Goal: Task Accomplishment & Management: Manage account settings

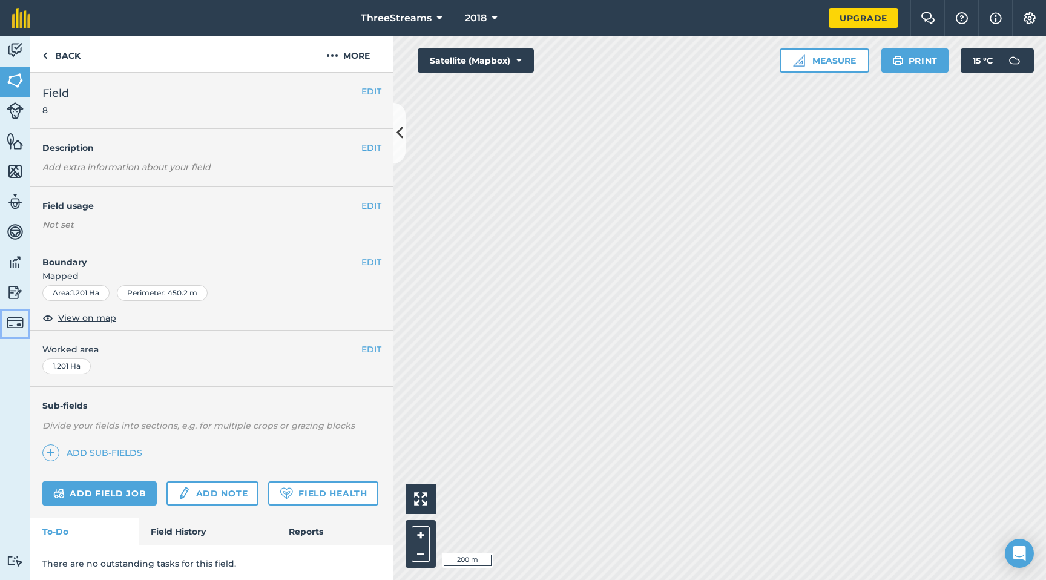
click at [12, 328] on img at bounding box center [15, 322] width 17 height 17
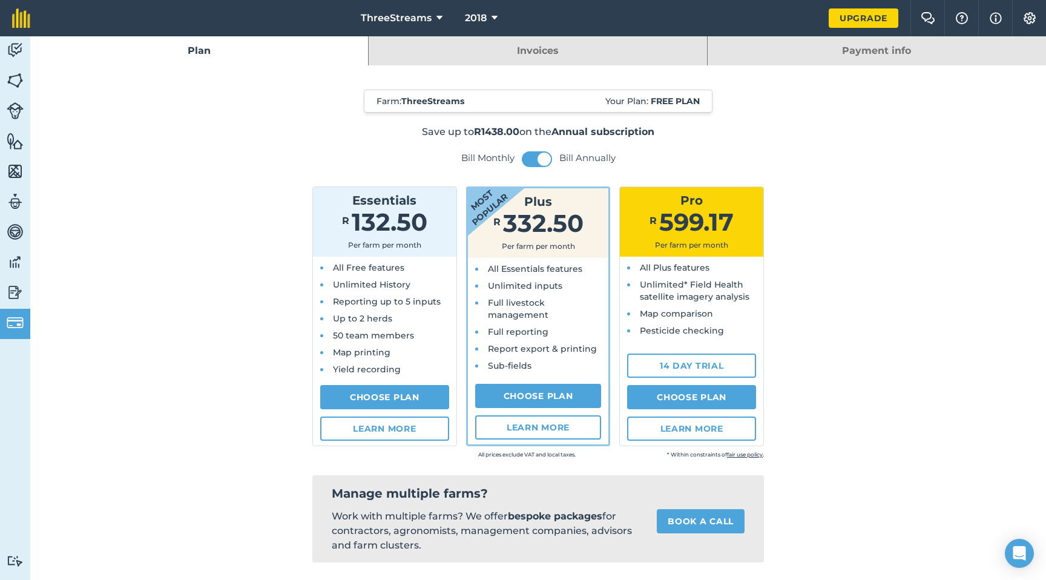
click at [483, 59] on link "Invoices" at bounding box center [538, 50] width 338 height 29
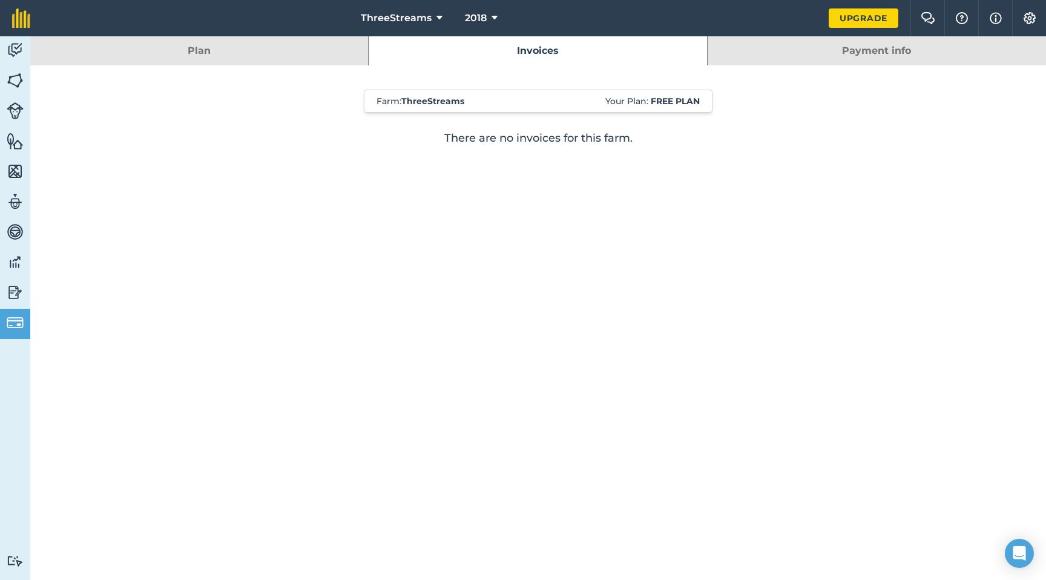
click at [819, 52] on link "Payment info" at bounding box center [877, 50] width 338 height 29
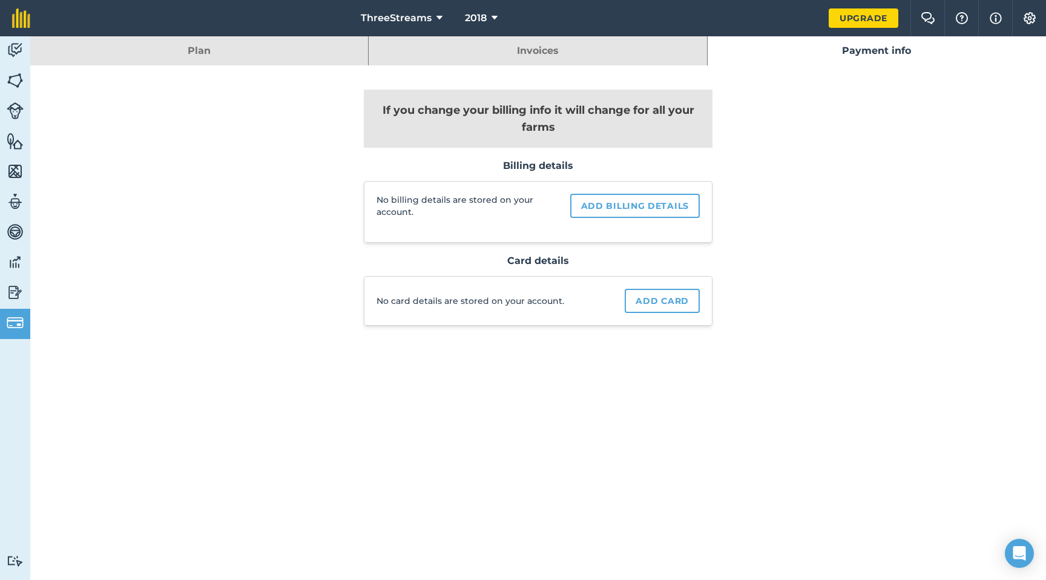
click at [249, 51] on link "Plan" at bounding box center [199, 50] width 338 height 29
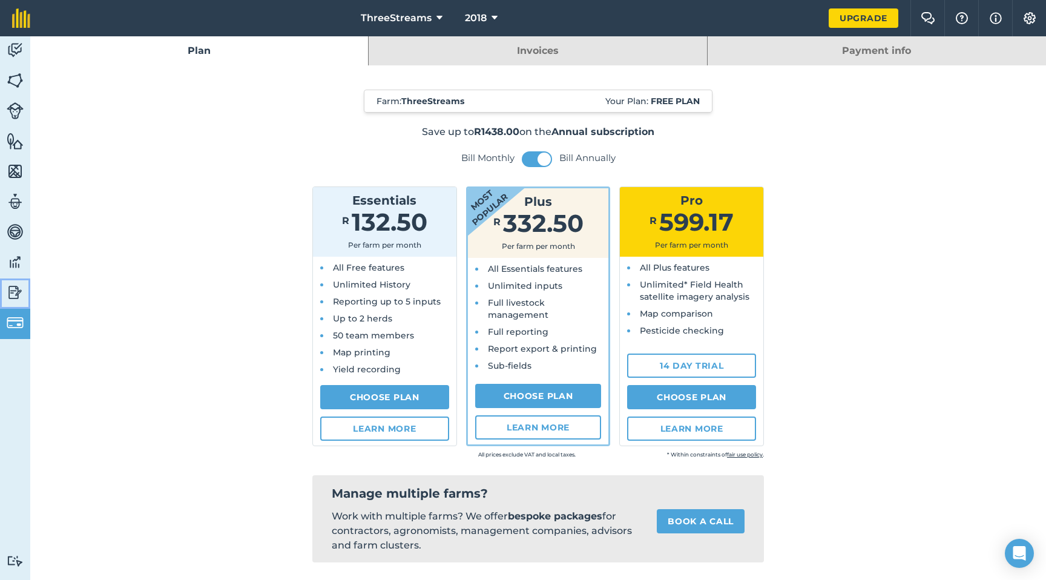
click at [19, 297] on img at bounding box center [15, 292] width 17 height 18
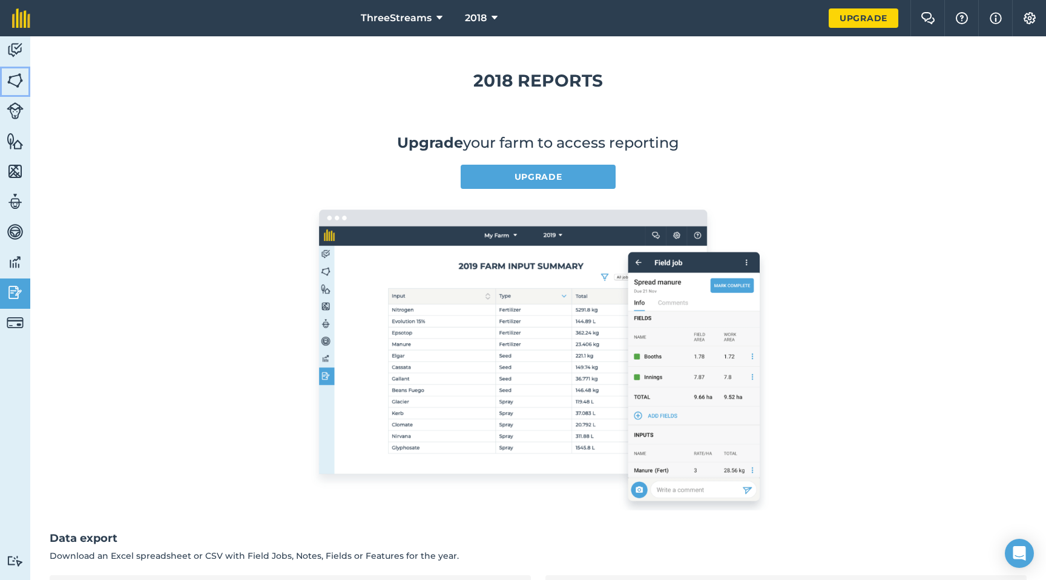
click at [18, 81] on img at bounding box center [15, 80] width 17 height 18
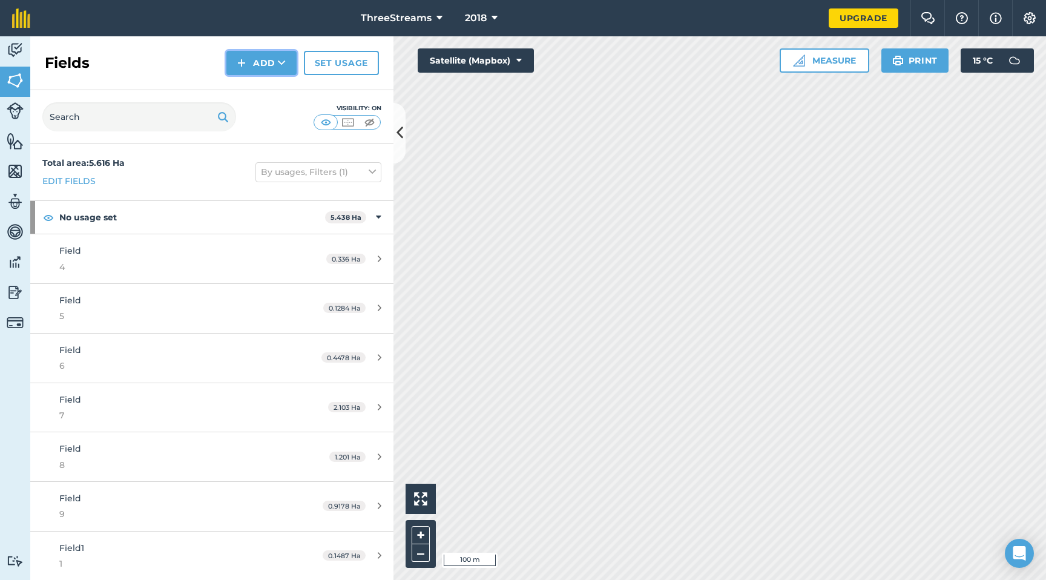
click at [273, 59] on button "Add" at bounding box center [261, 63] width 70 height 24
click at [130, 74] on div "Fields Add Draw Import Set usage" at bounding box center [211, 63] width 363 height 54
click at [404, 141] on button at bounding box center [400, 133] width 12 height 61
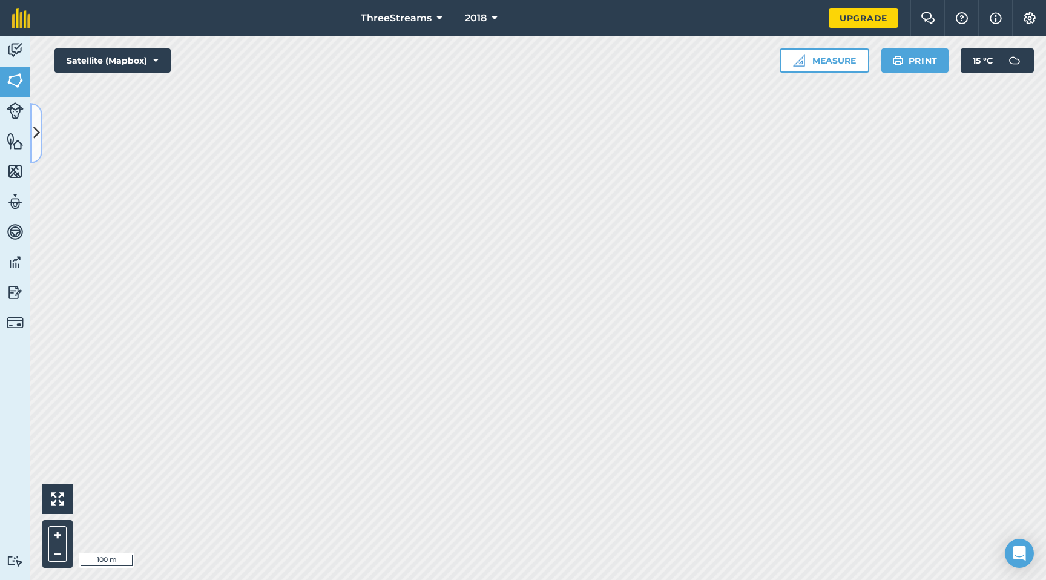
click at [39, 144] on button at bounding box center [36, 133] width 12 height 61
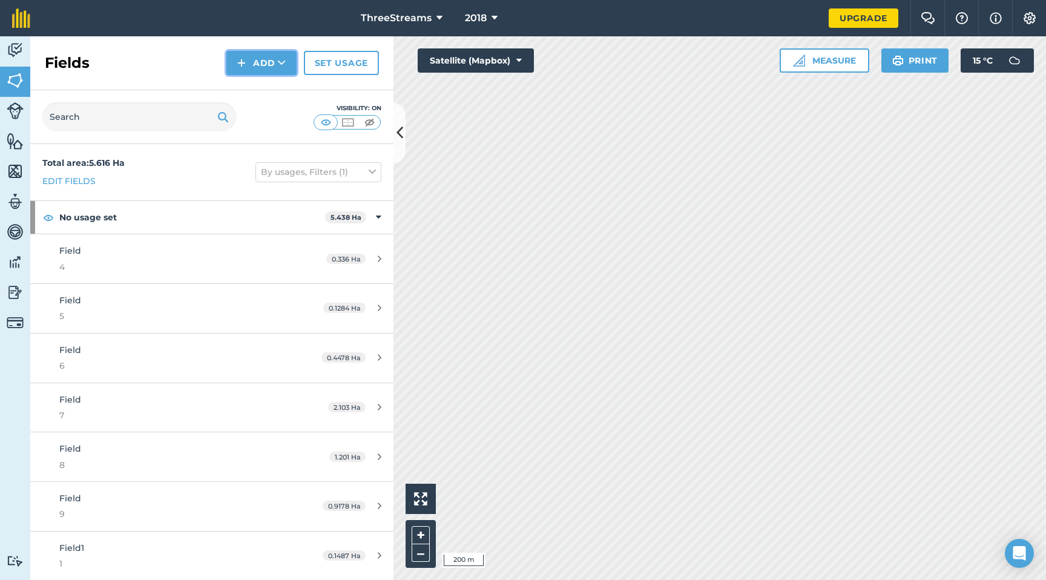
click at [260, 66] on button "Add" at bounding box center [261, 63] width 70 height 24
click at [272, 94] on link "Draw" at bounding box center [261, 90] width 67 height 27
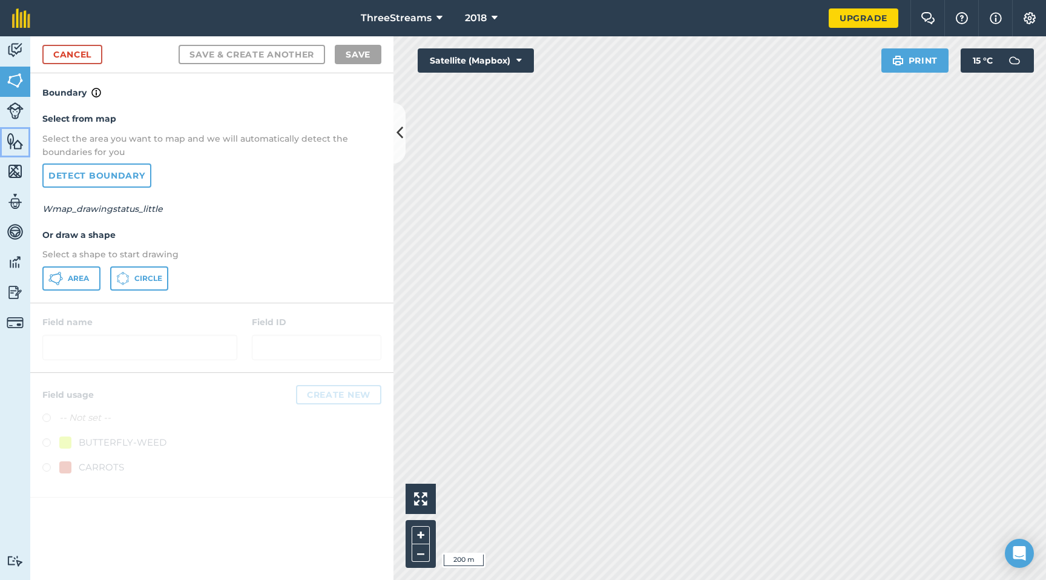
click at [19, 139] on img at bounding box center [15, 141] width 17 height 18
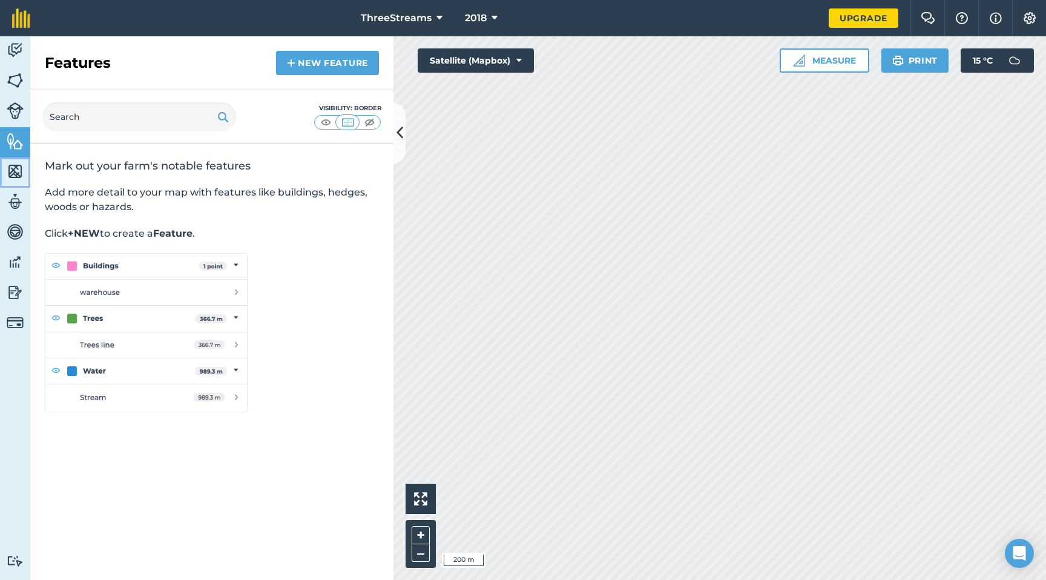
click at [20, 162] on img at bounding box center [15, 171] width 17 height 18
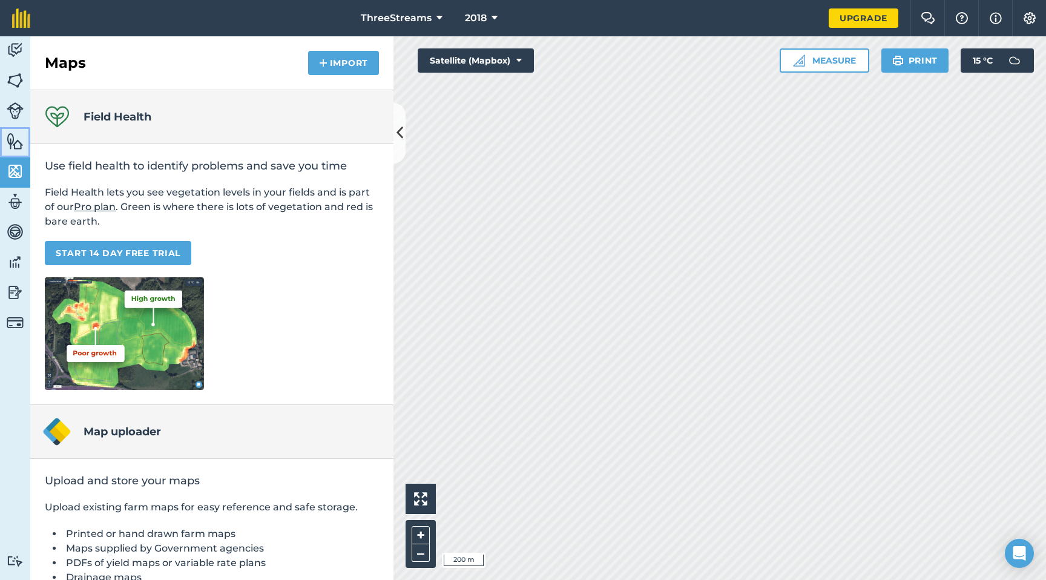
click at [19, 144] on img at bounding box center [15, 141] width 17 height 18
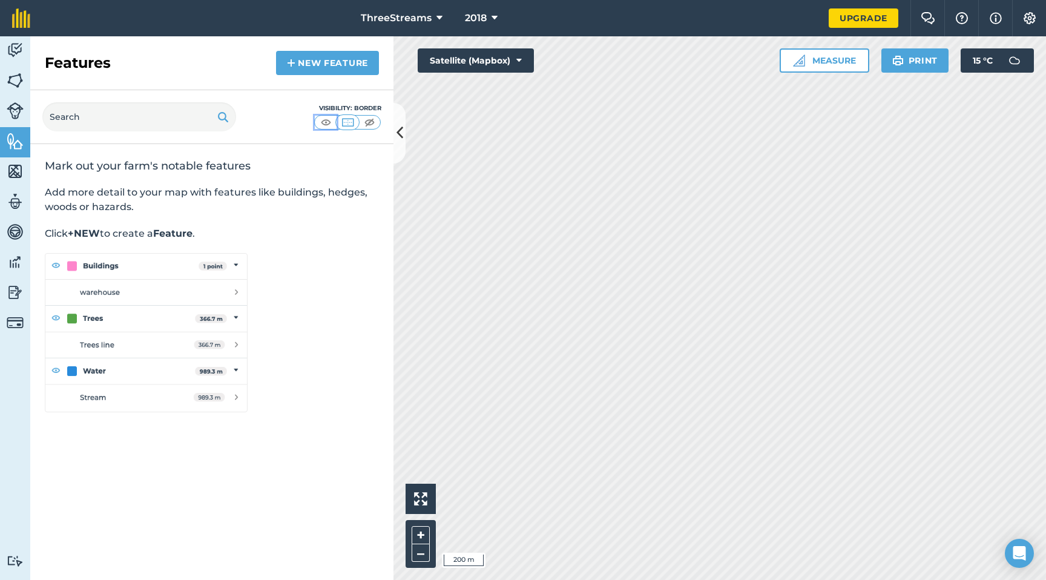
click at [326, 123] on img at bounding box center [326, 122] width 15 height 12
click at [348, 120] on img at bounding box center [347, 122] width 15 height 12
click at [20, 80] on img at bounding box center [15, 80] width 17 height 18
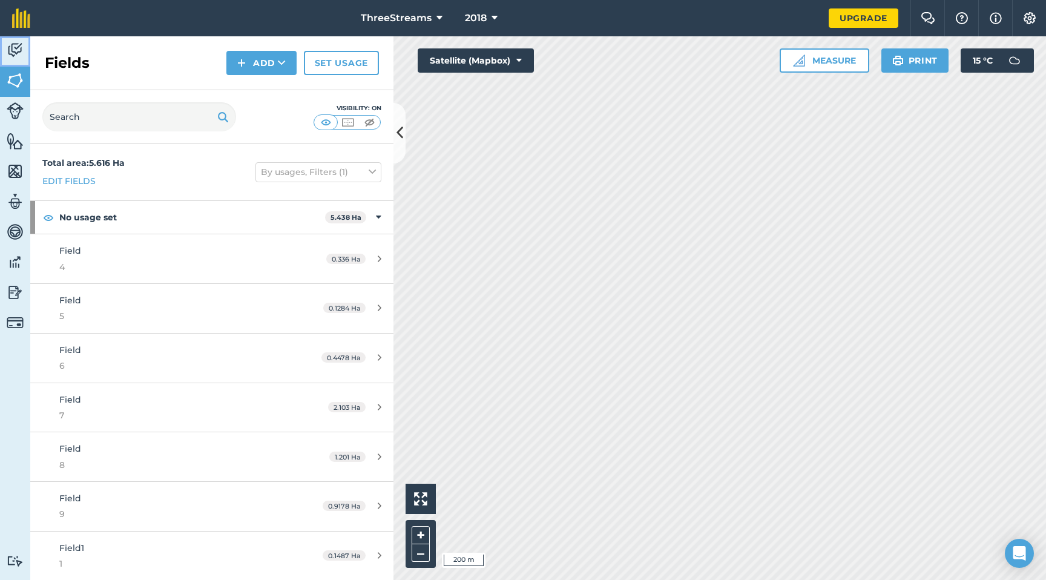
click at [16, 56] on img at bounding box center [15, 50] width 17 height 18
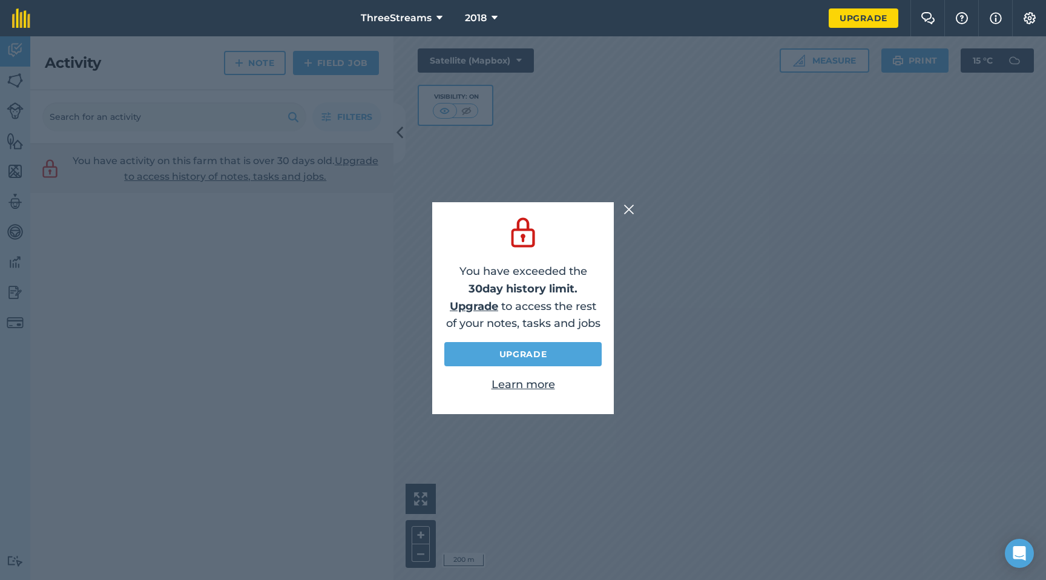
click at [631, 210] on img at bounding box center [629, 209] width 11 height 15
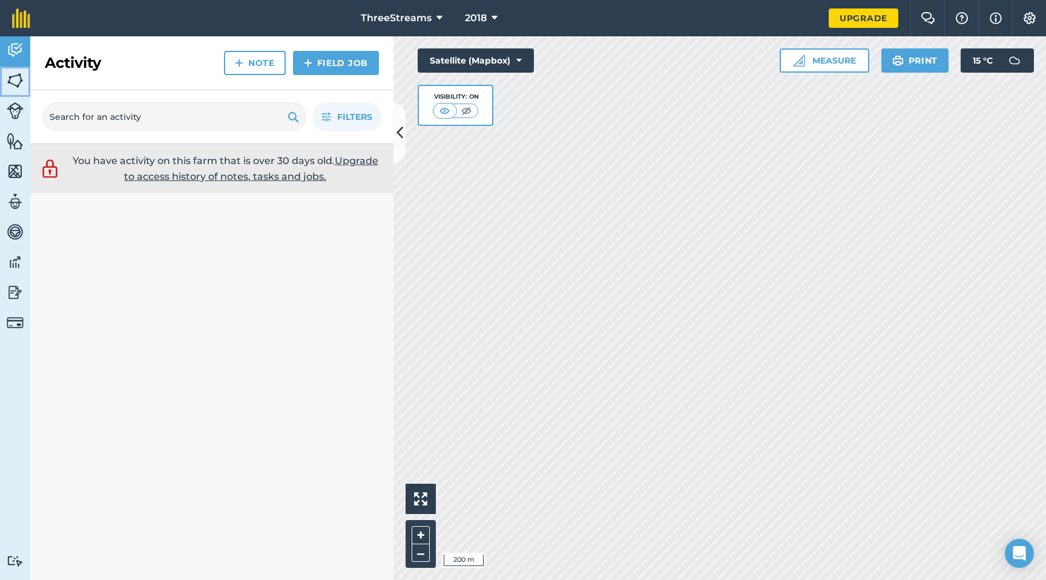
click at [18, 82] on img at bounding box center [15, 80] width 17 height 18
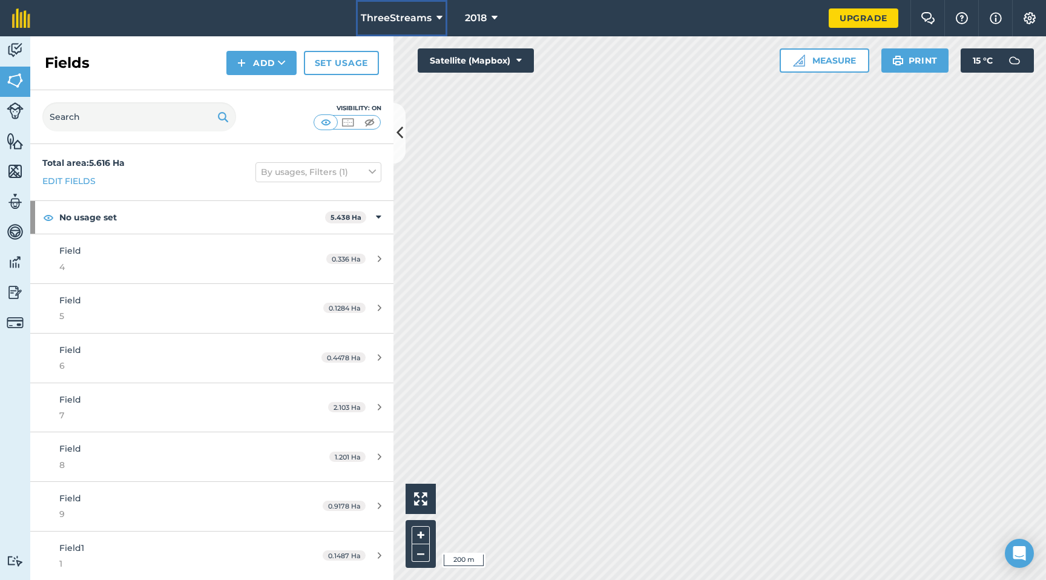
click at [413, 15] on span "ThreeStreams" at bounding box center [396, 18] width 71 height 15
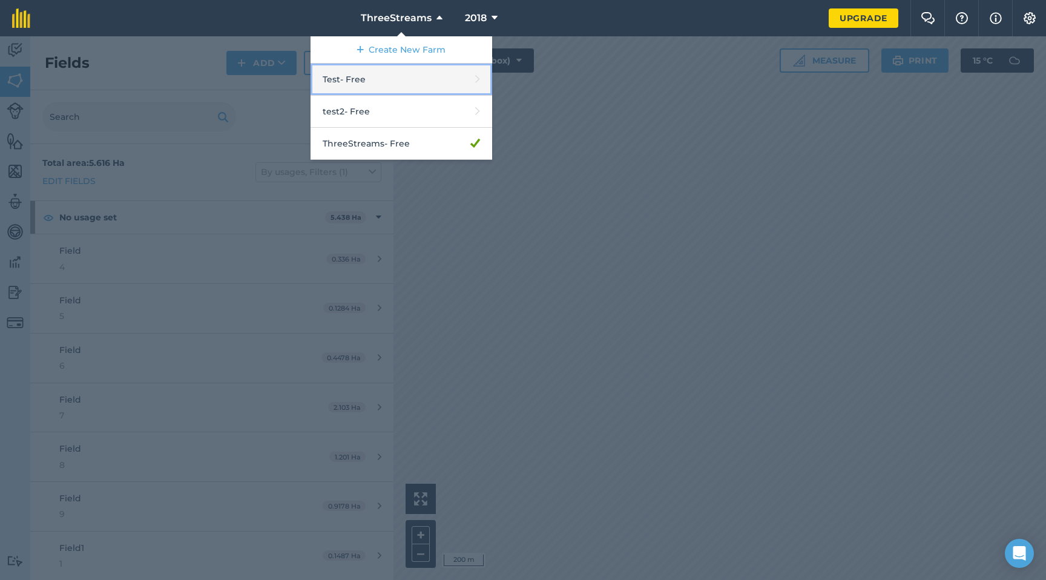
click at [383, 73] on link "Test - Free" at bounding box center [402, 80] width 182 height 32
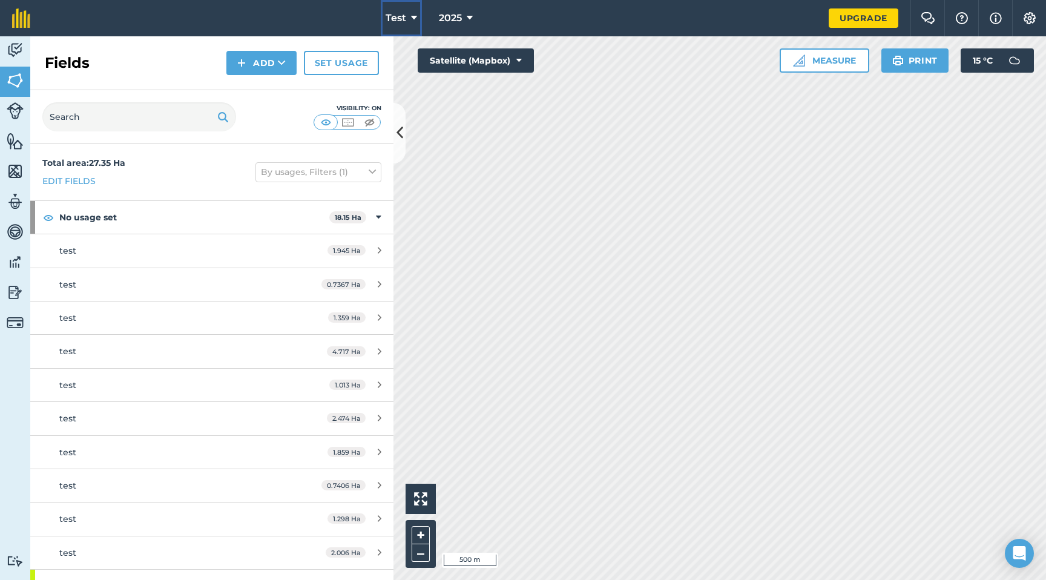
click at [398, 21] on span "Test" at bounding box center [396, 18] width 21 height 15
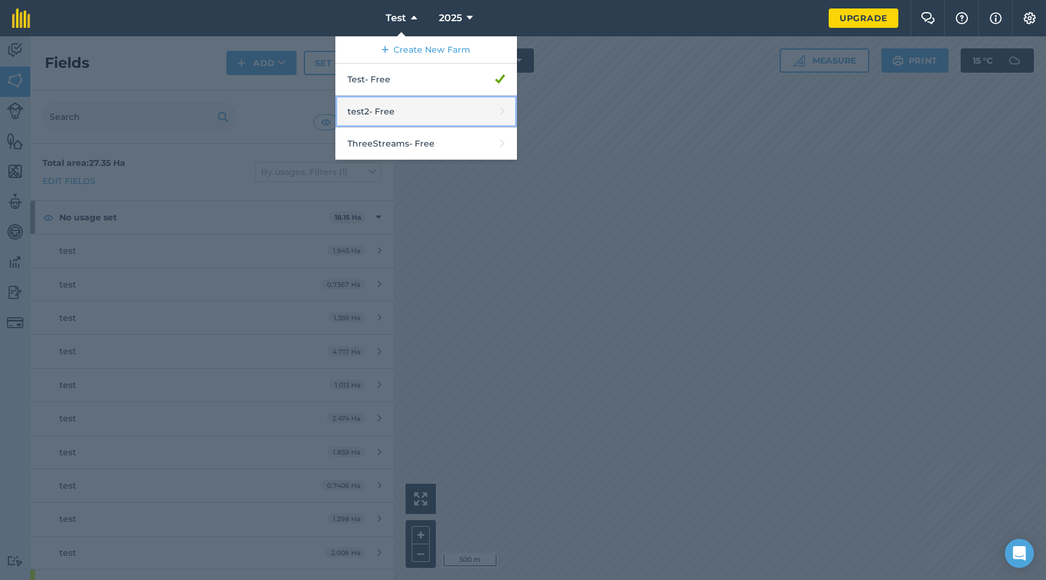
click at [412, 117] on link "test2 - Free" at bounding box center [426, 112] width 182 height 32
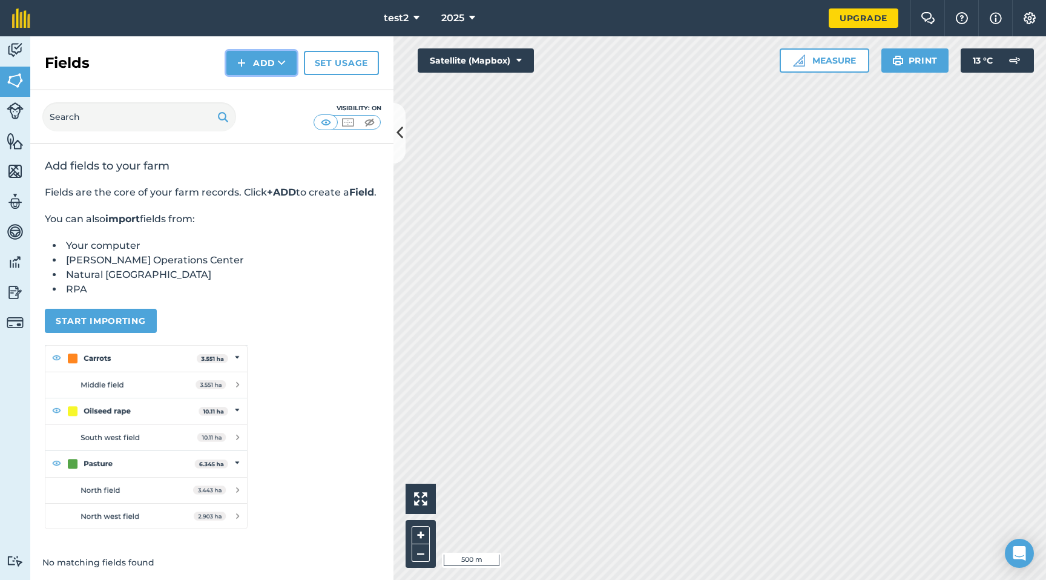
click at [268, 65] on button "Add" at bounding box center [261, 63] width 70 height 24
click at [267, 85] on link "Draw" at bounding box center [261, 90] width 67 height 27
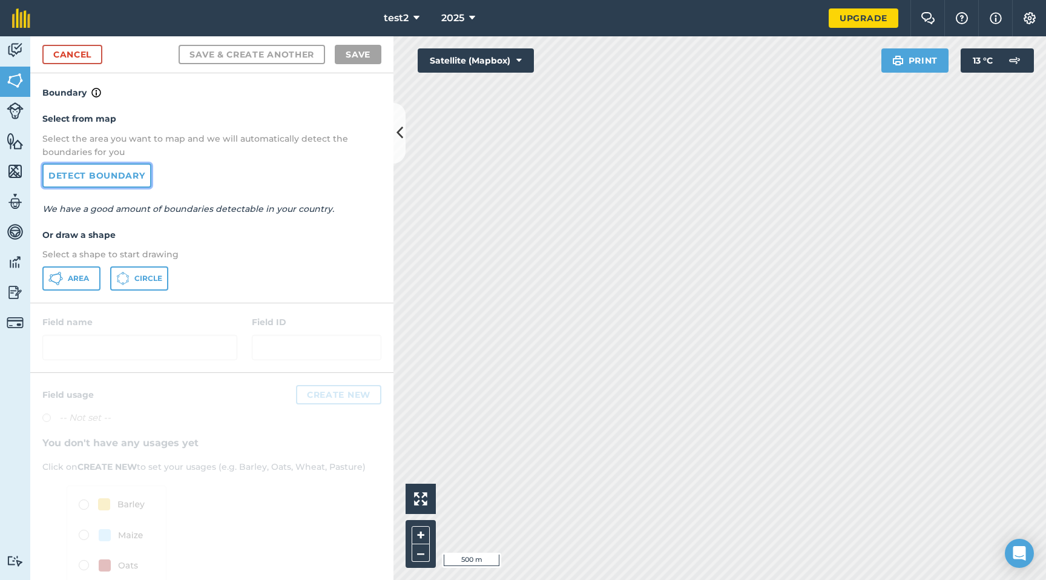
click at [131, 176] on link "Detect boundary" at bounding box center [96, 175] width 109 height 24
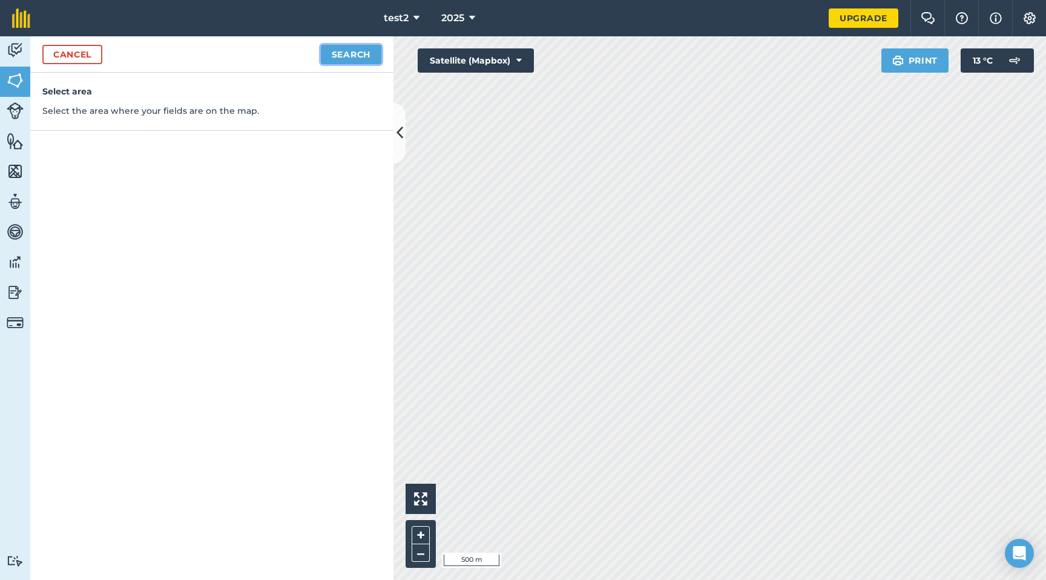
click at [355, 52] on button "Search" at bounding box center [351, 54] width 61 height 19
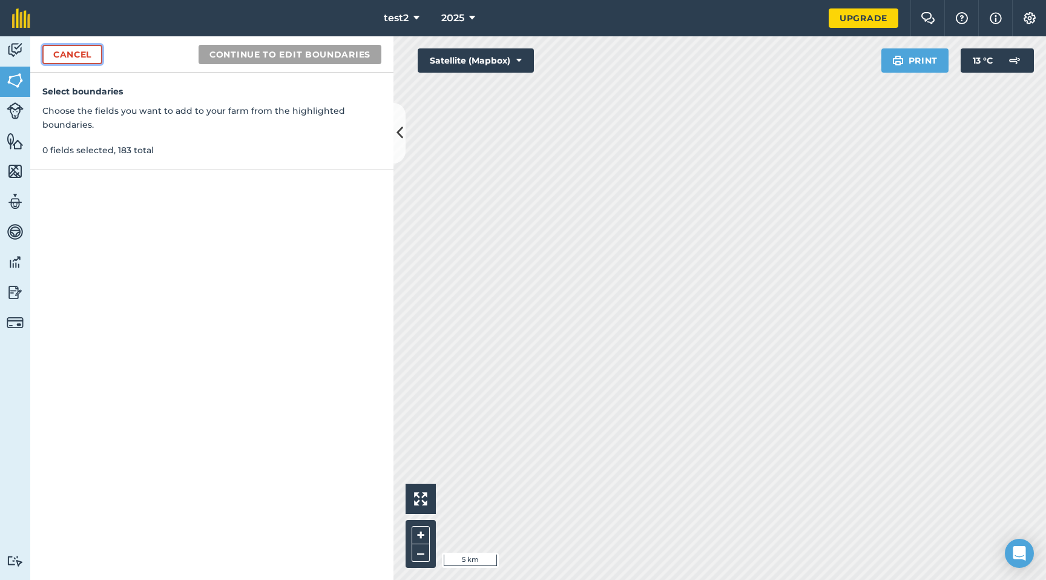
click at [59, 55] on link "Cancel" at bounding box center [72, 54] width 60 height 19
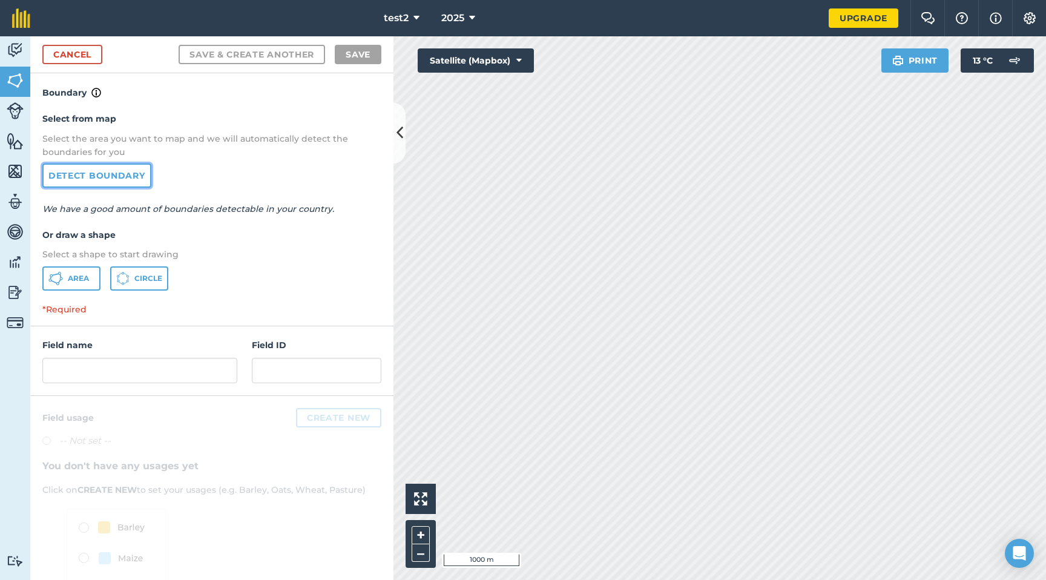
click at [82, 176] on link "Detect boundary" at bounding box center [96, 175] width 109 height 24
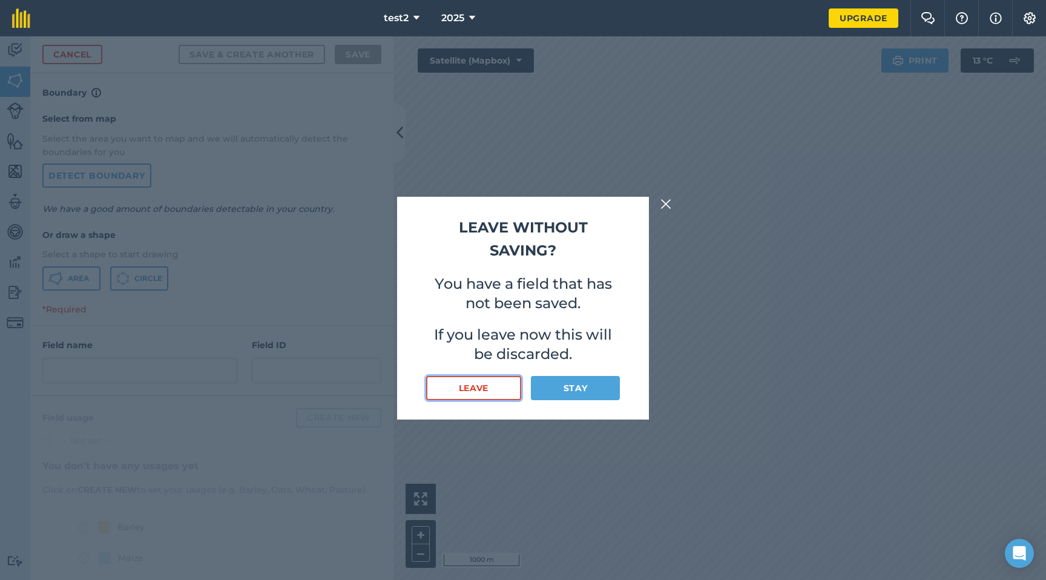
click at [473, 386] on button "Leave" at bounding box center [473, 388] width 95 height 24
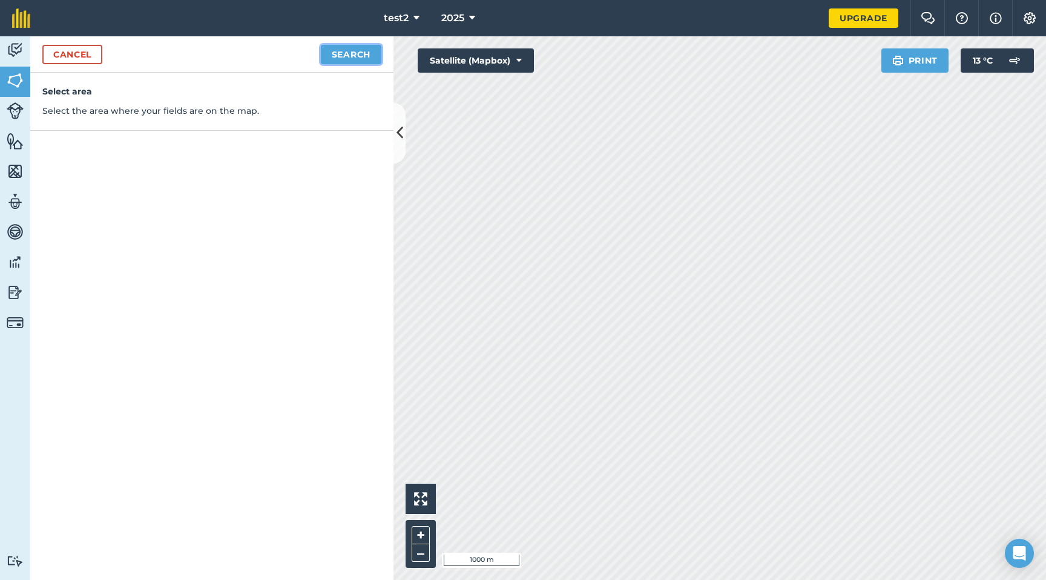
click at [366, 58] on button "Search" at bounding box center [351, 54] width 61 height 19
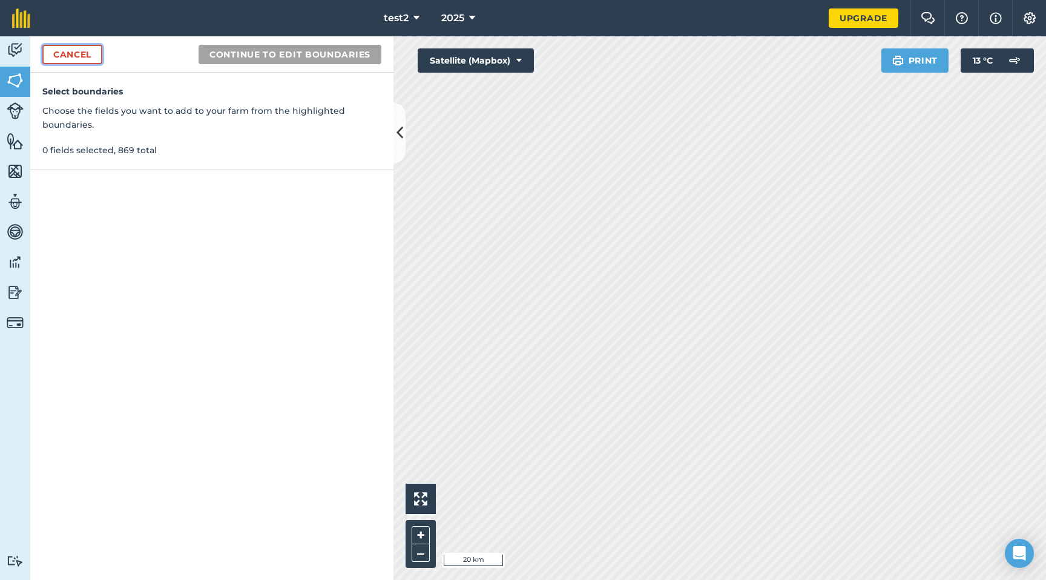
click at [84, 55] on link "Cancel" at bounding box center [72, 54] width 60 height 19
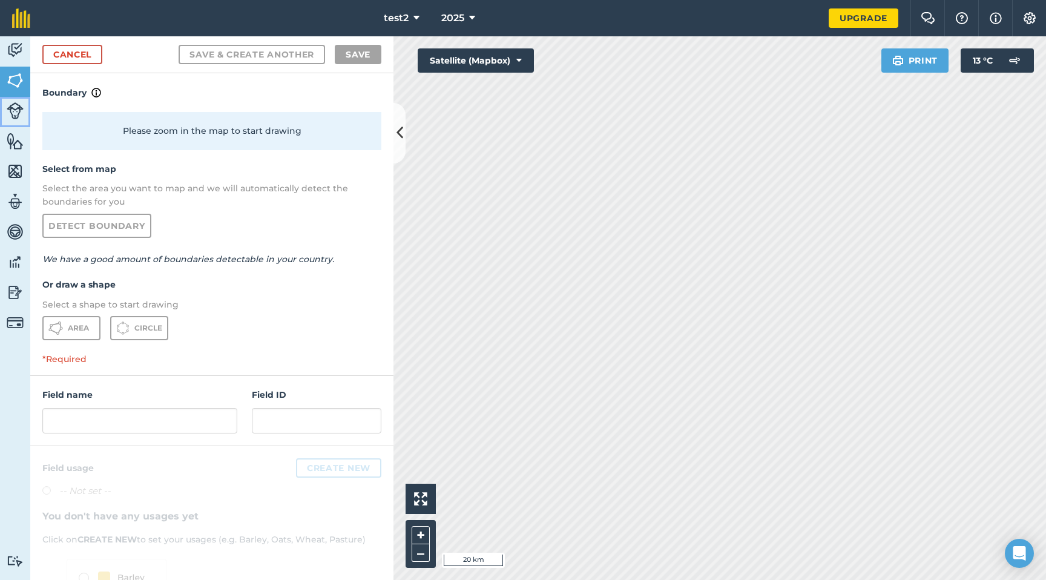
click at [17, 109] on img at bounding box center [15, 110] width 17 height 17
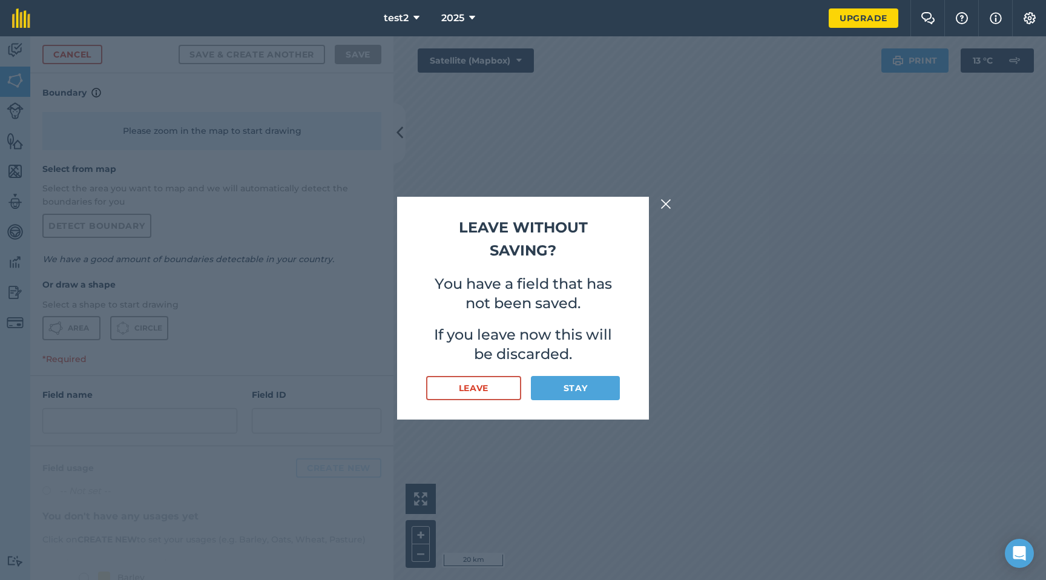
click at [660, 202] on button at bounding box center [666, 204] width 15 height 15
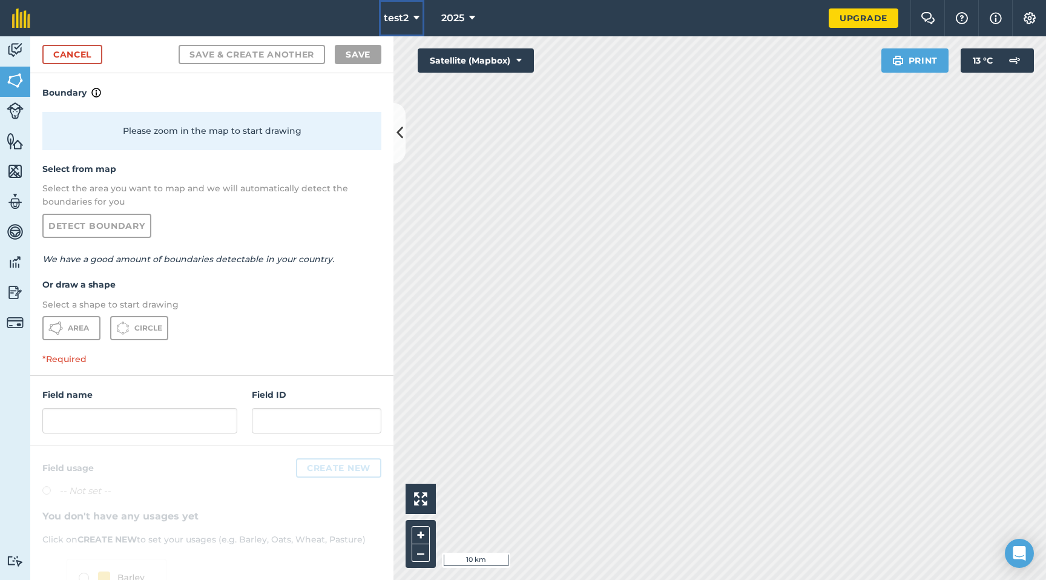
click at [401, 21] on span "test2" at bounding box center [396, 18] width 25 height 15
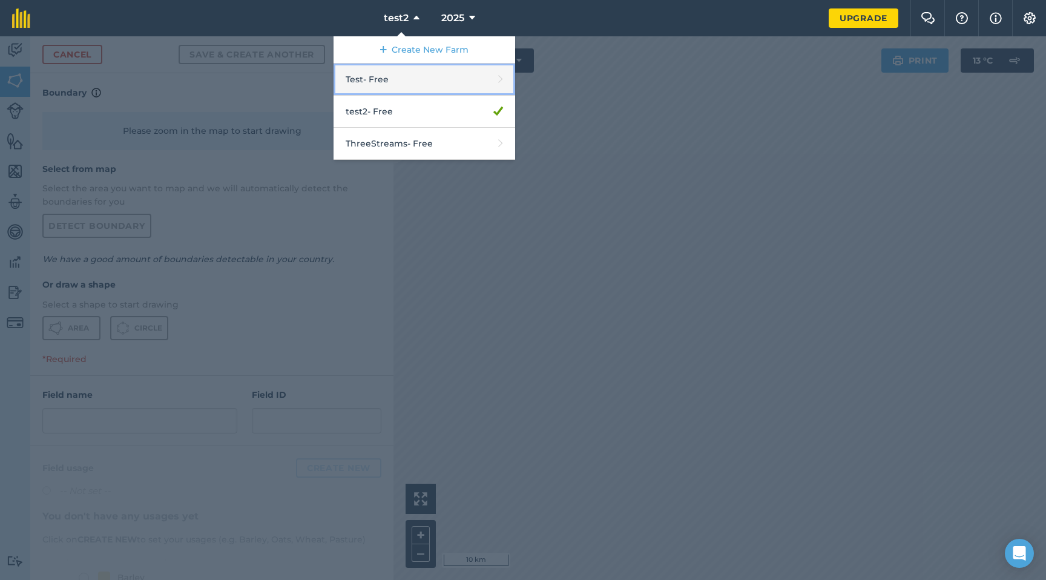
click at [408, 78] on link "Test - Free" at bounding box center [425, 80] width 182 height 32
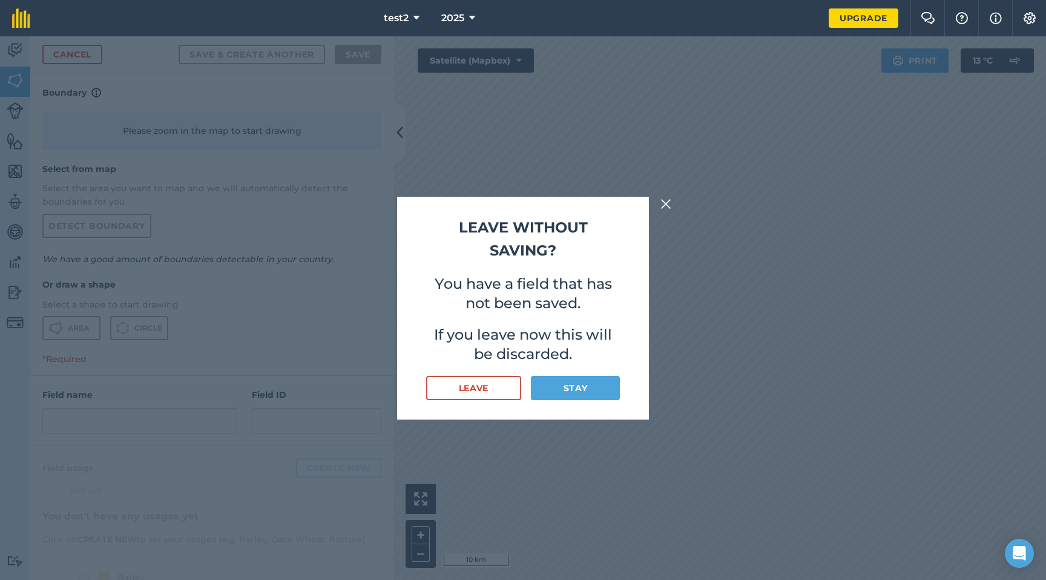
click at [665, 199] on img at bounding box center [666, 204] width 11 height 15
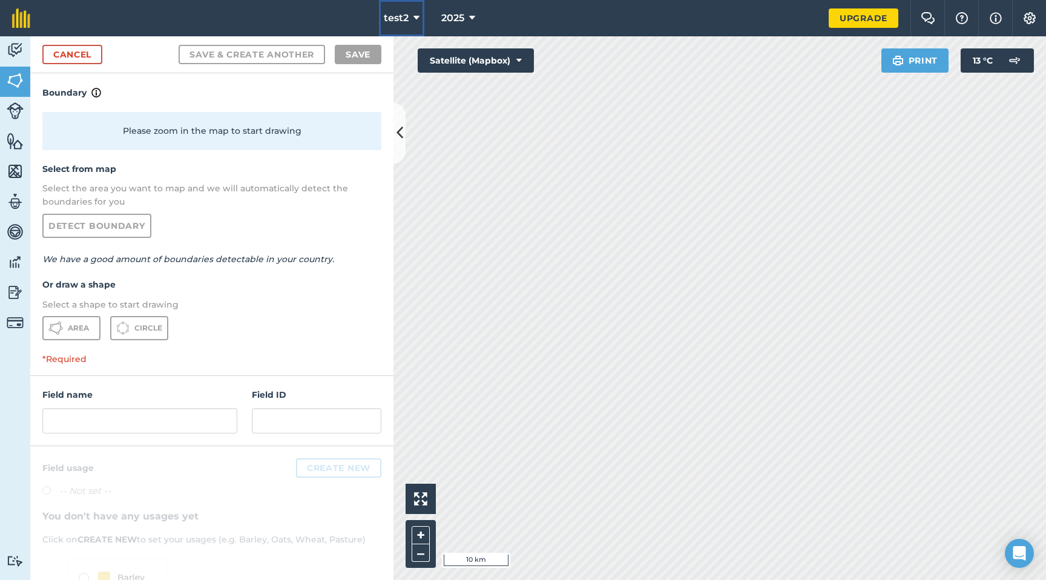
click at [402, 15] on span "test2" at bounding box center [396, 18] width 25 height 15
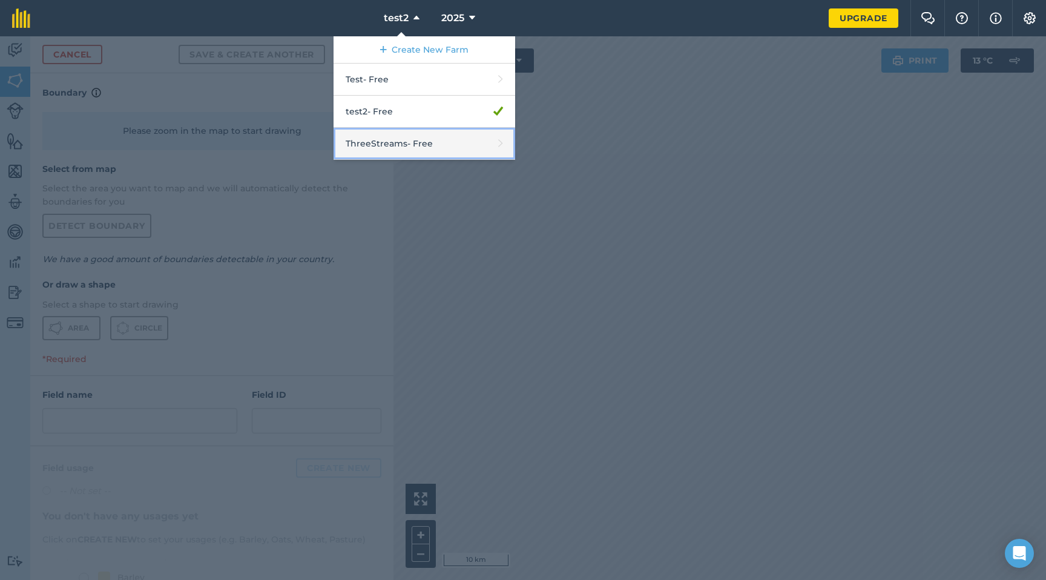
click at [402, 150] on link "ThreeStreams - Free" at bounding box center [425, 144] width 182 height 32
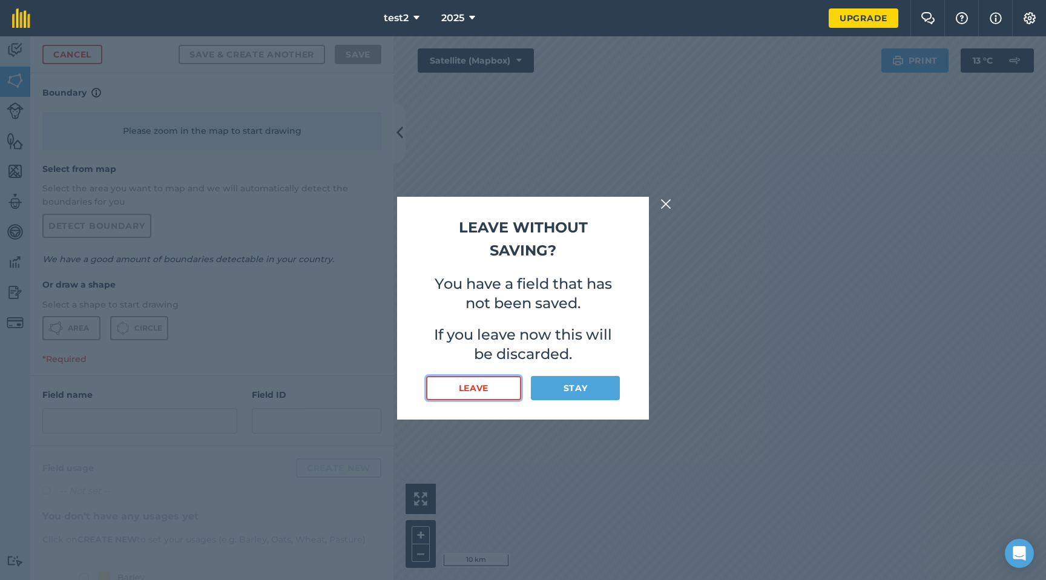
click at [483, 383] on button "Leave" at bounding box center [473, 388] width 95 height 24
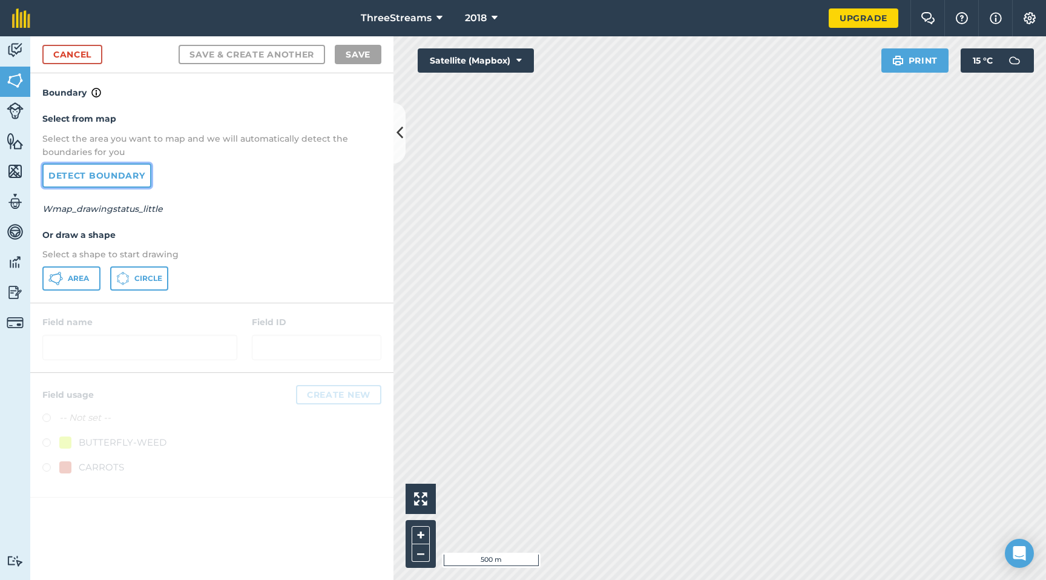
click at [139, 173] on link "Detect boundary" at bounding box center [96, 175] width 109 height 24
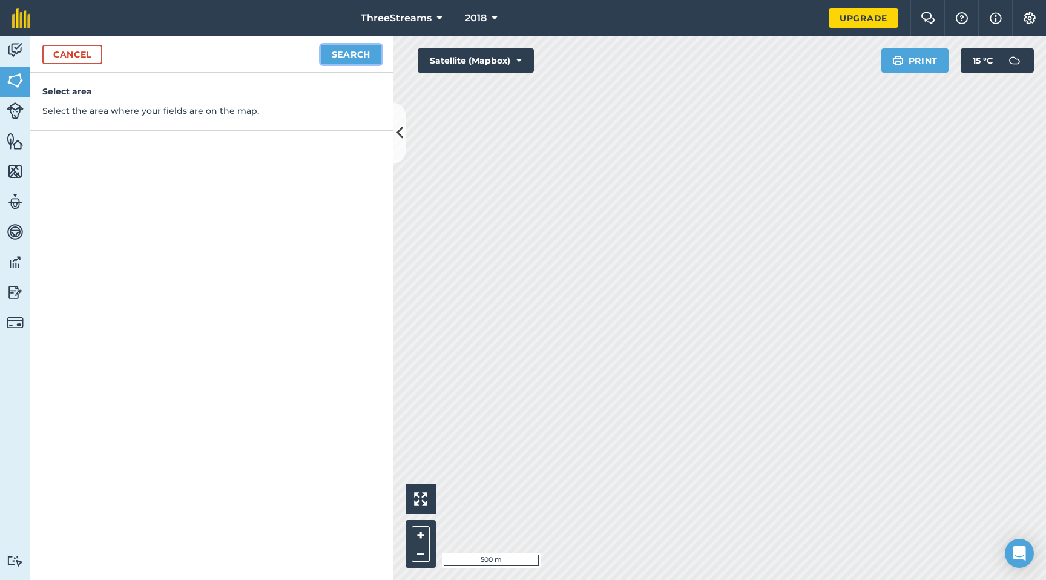
click at [345, 58] on button "Search" at bounding box center [351, 54] width 61 height 19
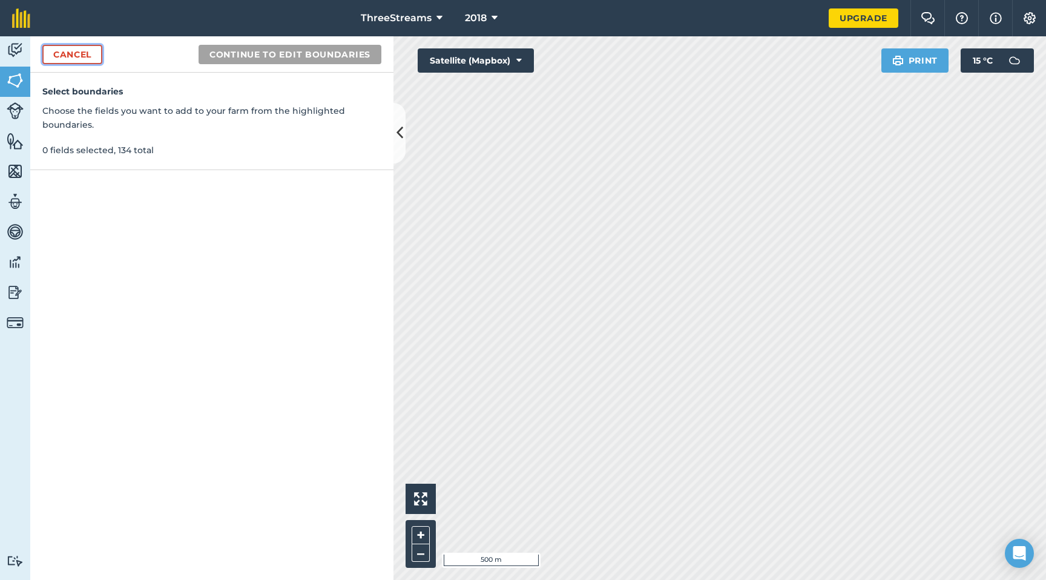
click at [83, 52] on link "Cancel" at bounding box center [72, 54] width 60 height 19
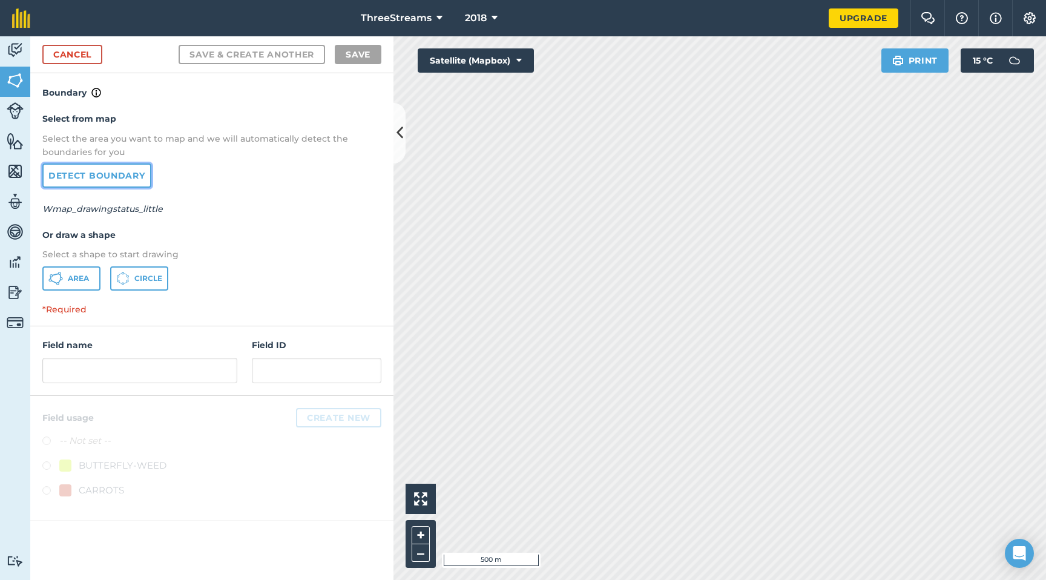
click at [110, 178] on link "Detect boundary" at bounding box center [96, 175] width 109 height 24
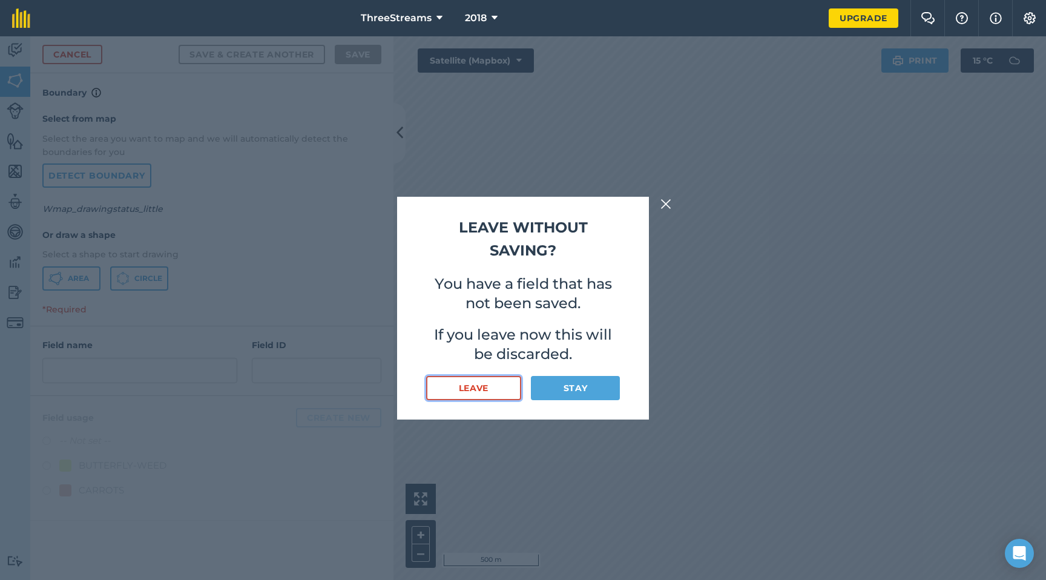
click at [486, 389] on button "Leave" at bounding box center [473, 388] width 95 height 24
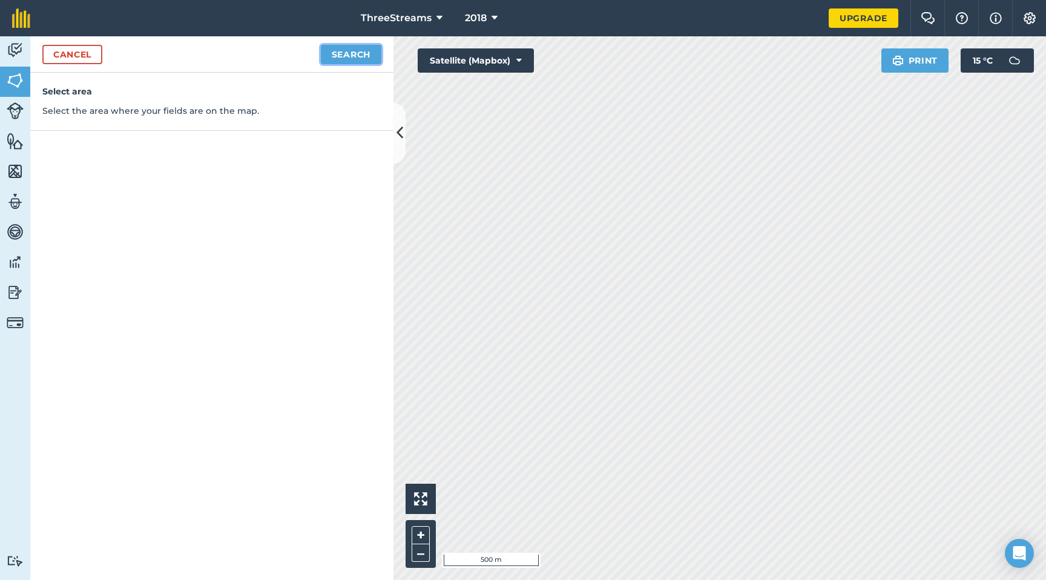
click at [349, 54] on button "Search" at bounding box center [351, 54] width 61 height 19
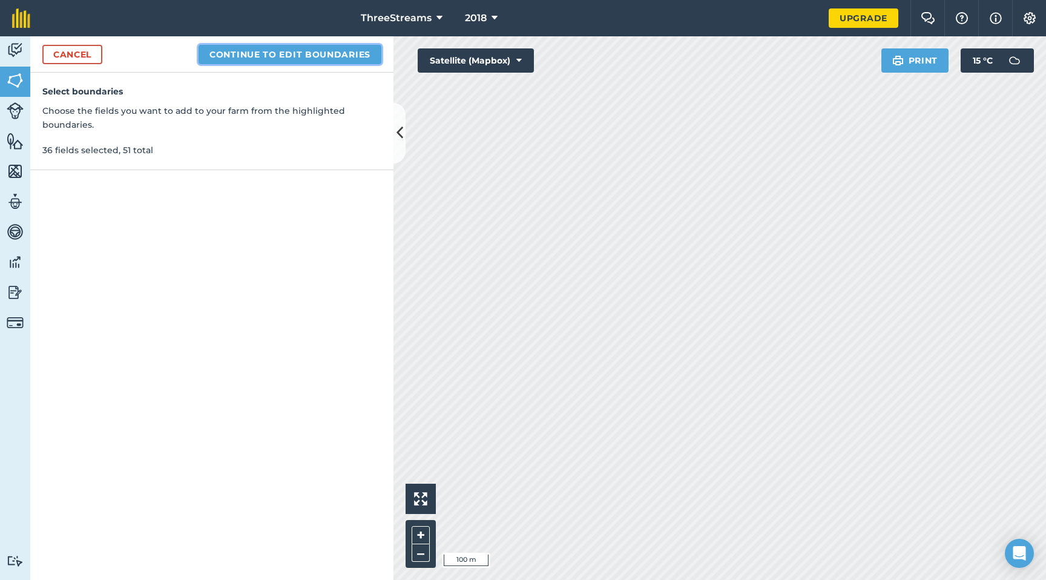
click at [348, 55] on button "Continue to edit boundaries" at bounding box center [290, 54] width 183 height 19
click at [335, 53] on button "Continue to name fields" at bounding box center [303, 54] width 157 height 19
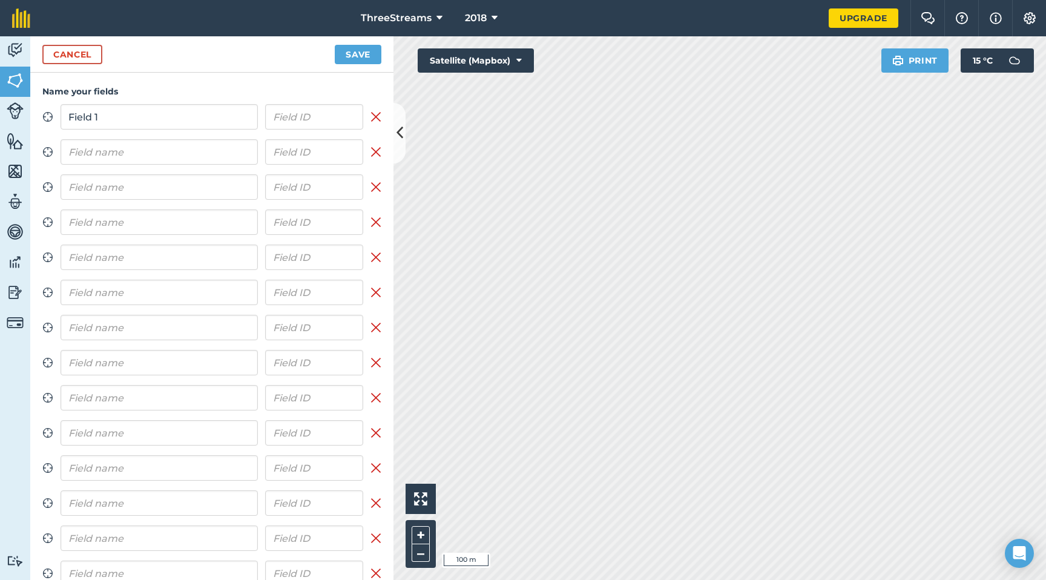
type input "Field 1"
click at [183, 145] on input "text" at bounding box center [159, 151] width 197 height 25
paste input "Field"
type input "Field 2"
click at [159, 176] on input "text" at bounding box center [159, 186] width 197 height 25
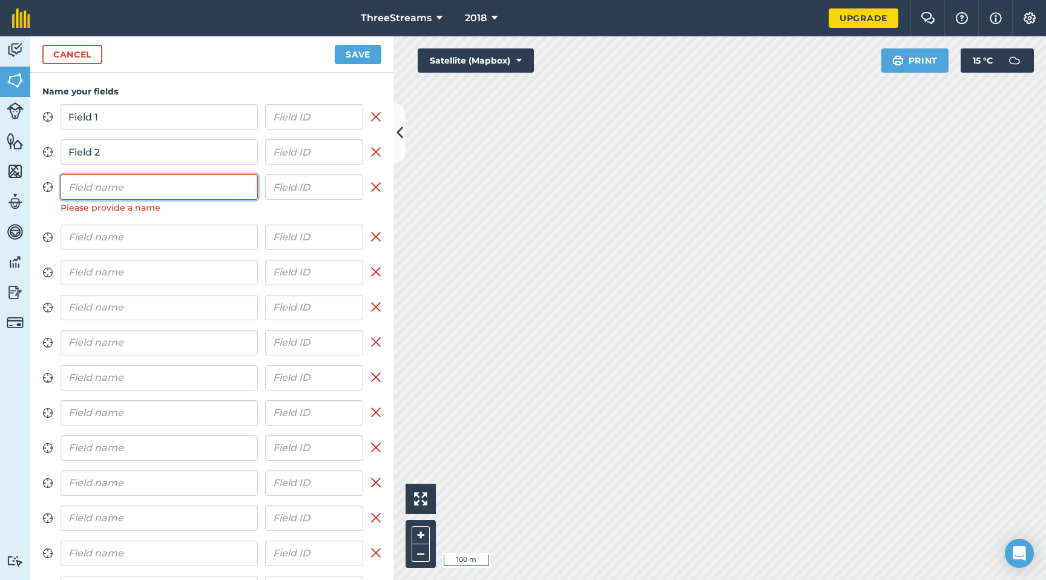
paste input "Field"
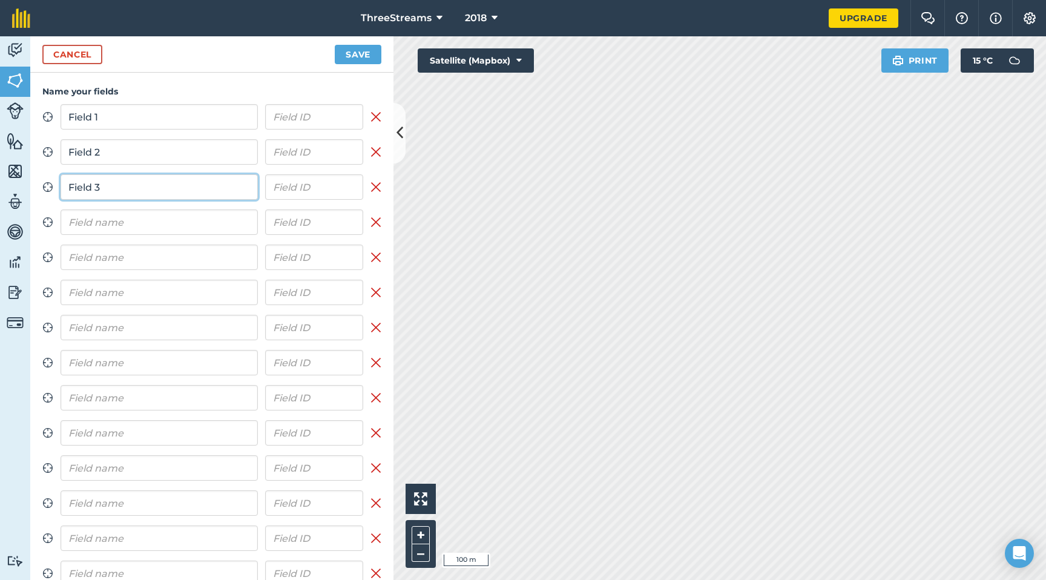
type input "Field 3"
click at [156, 225] on input "text" at bounding box center [159, 222] width 197 height 25
paste input "Field"
type input "Field 4"
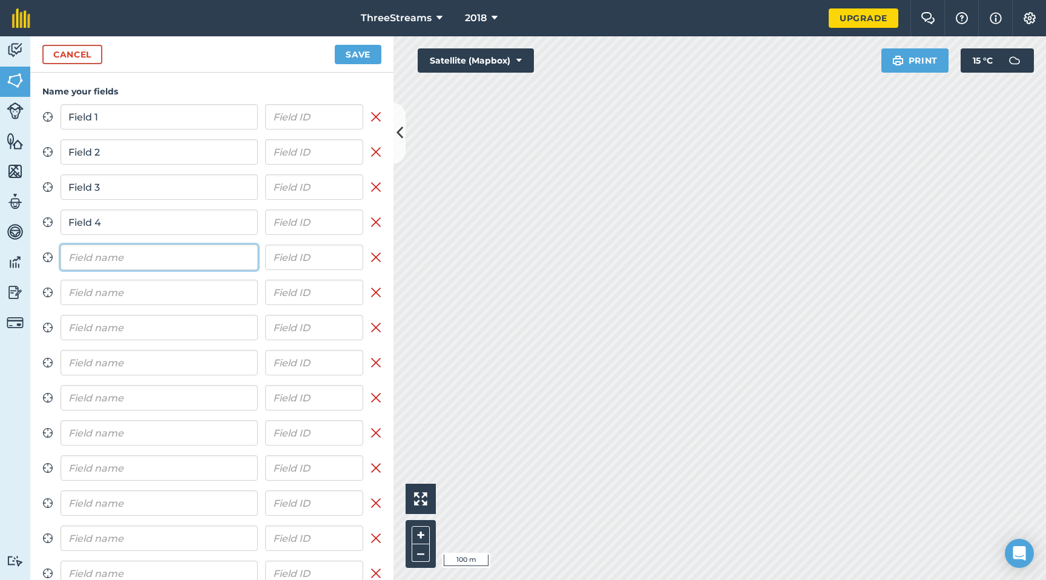
click at [159, 268] on input "text" at bounding box center [159, 257] width 197 height 25
paste input "Field"
type input "Field 5"
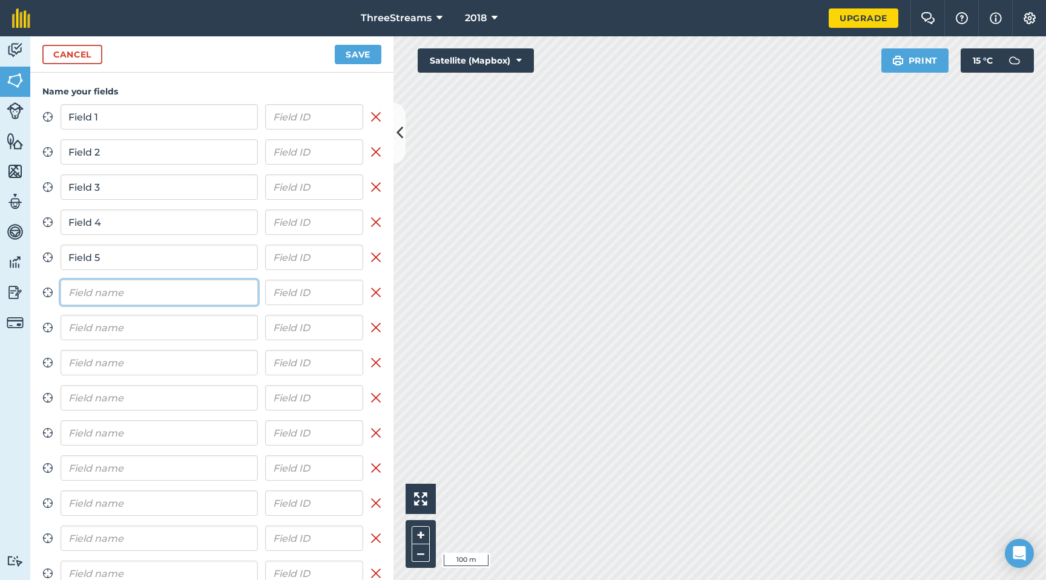
click at [159, 294] on input "text" at bounding box center [159, 292] width 197 height 25
paste input "Field"
type input "Field 6"
click at [159, 332] on input "text" at bounding box center [159, 327] width 197 height 25
paste input "Field"
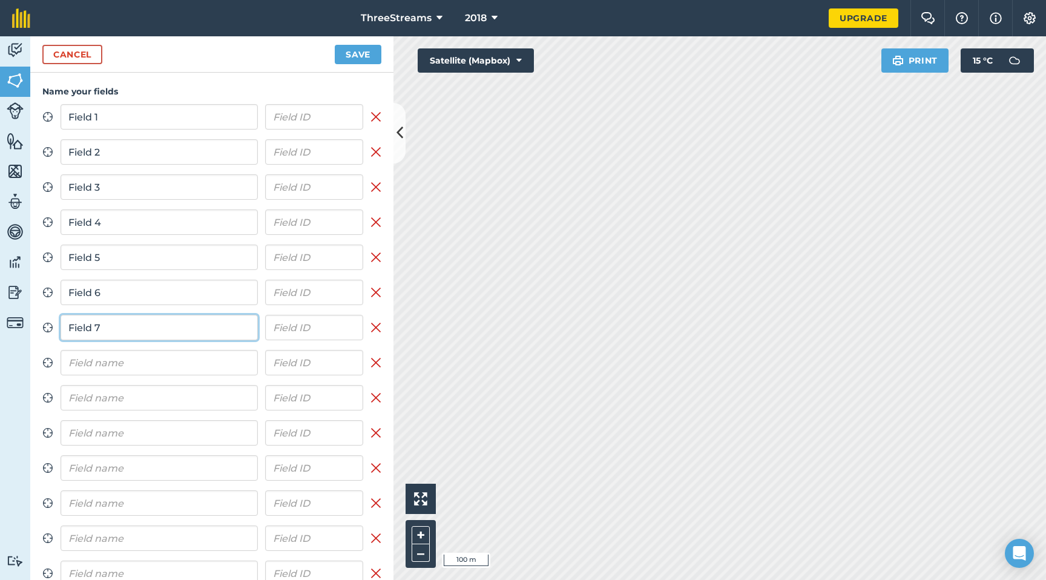
type input "Field 7"
click at [185, 371] on input "text" at bounding box center [159, 362] width 197 height 25
paste input "Field"
type input "Field8"
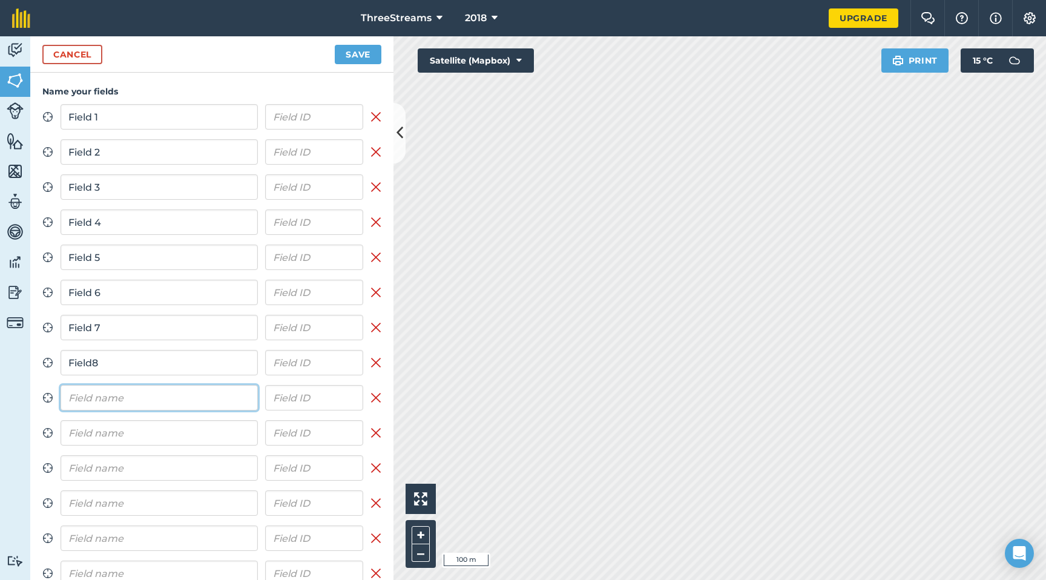
click at [178, 391] on input "text" at bounding box center [159, 397] width 197 height 25
paste input "Field"
type input "Field 9"
click at [94, 365] on input "Field8" at bounding box center [159, 362] width 197 height 25
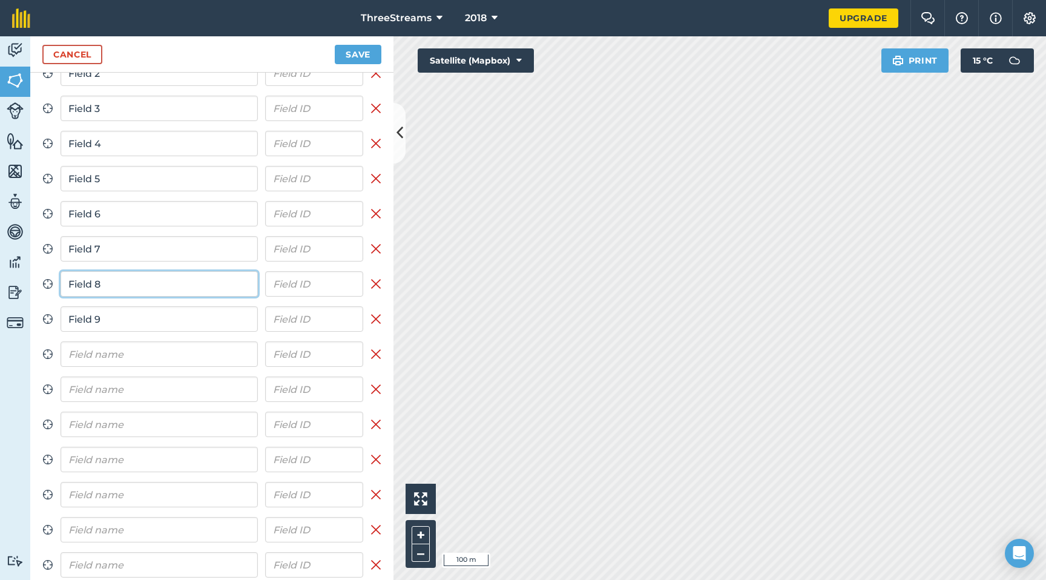
scroll to position [123, 0]
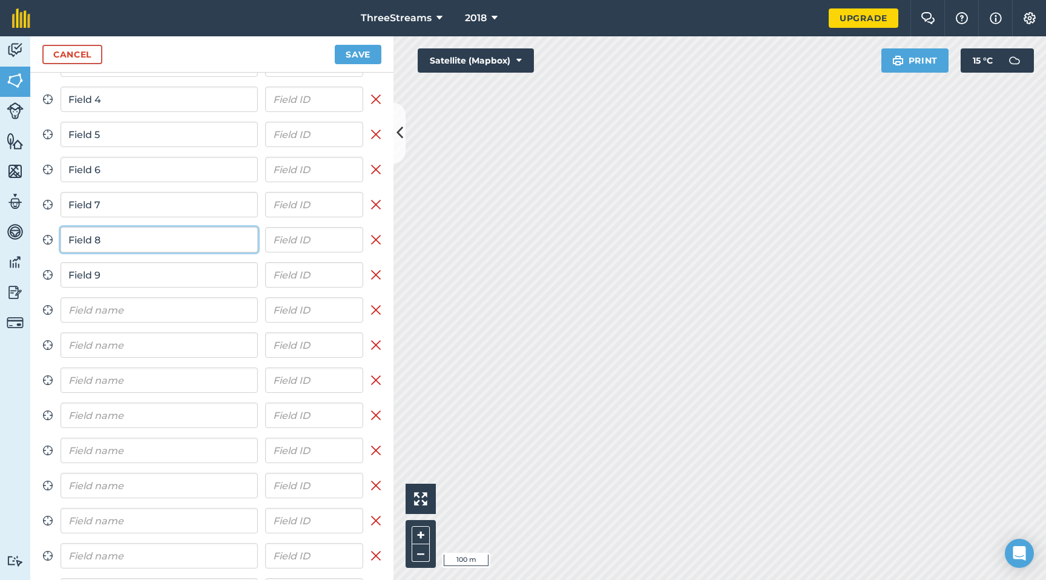
type input "Field 8"
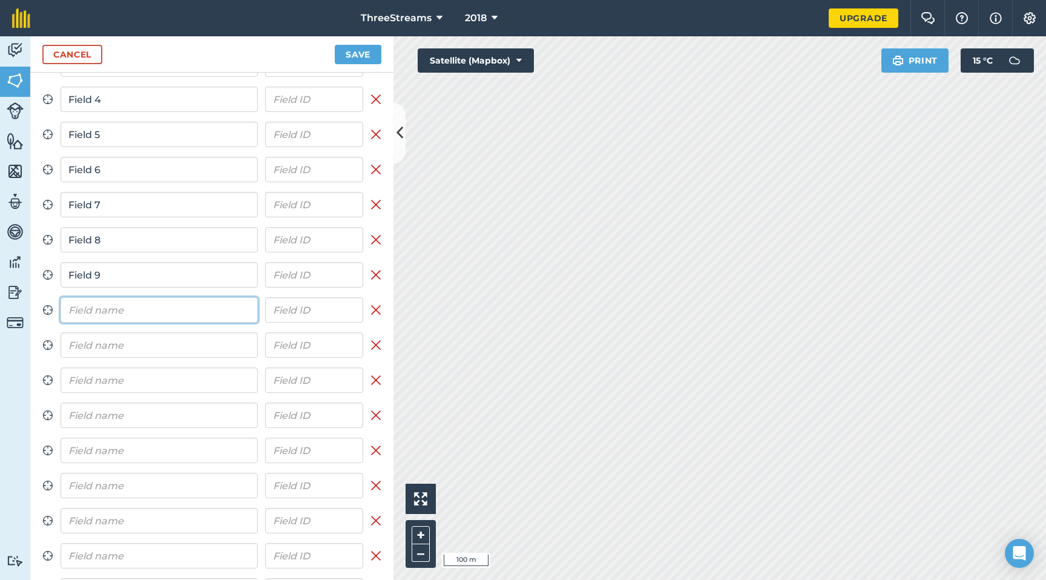
click at [102, 304] on input "text" at bounding box center [159, 309] width 197 height 25
paste input "Field"
type input "Field 10"
click at [190, 342] on input "text" at bounding box center [159, 344] width 197 height 25
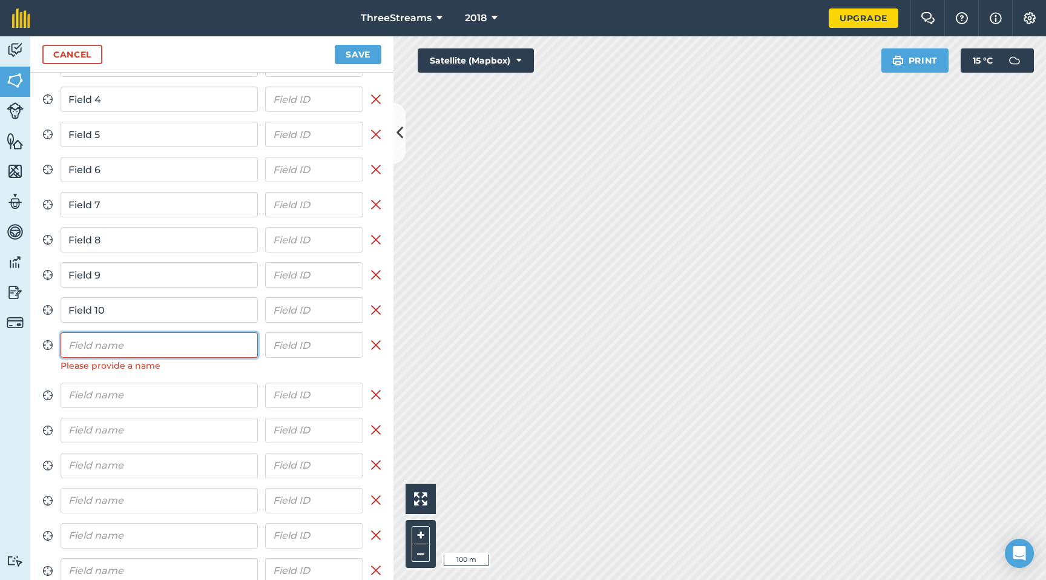
paste input "Field"
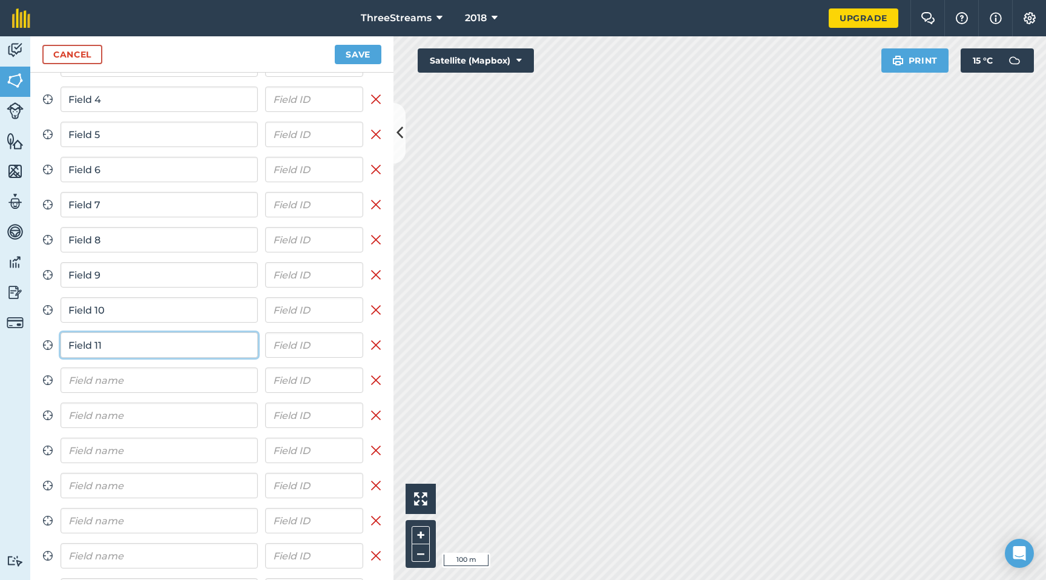
type input "Field 11"
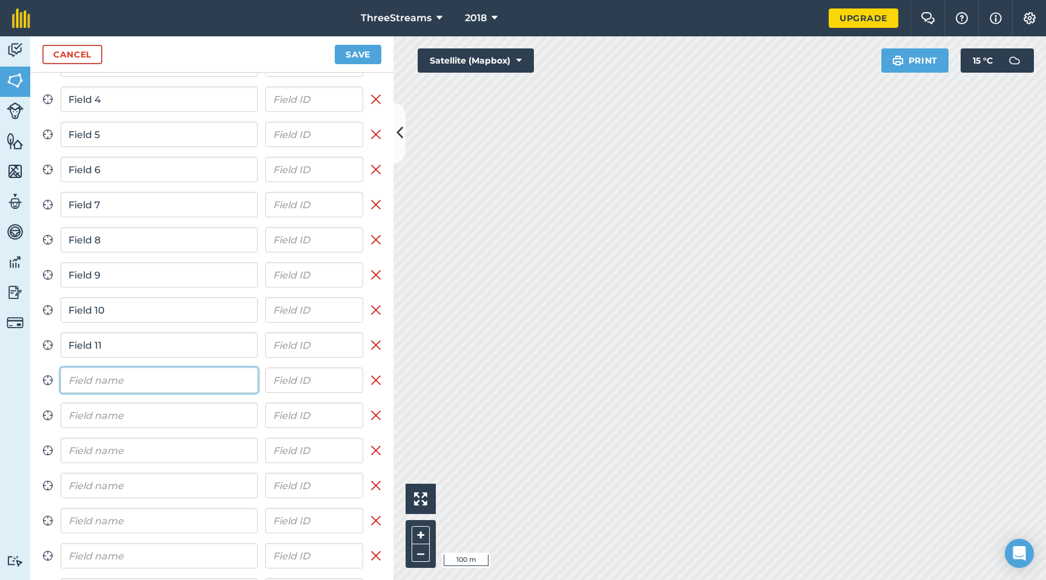
click at [145, 373] on input "text" at bounding box center [159, 380] width 197 height 25
paste input "Field"
type input "Field 12"
click at [156, 415] on input "text" at bounding box center [159, 415] width 197 height 25
paste input "Field"
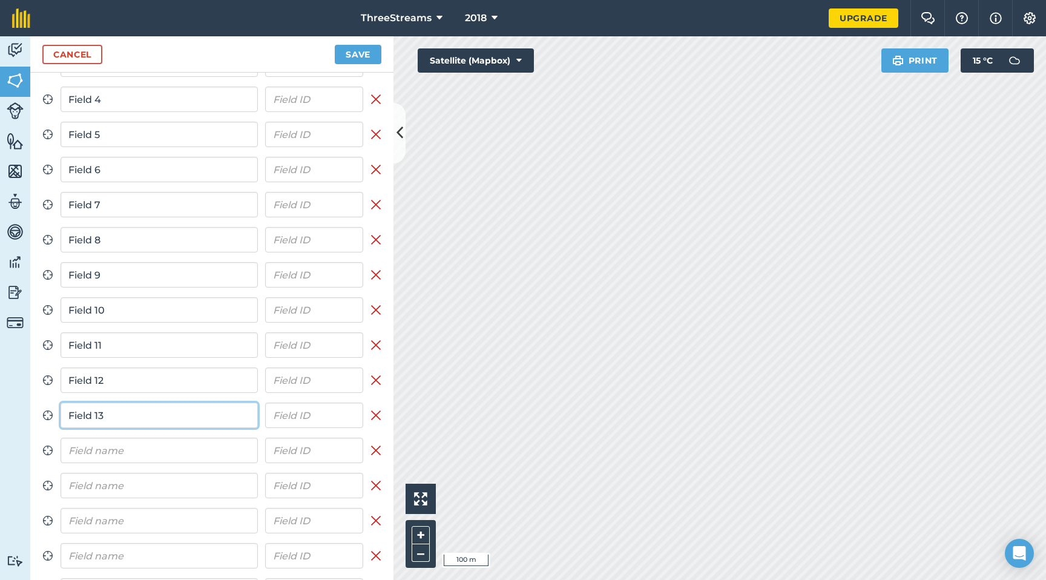
type input "Field 13"
click at [152, 455] on input "text" at bounding box center [159, 450] width 197 height 25
paste input "Field"
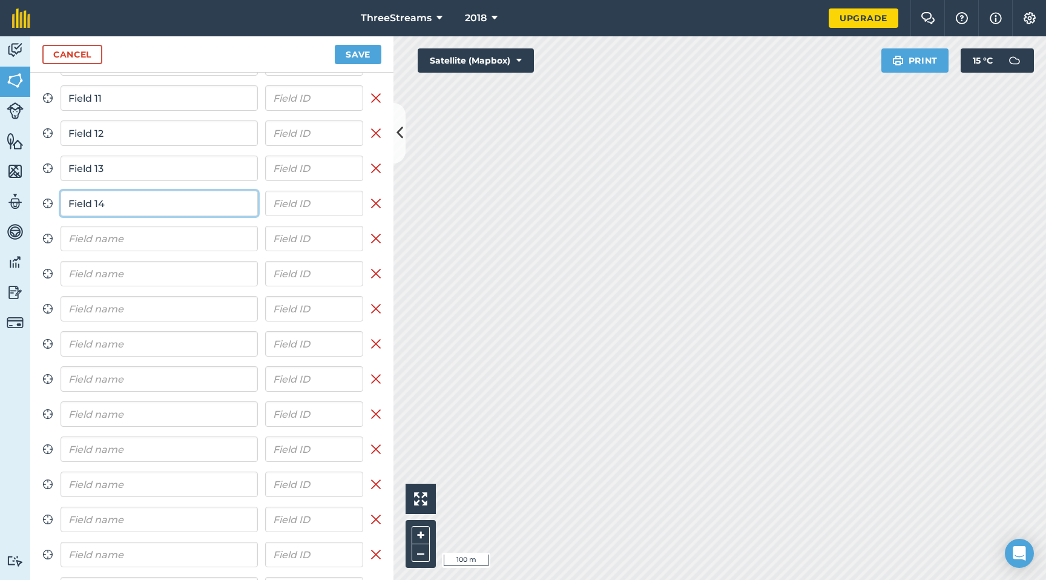
scroll to position [390, 0]
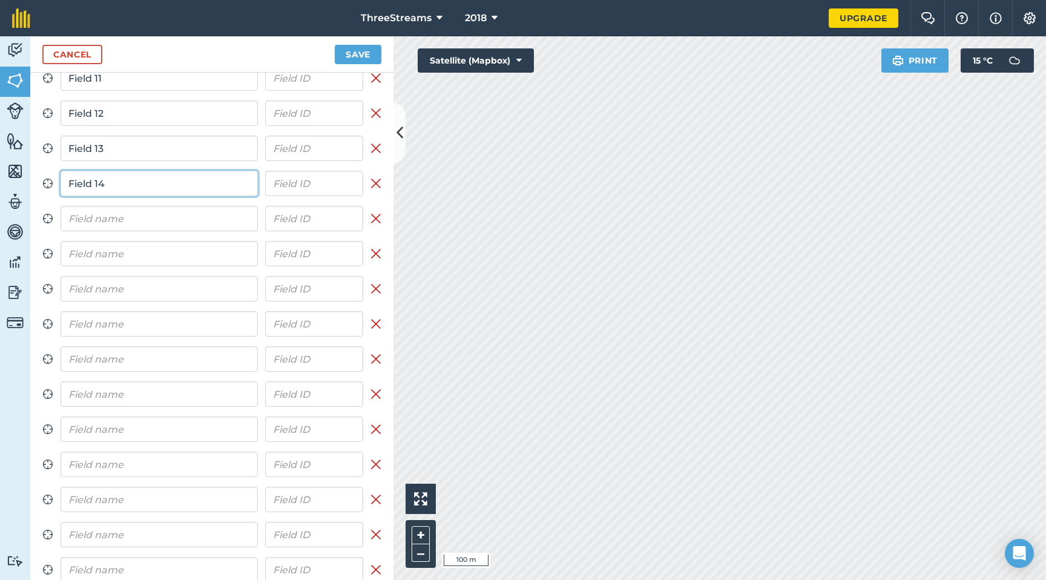
type input "Field 14"
click at [104, 224] on input "text" at bounding box center [159, 218] width 197 height 25
paste input "Field"
type input "Field 15"
click at [110, 248] on input "text" at bounding box center [159, 253] width 197 height 25
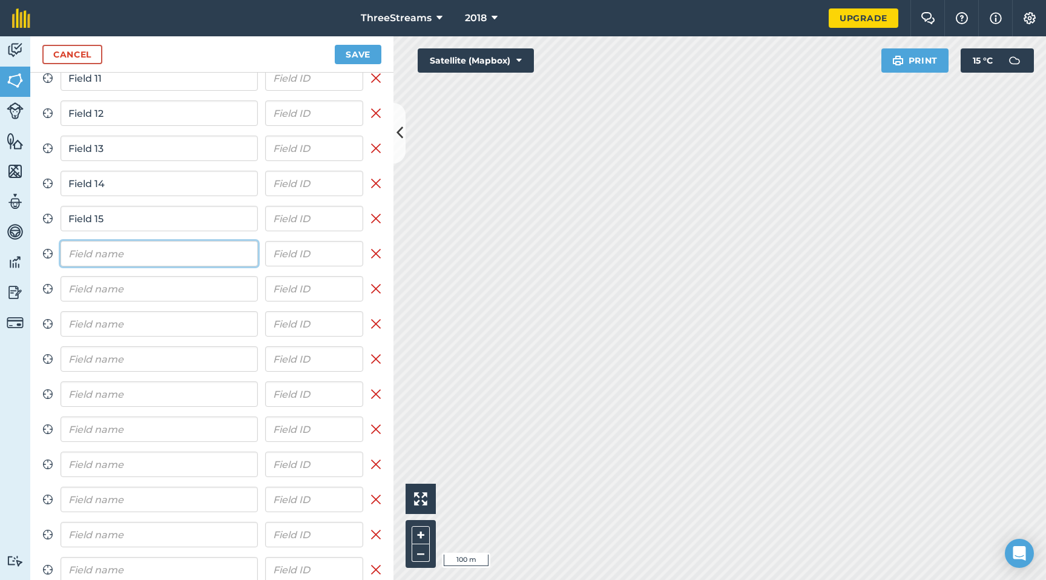
paste input "Field"
type input "Field 16"
click at [148, 296] on input "text" at bounding box center [159, 288] width 197 height 25
paste input "Field"
type input "Field 17"
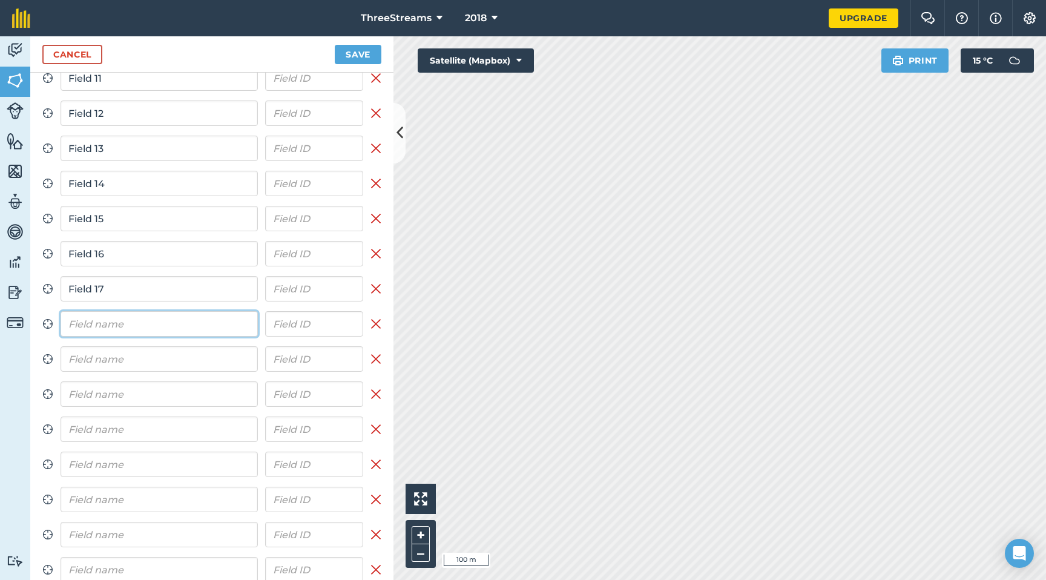
click at [174, 332] on input "text" at bounding box center [159, 323] width 197 height 25
paste input "Field"
type input "Field 18"
click at [170, 356] on input "text" at bounding box center [159, 358] width 197 height 25
paste input "Field"
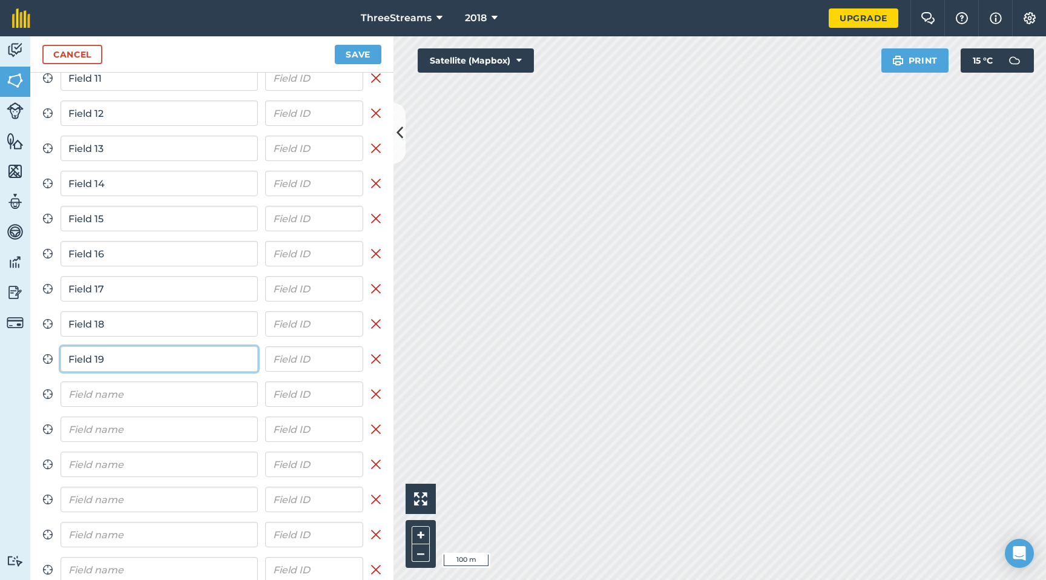
type input "Field 19"
click at [154, 394] on input "text" at bounding box center [159, 393] width 197 height 25
paste input "Field"
type input "Field 20"
click at [134, 420] on input "text" at bounding box center [159, 429] width 197 height 25
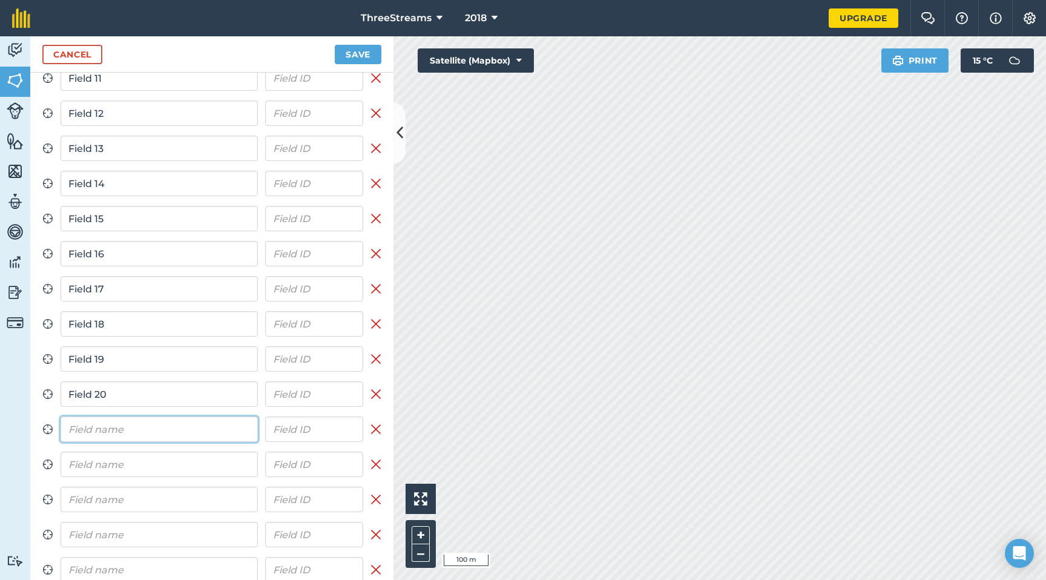
paste input "Field"
type input "Field 21"
click at [116, 461] on input "text" at bounding box center [159, 464] width 197 height 25
paste input "Field"
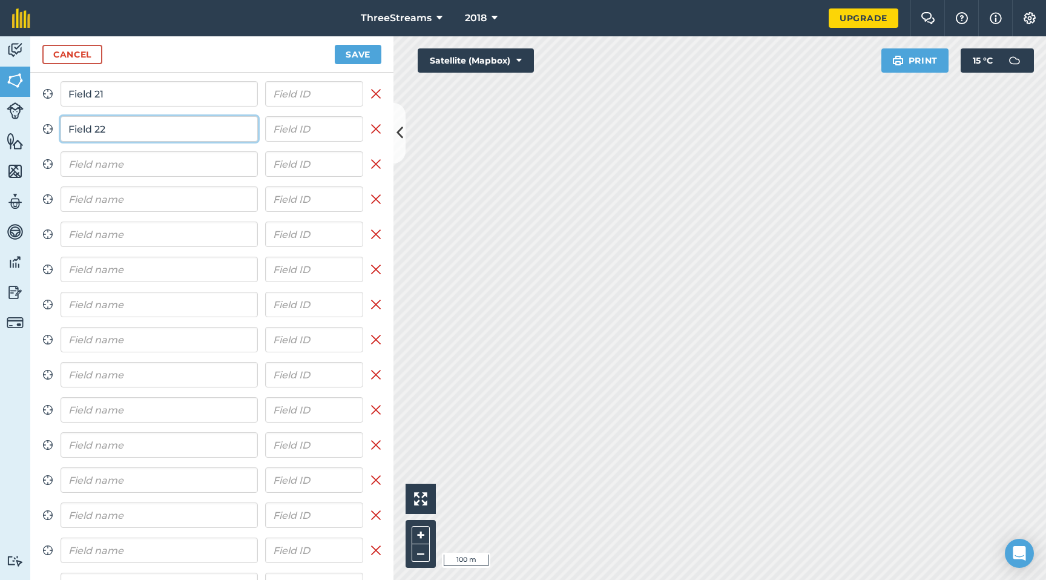
scroll to position [715, 0]
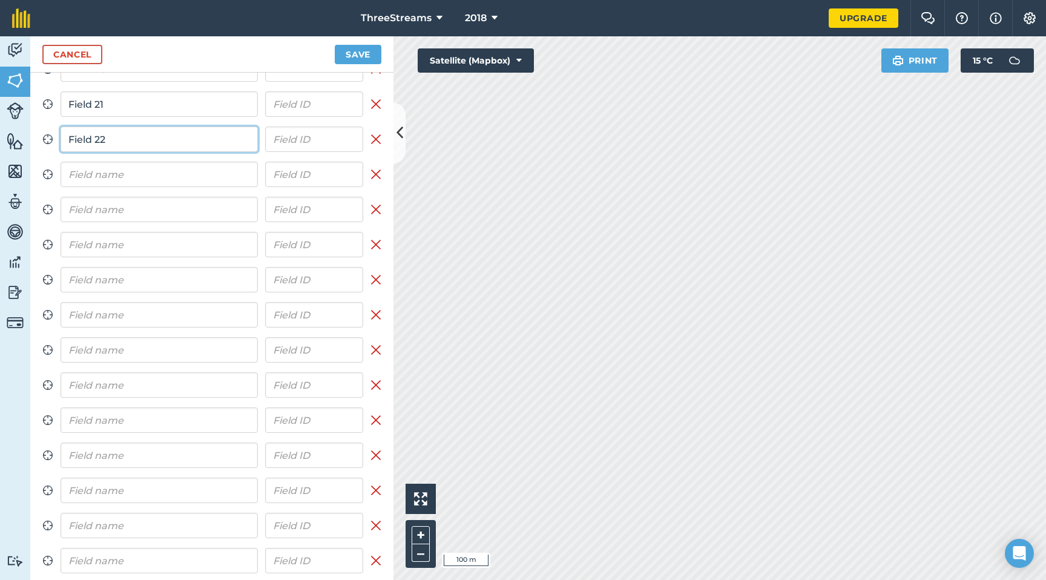
type input "Field 22"
click at [130, 178] on input "text" at bounding box center [159, 174] width 197 height 25
paste input "Field"
type input "Field 23"
click at [142, 205] on input "text" at bounding box center [159, 209] width 197 height 25
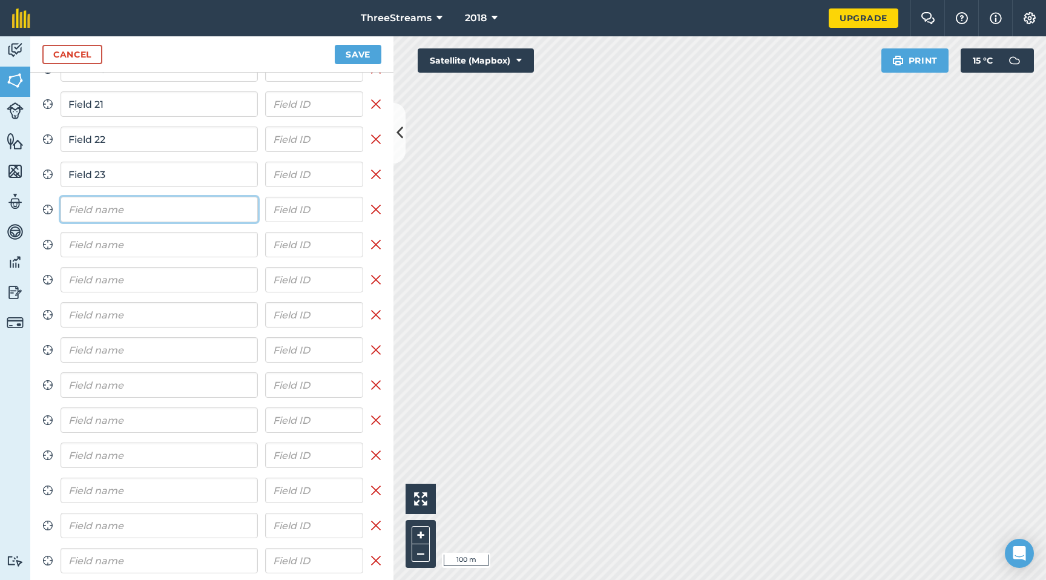
paste input "Field"
type input "Field 24"
click at [154, 258] on div "Zoom to field Field 1 Remove field Zoom to field Field 2 Remove field Zoom to f…" at bounding box center [211, 16] width 339 height 1255
click at [154, 249] on input "text" at bounding box center [159, 244] width 197 height 25
paste input "Field"
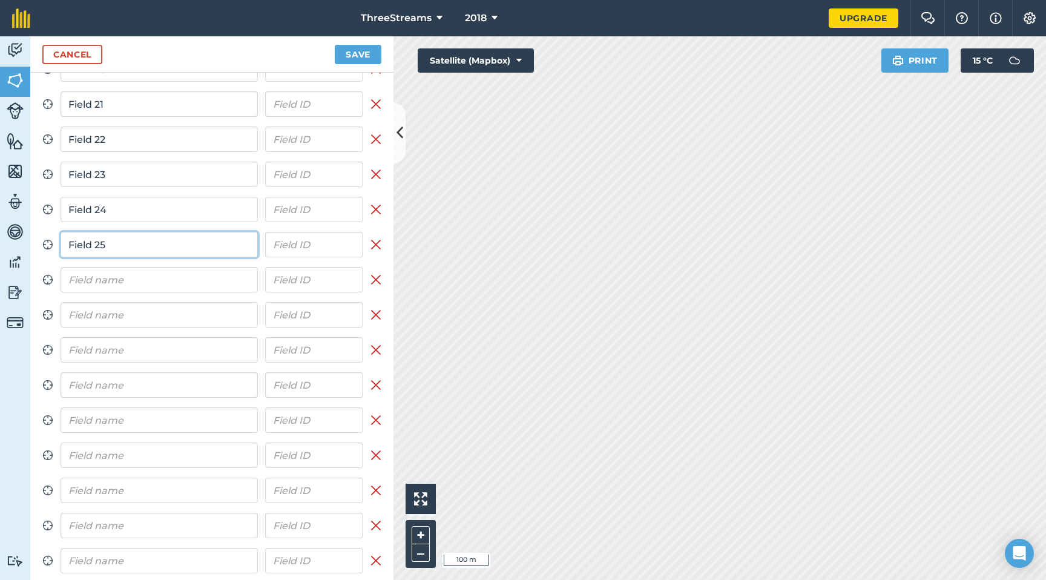
type input "Field 25"
click at [157, 271] on input "text" at bounding box center [159, 279] width 197 height 25
paste input "Field"
type input "Field 26"
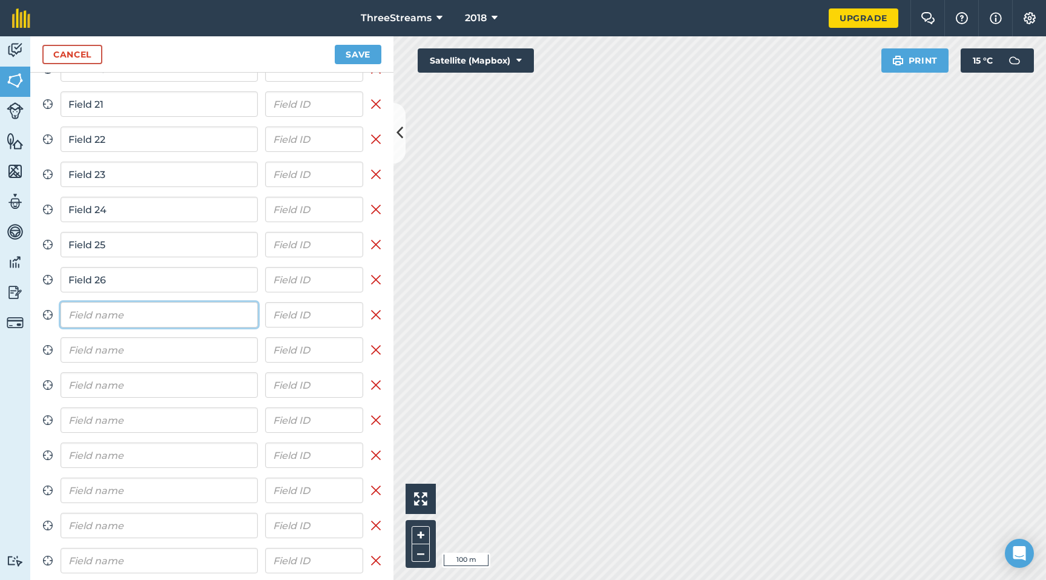
click at [187, 311] on input "text" at bounding box center [159, 314] width 197 height 25
paste input "Field"
type input "Field 27"
click at [182, 343] on input "text" at bounding box center [159, 349] width 197 height 25
paste input "Field"
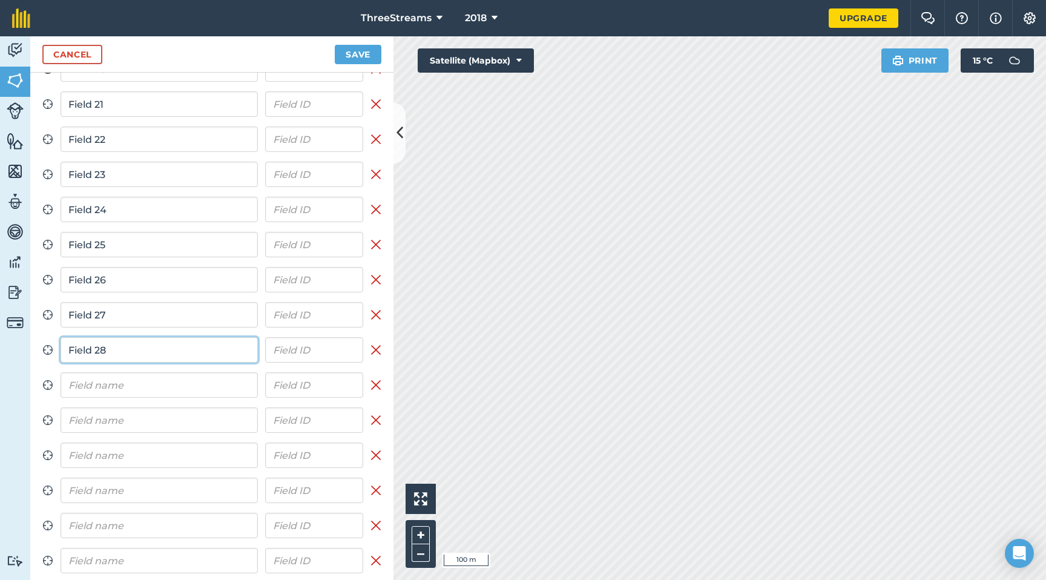
type input "Field 28"
click at [157, 383] on input "text" at bounding box center [159, 384] width 197 height 25
paste input "Field"
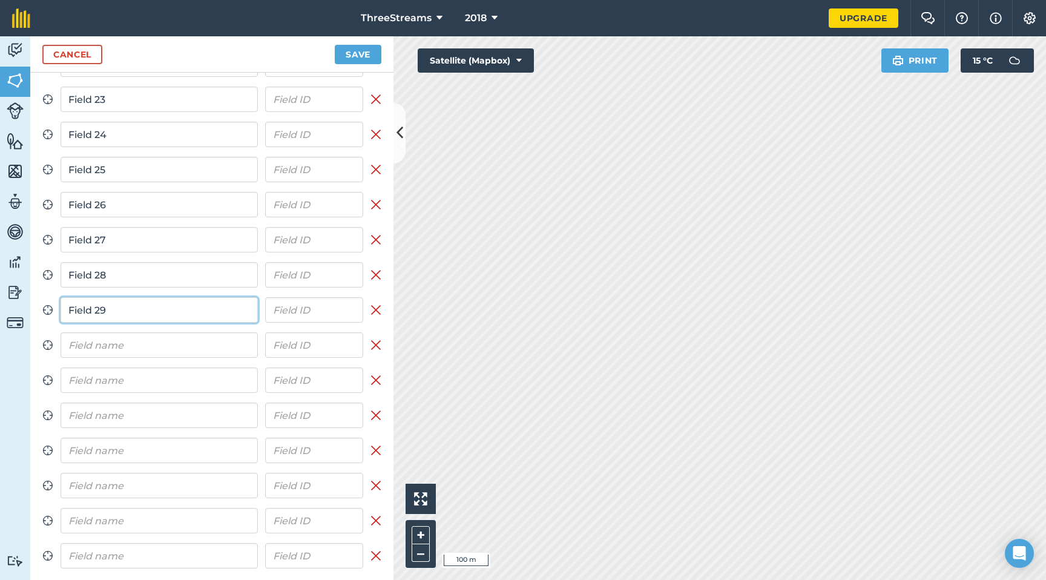
scroll to position [791, 0]
type input "Field 29"
click at [107, 347] on input "text" at bounding box center [159, 343] width 197 height 25
paste input "Field"
type input "Field 30"
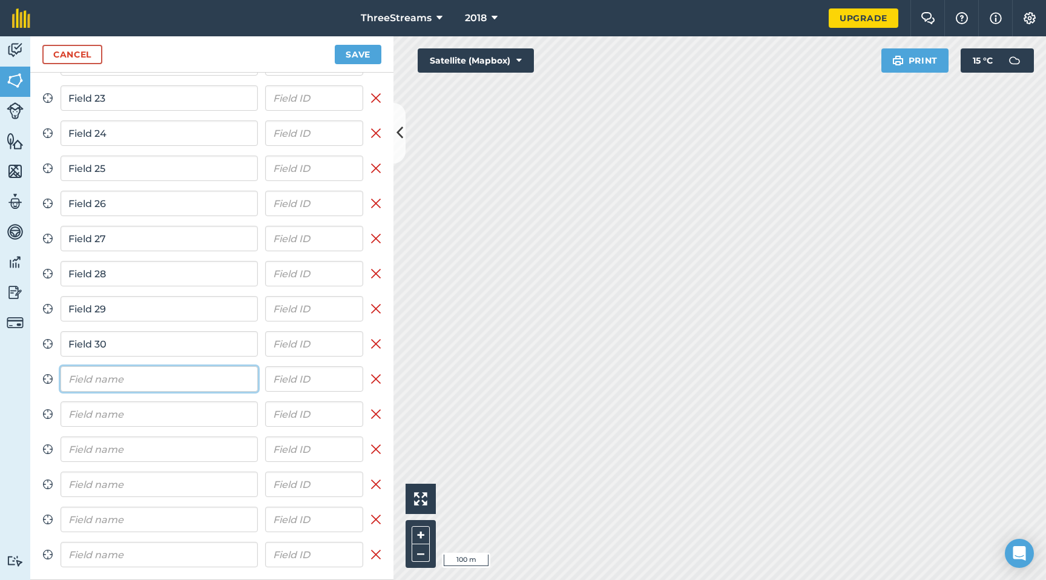
click at [117, 381] on input "text" at bounding box center [159, 378] width 197 height 25
paste input "Field"
type input "Field 31"
click at [125, 411] on input "text" at bounding box center [159, 413] width 197 height 25
paste input "Field"
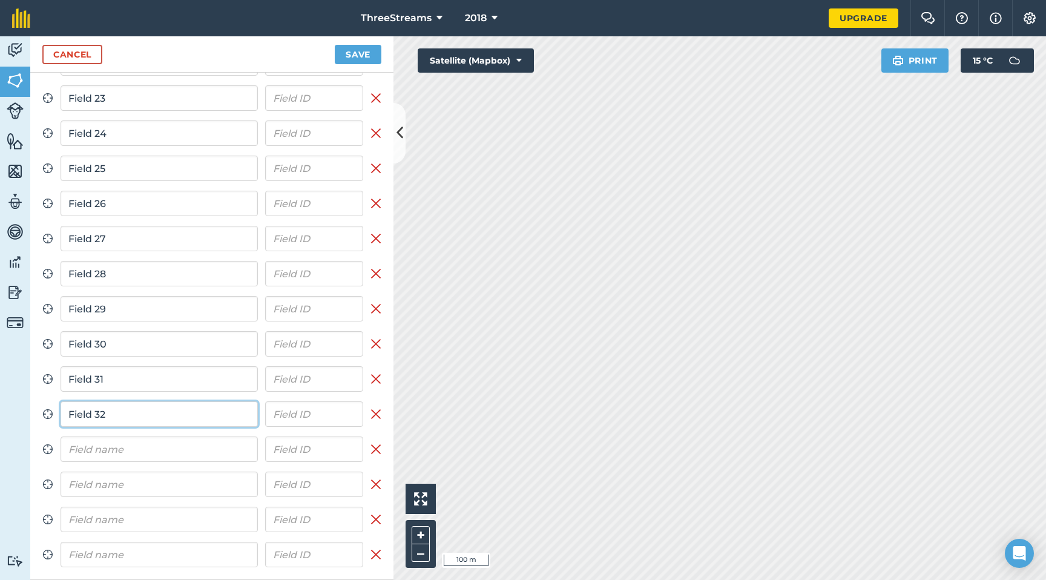
type input "Field 32"
click at [156, 447] on input "text" at bounding box center [159, 449] width 197 height 25
paste input "Field"
type input "Field 33"
click at [160, 480] on input "text" at bounding box center [159, 484] width 197 height 25
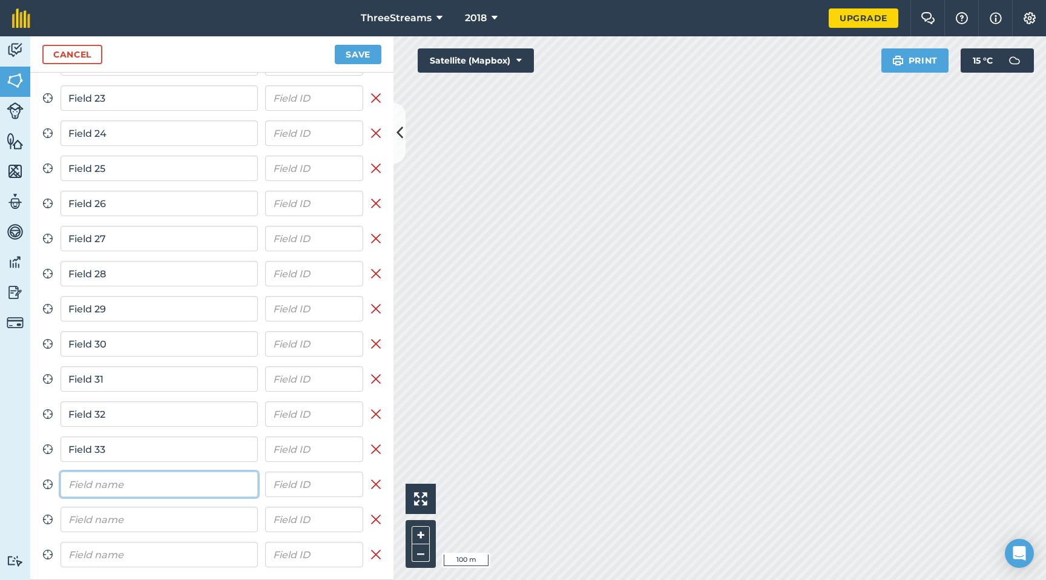
paste input "Field"
type input "Field 34"
click at [167, 531] on input "text" at bounding box center [159, 519] width 197 height 25
paste input "Field"
type input "Field 35"
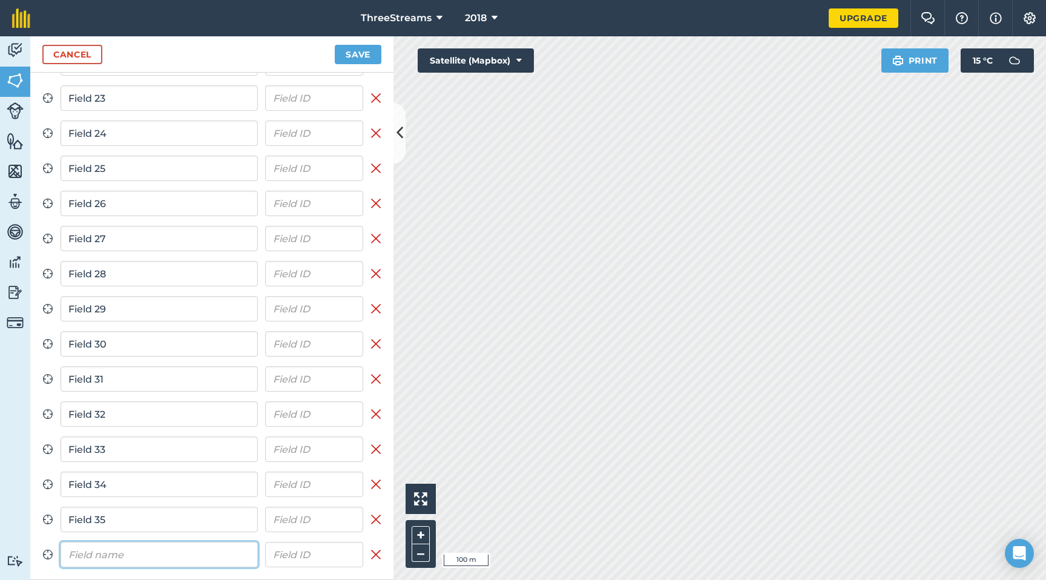
click at [160, 546] on input "text" at bounding box center [159, 554] width 197 height 25
paste input "Field"
type input "Field 36"
click at [359, 49] on button "Save" at bounding box center [358, 54] width 47 height 19
click at [51, 60] on link "Cancel" at bounding box center [72, 54] width 60 height 19
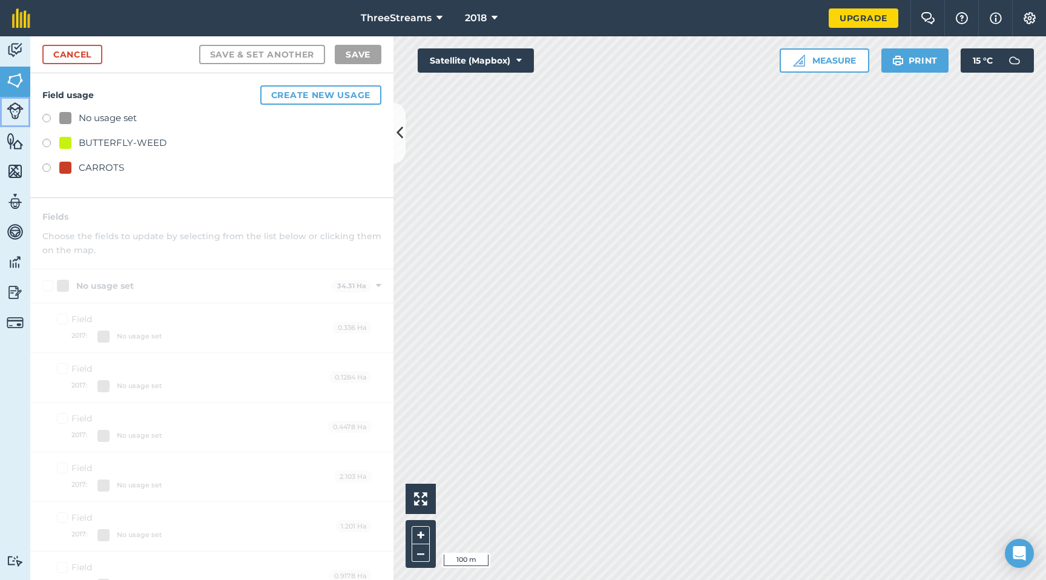
click at [21, 112] on img at bounding box center [15, 110] width 17 height 17
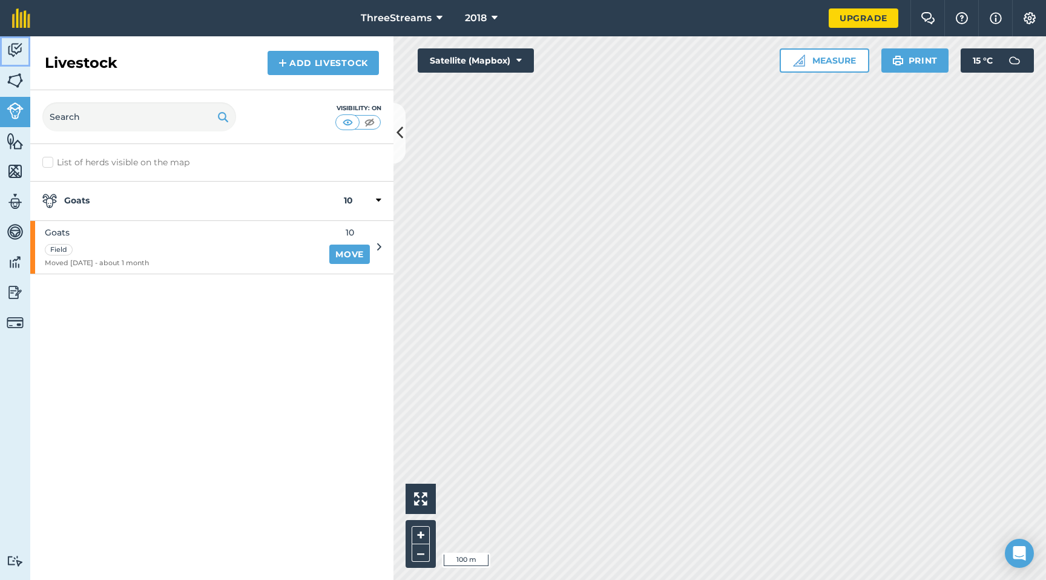
click at [14, 62] on link "Activity" at bounding box center [15, 51] width 30 height 30
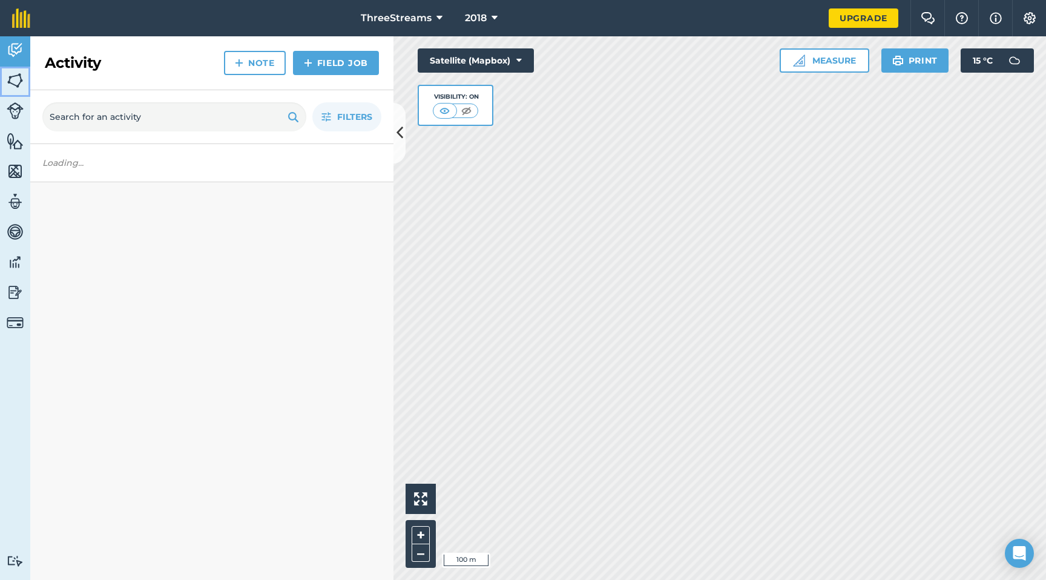
click at [13, 75] on img at bounding box center [15, 80] width 17 height 18
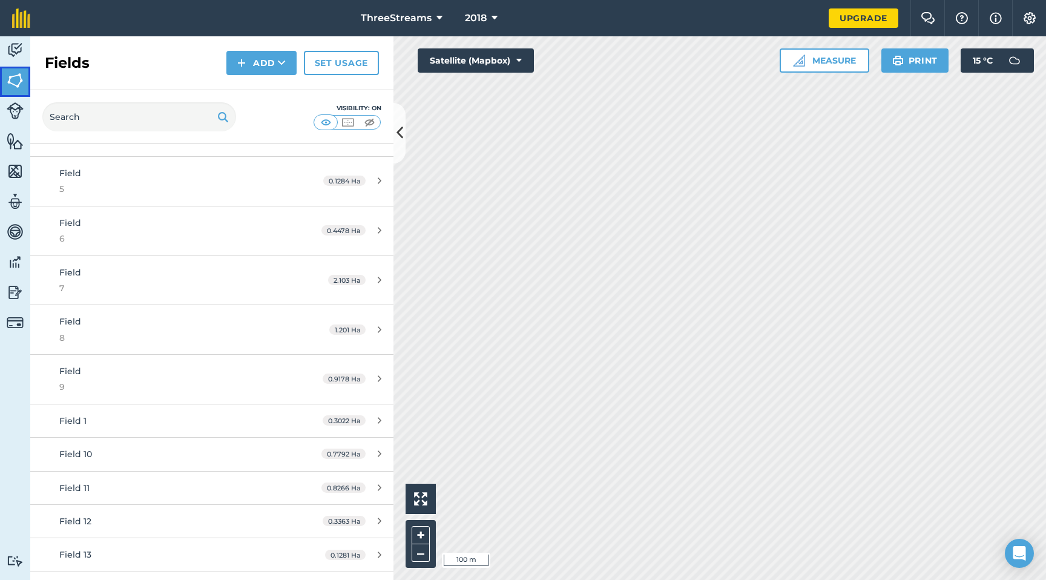
scroll to position [138, 0]
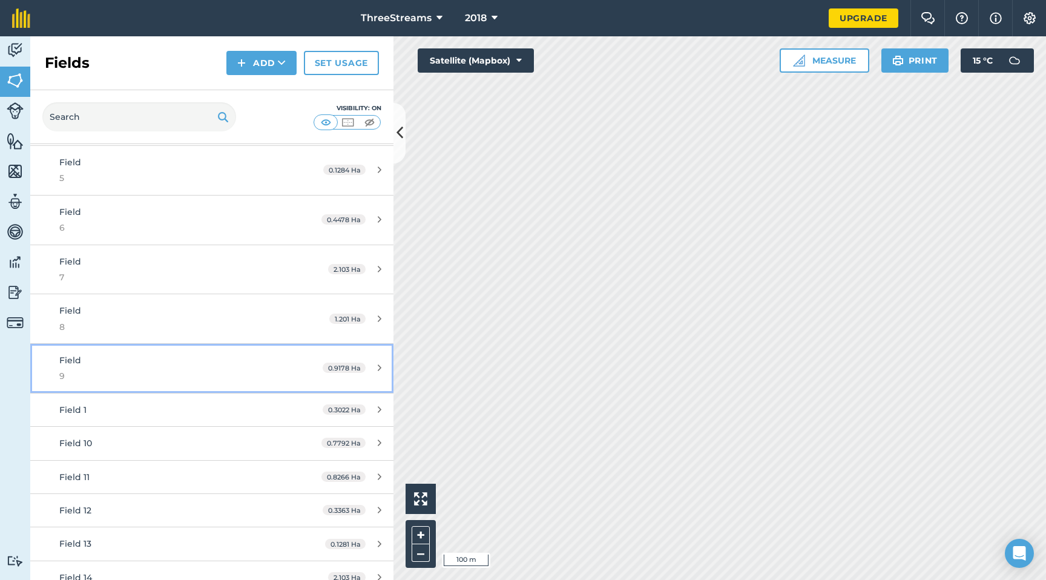
click at [181, 370] on span "9" at bounding box center [173, 375] width 228 height 13
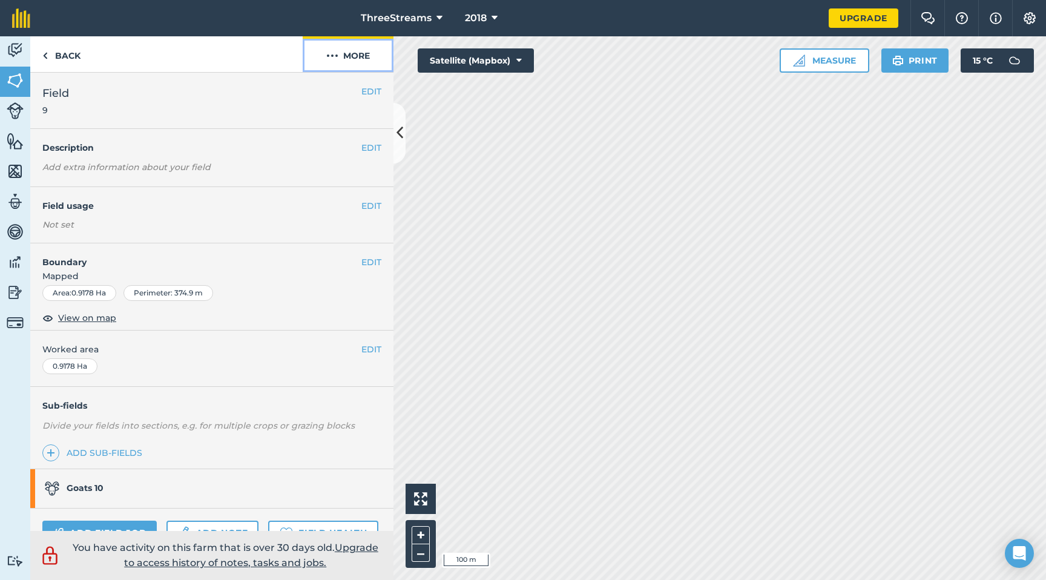
click at [341, 50] on button "More" at bounding box center [348, 54] width 91 height 36
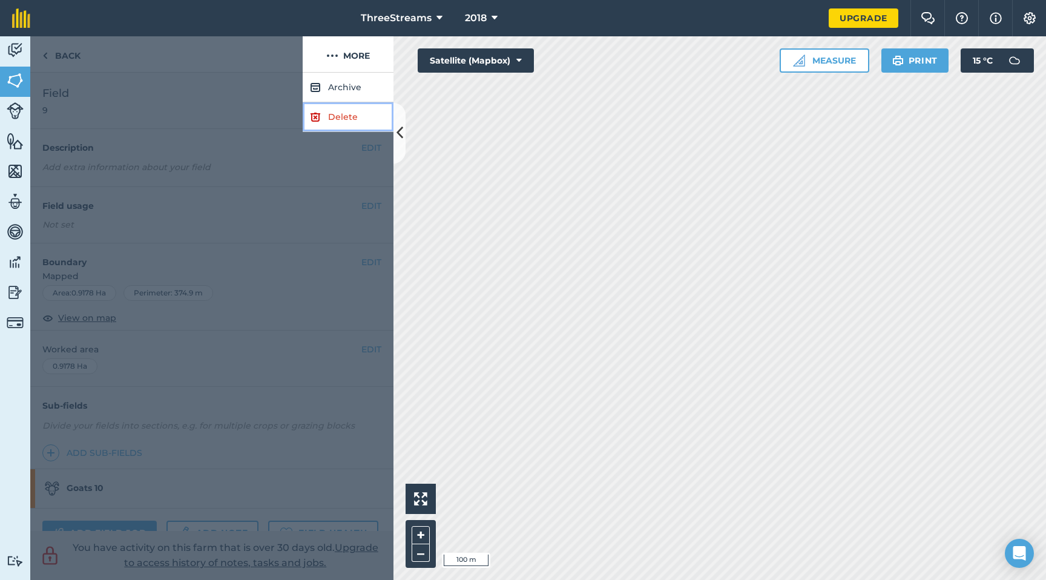
click at [347, 119] on link "Delete" at bounding box center [348, 117] width 91 height 30
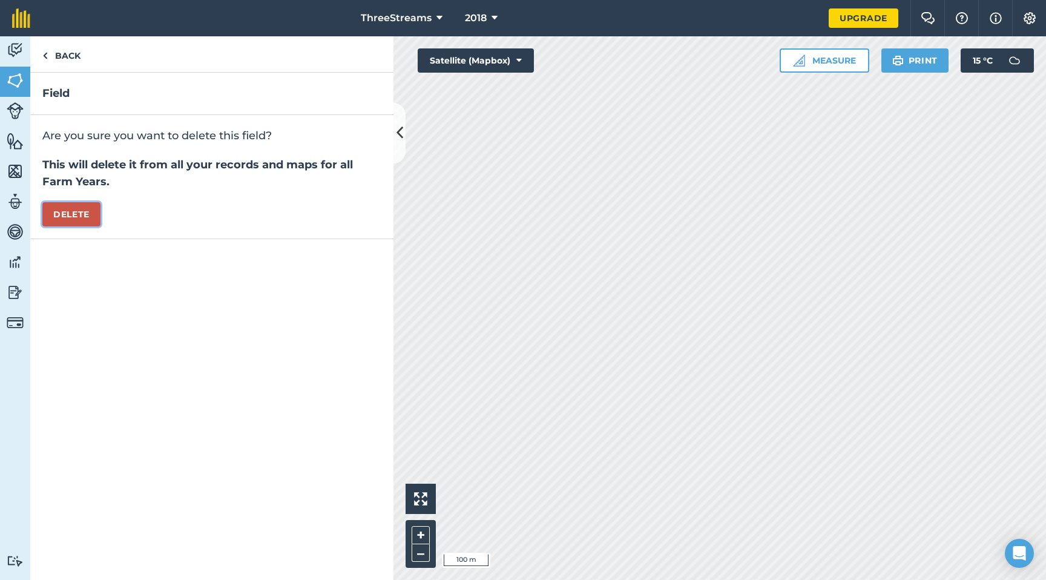
click at [94, 219] on button "Delete" at bounding box center [71, 214] width 58 height 24
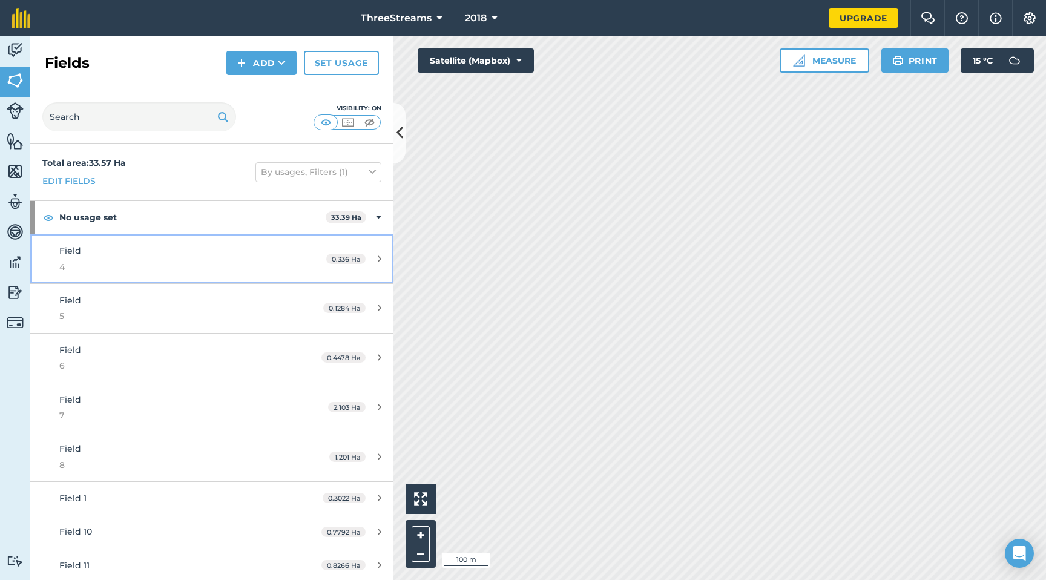
click at [145, 256] on div "Field 4" at bounding box center [173, 259] width 228 height 30
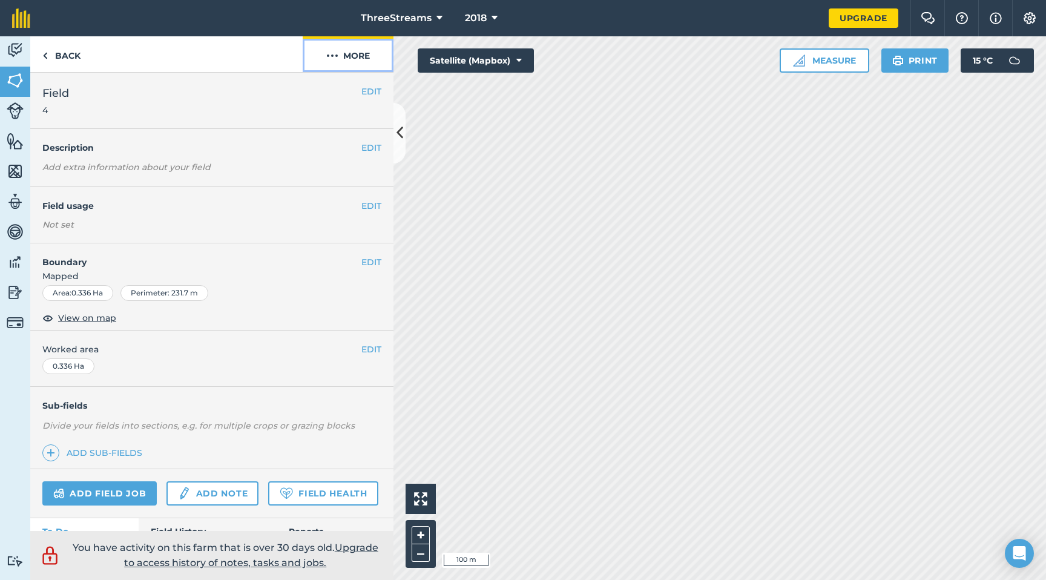
click at [342, 54] on button "More" at bounding box center [348, 54] width 91 height 36
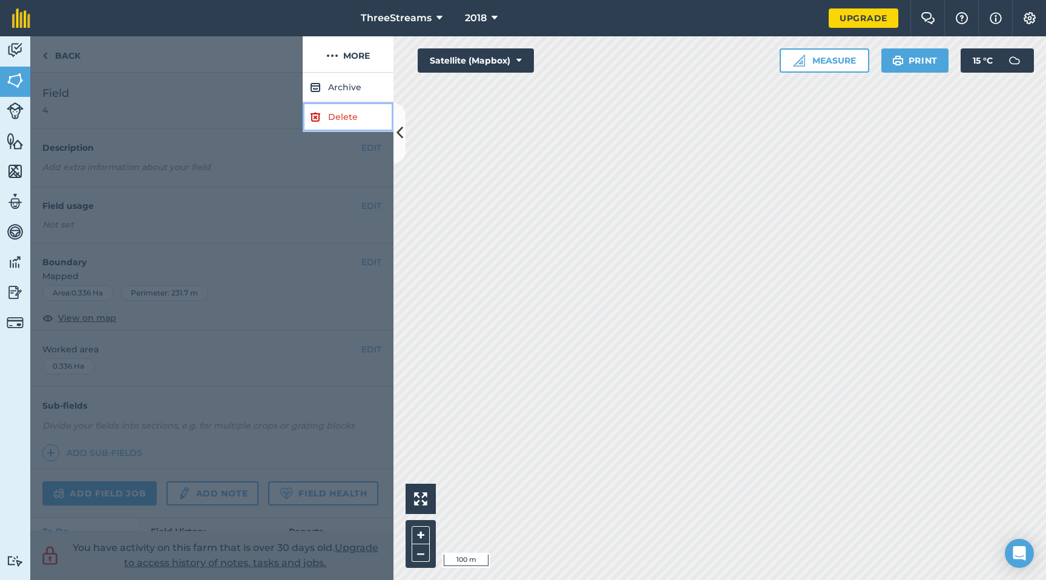
click at [351, 113] on link "Delete" at bounding box center [348, 117] width 91 height 30
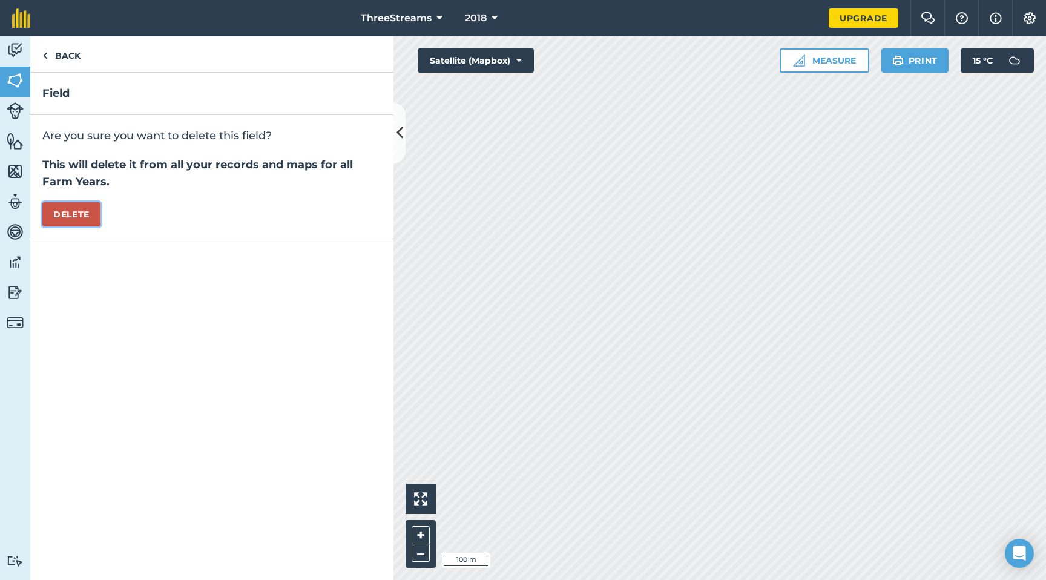
click at [86, 214] on button "Delete" at bounding box center [71, 214] width 58 height 24
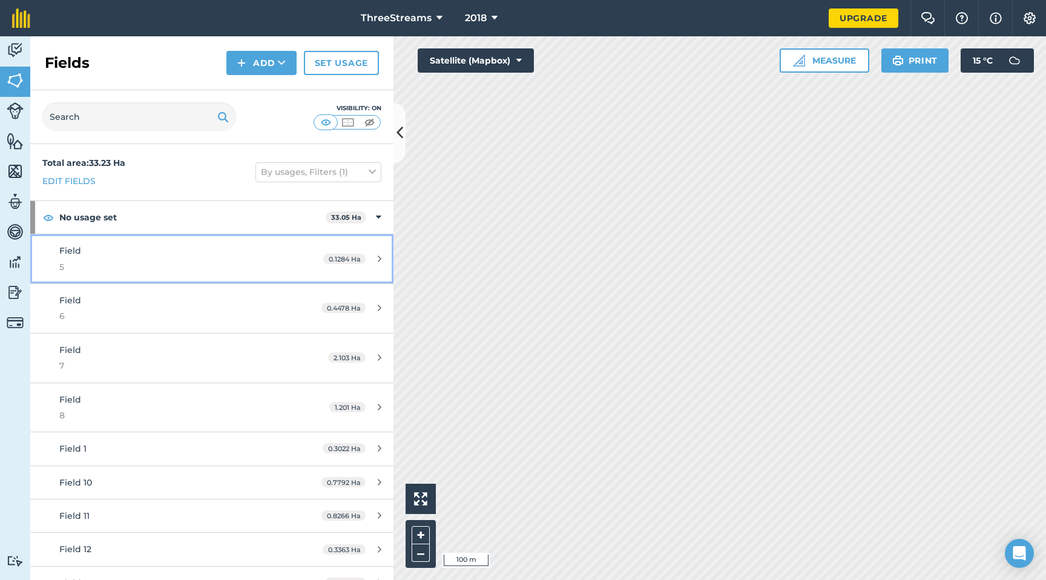
click at [256, 259] on div "Field 5" at bounding box center [173, 259] width 228 height 30
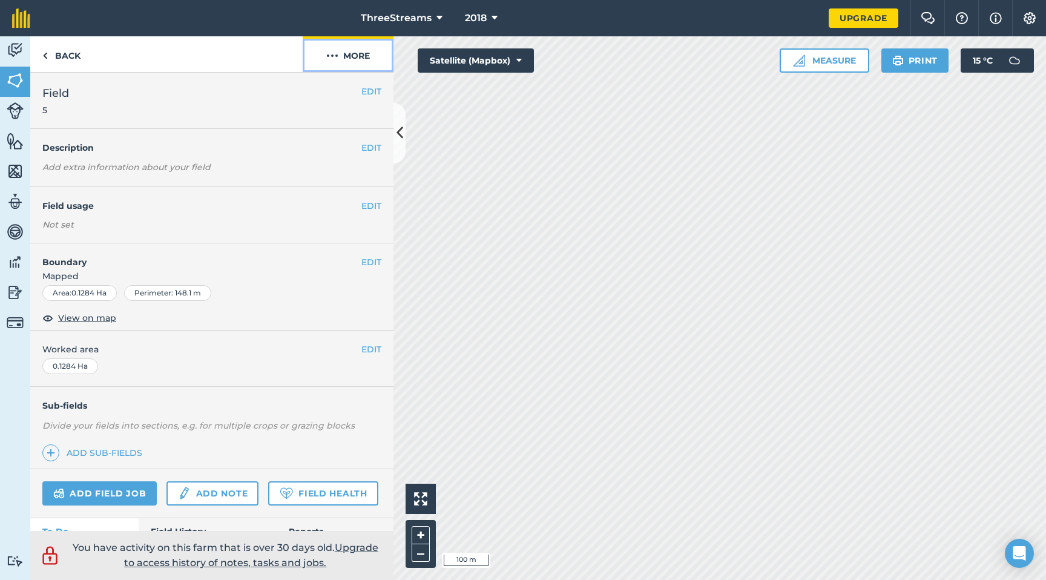
click at [354, 60] on button "More" at bounding box center [348, 54] width 91 height 36
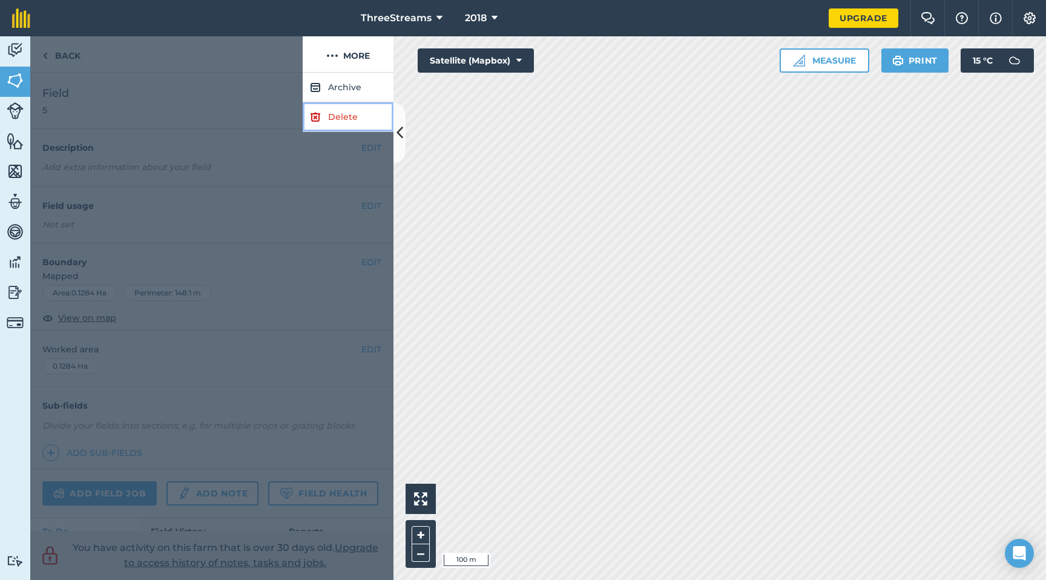
click at [345, 117] on link "Delete" at bounding box center [348, 117] width 91 height 30
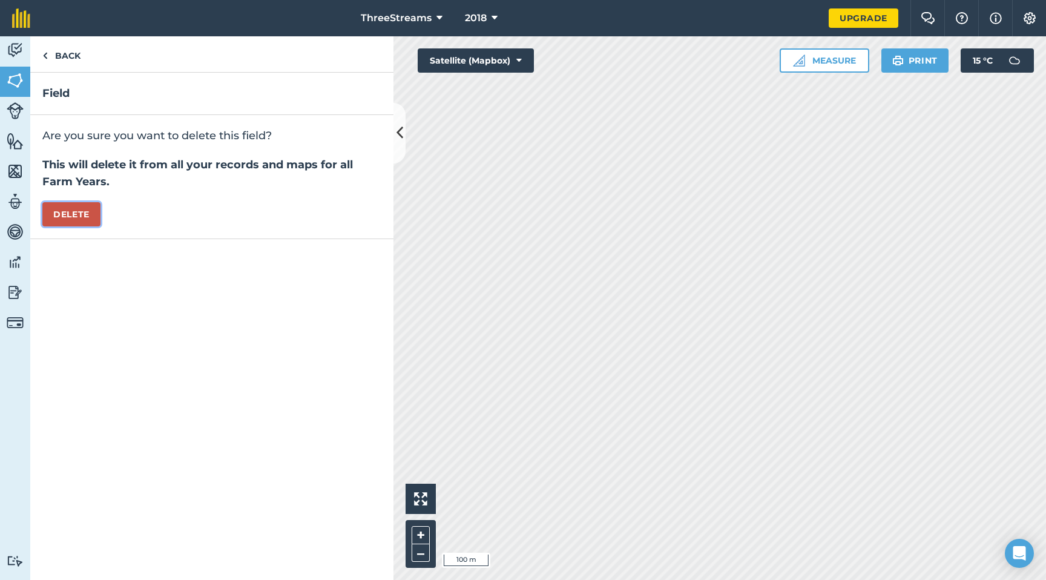
click at [66, 202] on button "Delete" at bounding box center [71, 214] width 58 height 24
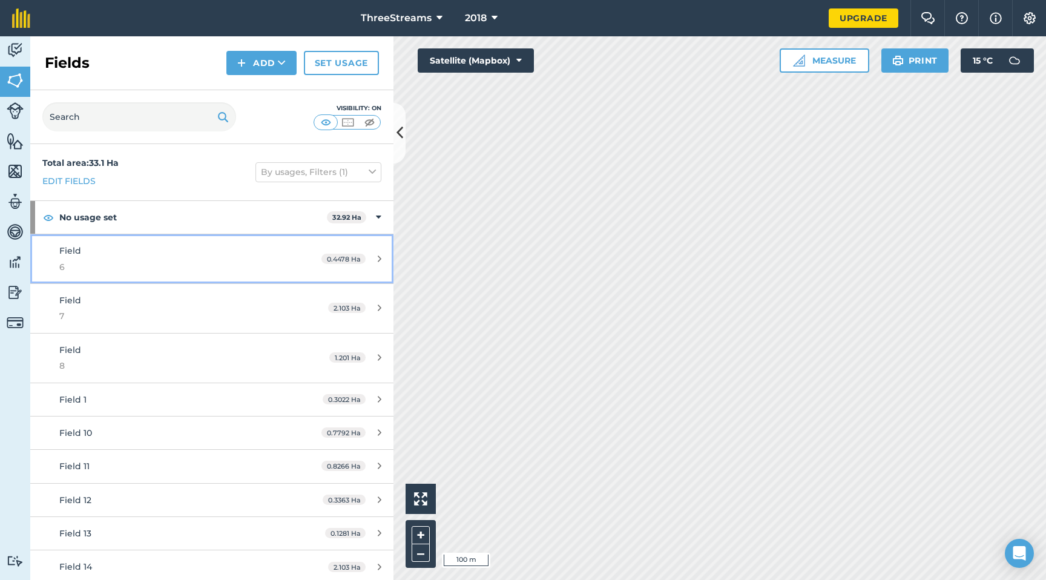
click at [136, 254] on div "Field 6" at bounding box center [173, 259] width 228 height 30
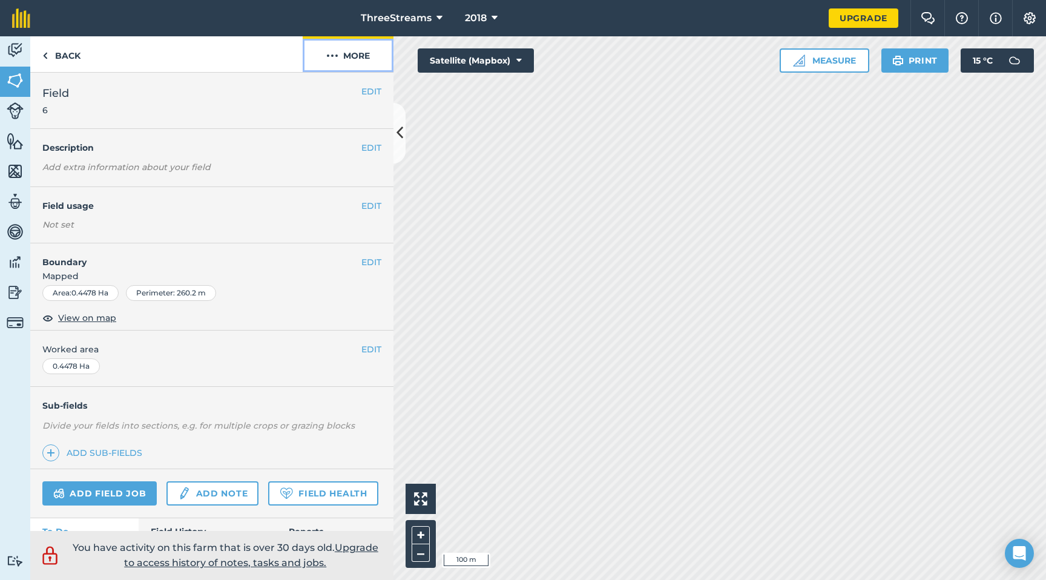
click at [346, 54] on button "More" at bounding box center [348, 54] width 91 height 36
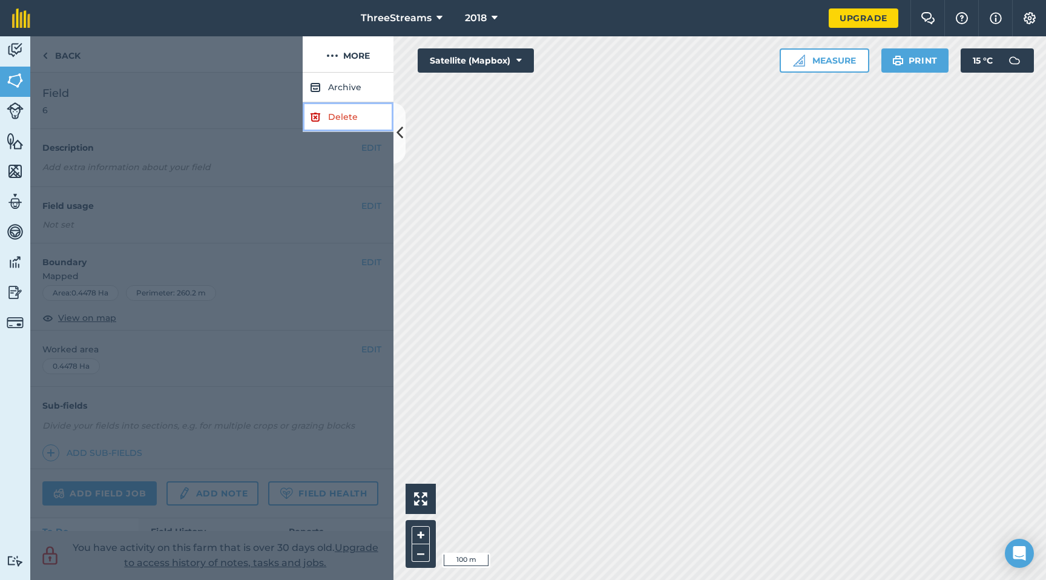
click at [328, 120] on link "Delete" at bounding box center [348, 117] width 91 height 30
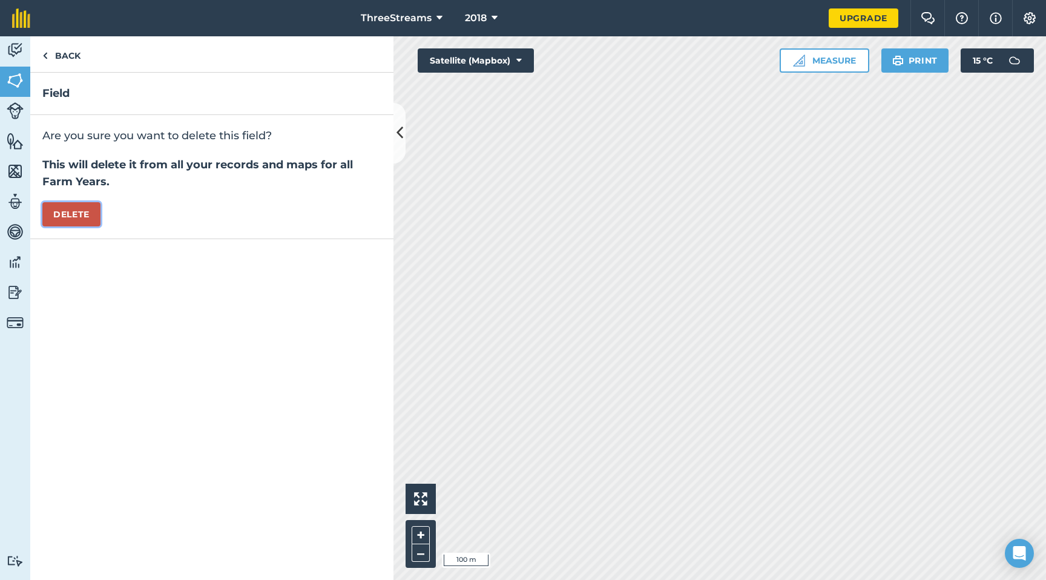
click at [79, 219] on button "Delete" at bounding box center [71, 214] width 58 height 24
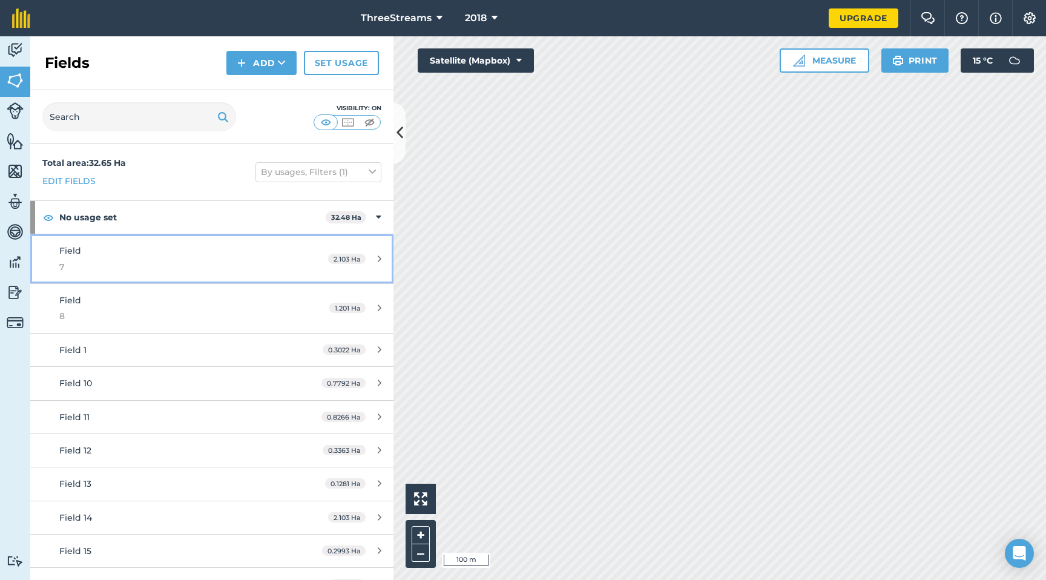
click at [147, 259] on div "Field 7" at bounding box center [173, 259] width 228 height 30
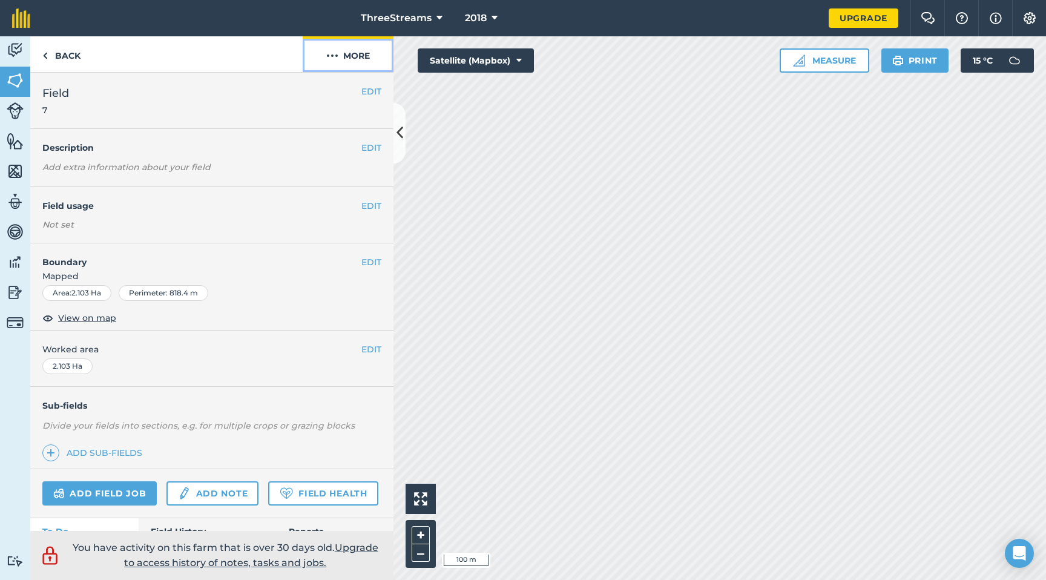
click at [342, 58] on button "More" at bounding box center [348, 54] width 91 height 36
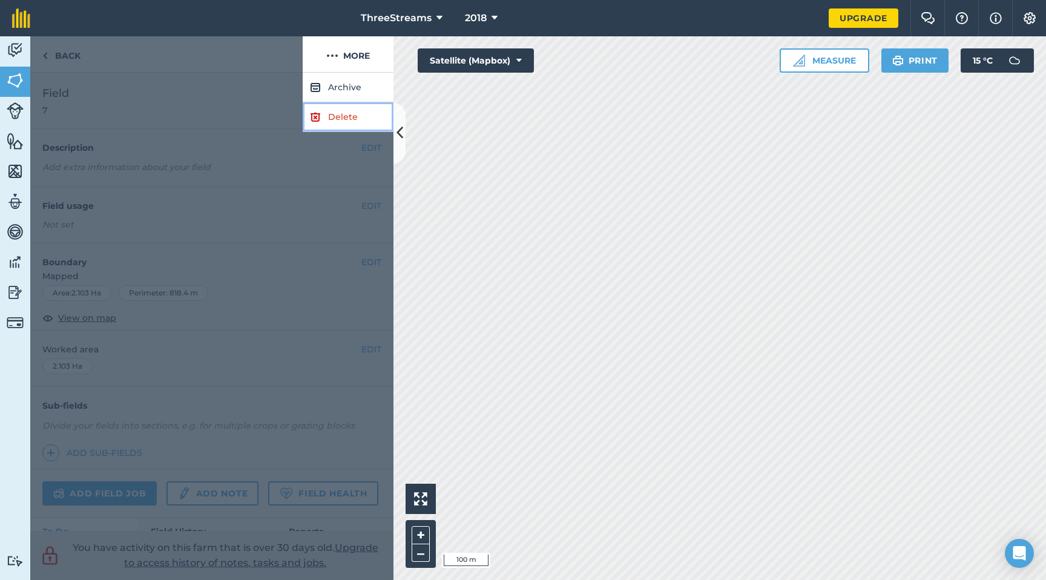
click at [334, 117] on link "Delete" at bounding box center [348, 117] width 91 height 30
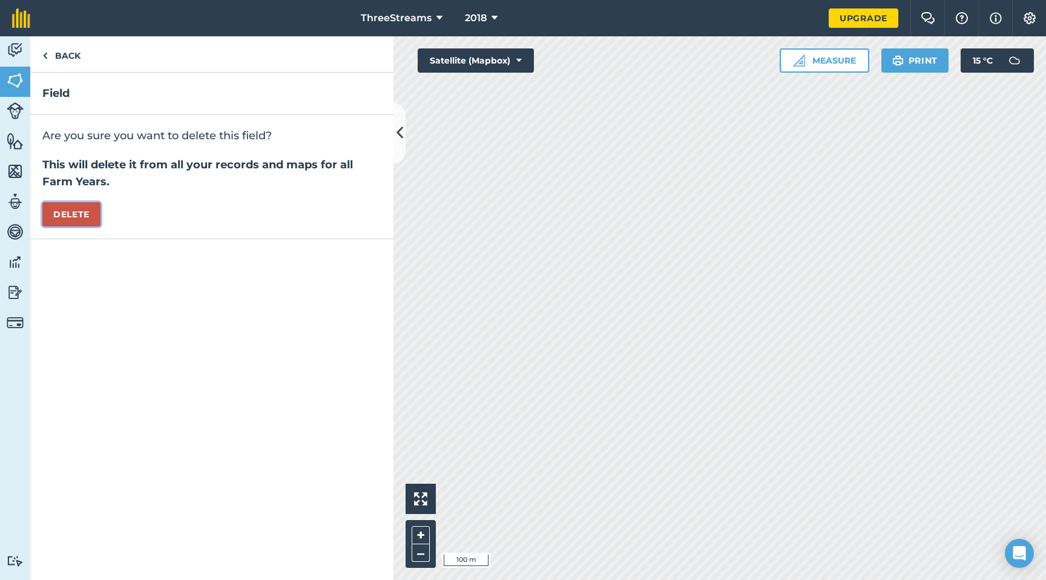
click at [65, 215] on button "Delete" at bounding box center [71, 214] width 58 height 24
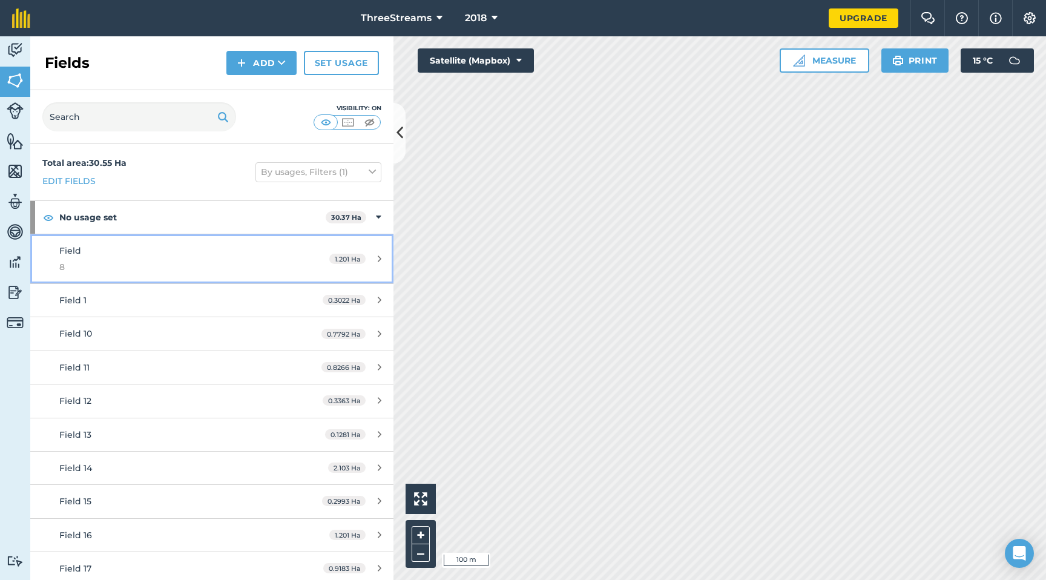
click at [194, 254] on div "Field 8" at bounding box center [173, 259] width 228 height 30
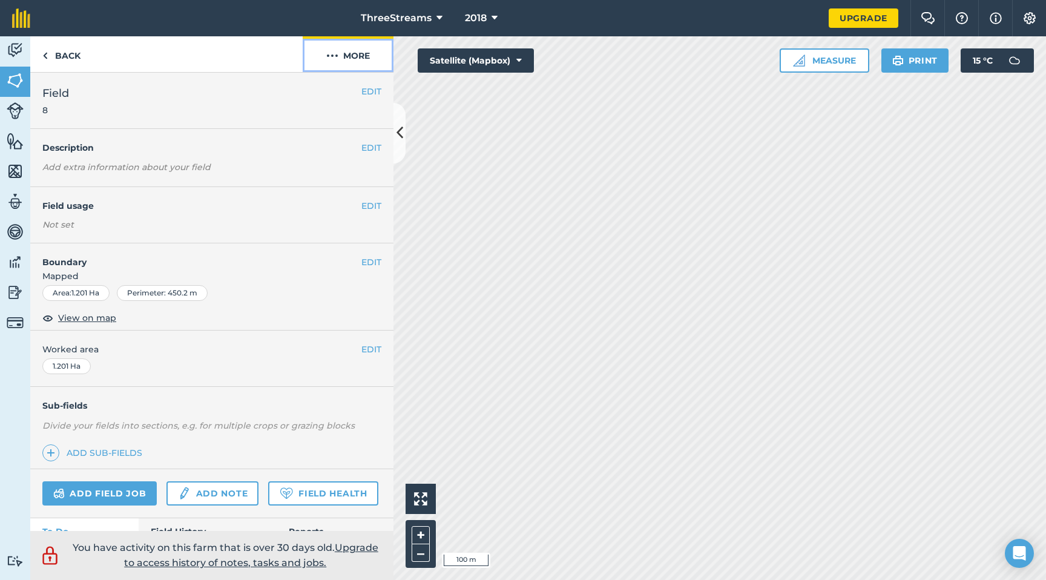
click at [346, 58] on button "More" at bounding box center [348, 54] width 91 height 36
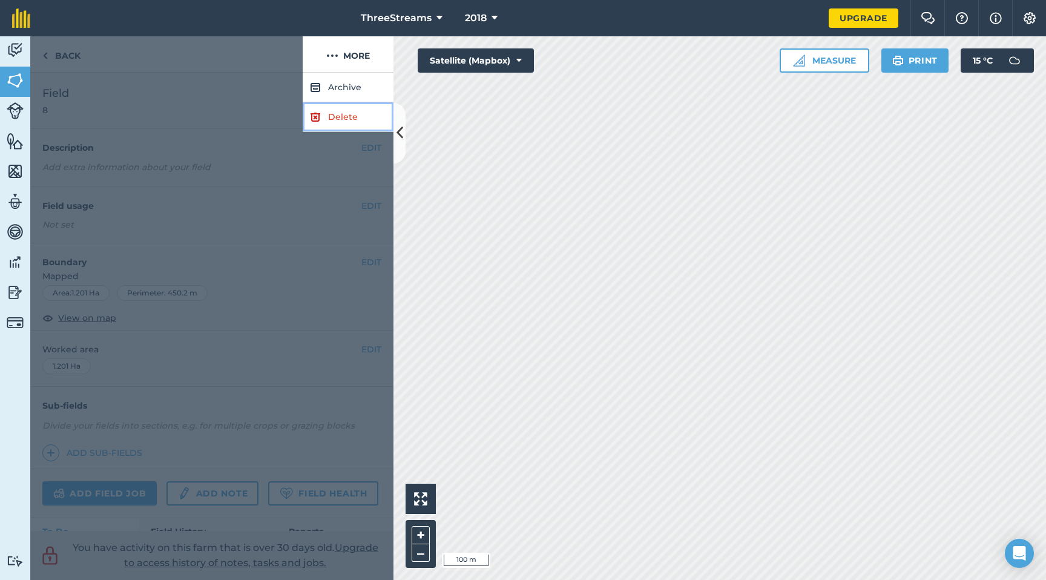
click at [344, 117] on link "Delete" at bounding box center [348, 117] width 91 height 30
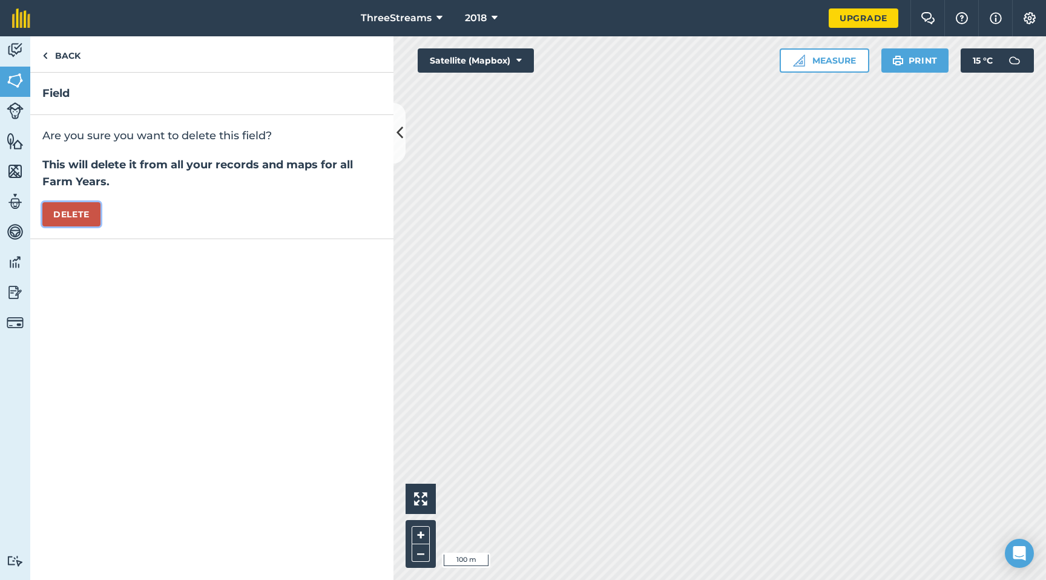
click at [84, 209] on button "Delete" at bounding box center [71, 214] width 58 height 24
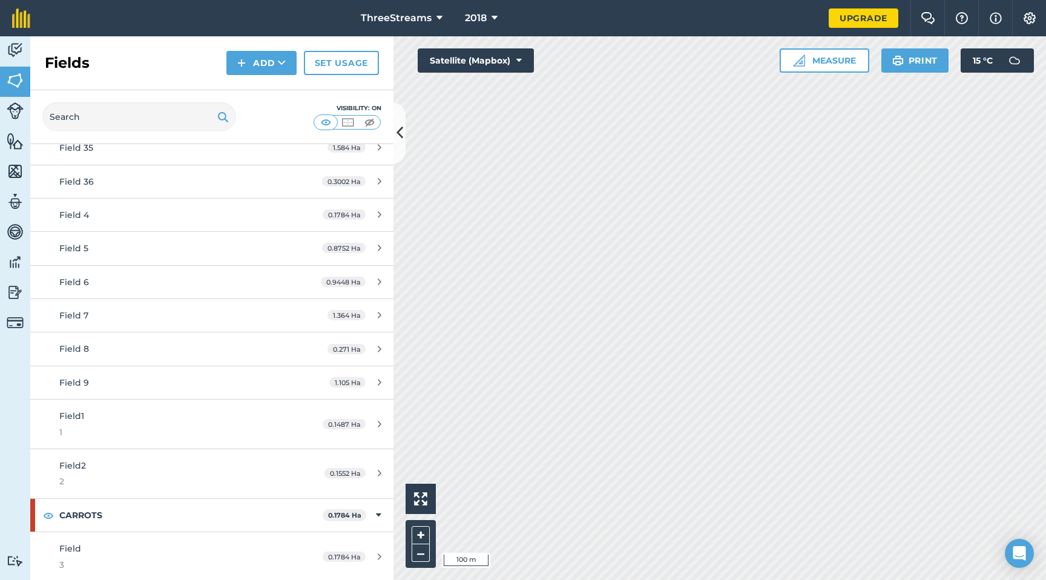
scroll to position [1043, 0]
click at [376, 517] on icon at bounding box center [378, 513] width 5 height 13
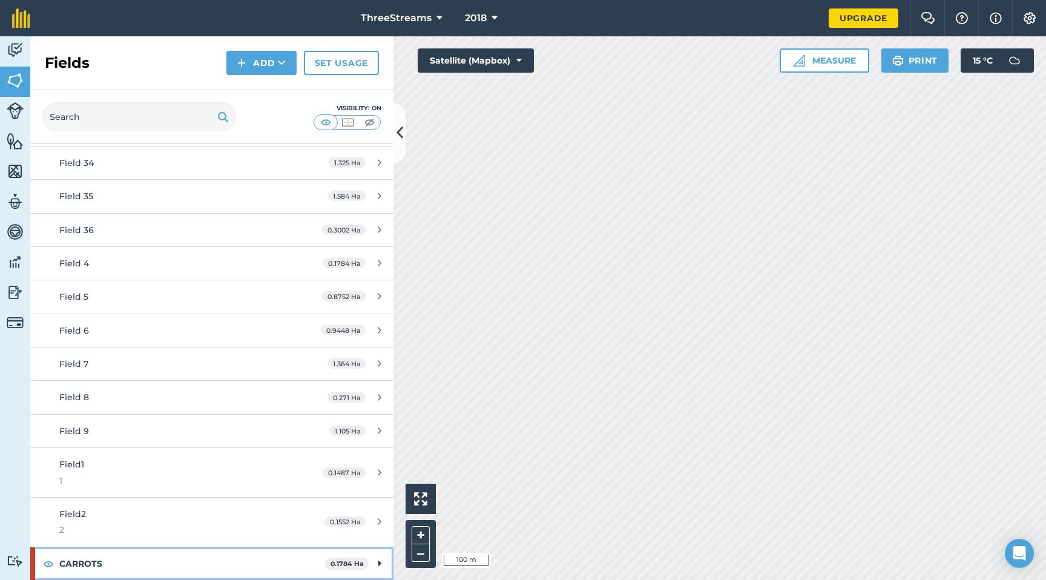
click at [366, 562] on div "CARROTS 0.1784 Ha" at bounding box center [211, 563] width 363 height 33
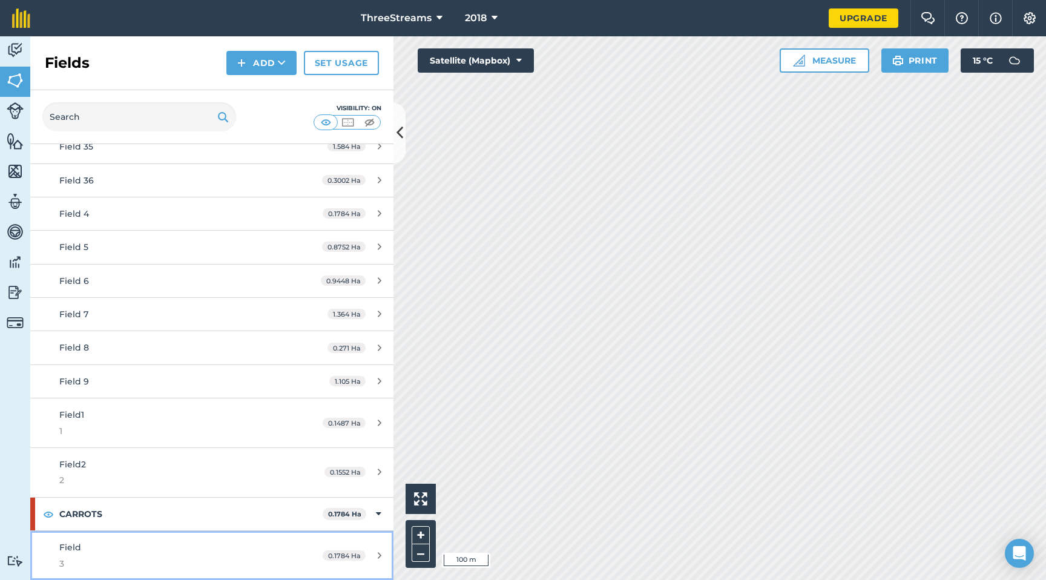
click at [368, 553] on div "0.1784 Ha" at bounding box center [352, 556] width 83 height 10
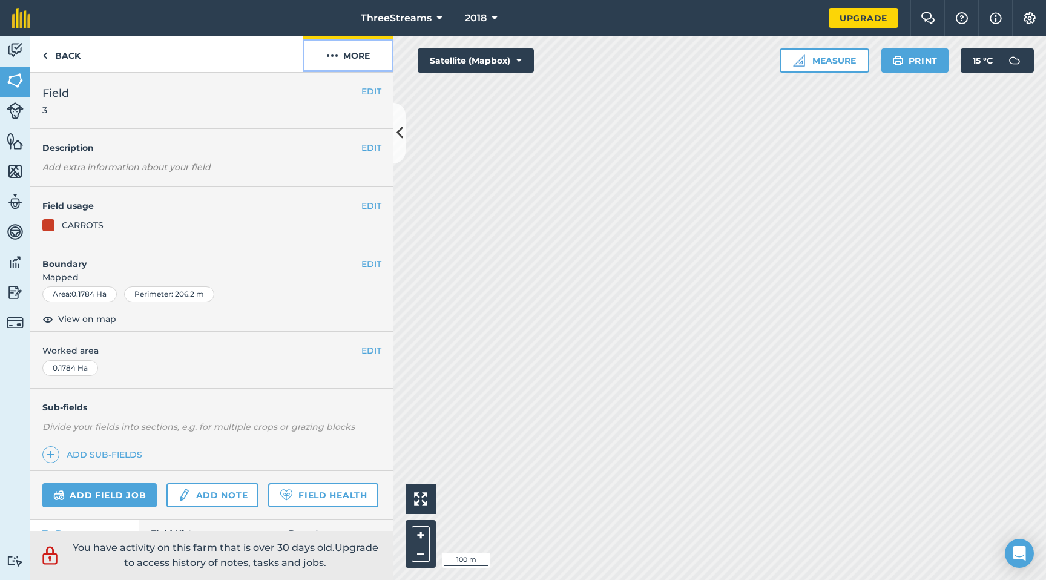
click at [351, 56] on button "More" at bounding box center [348, 54] width 91 height 36
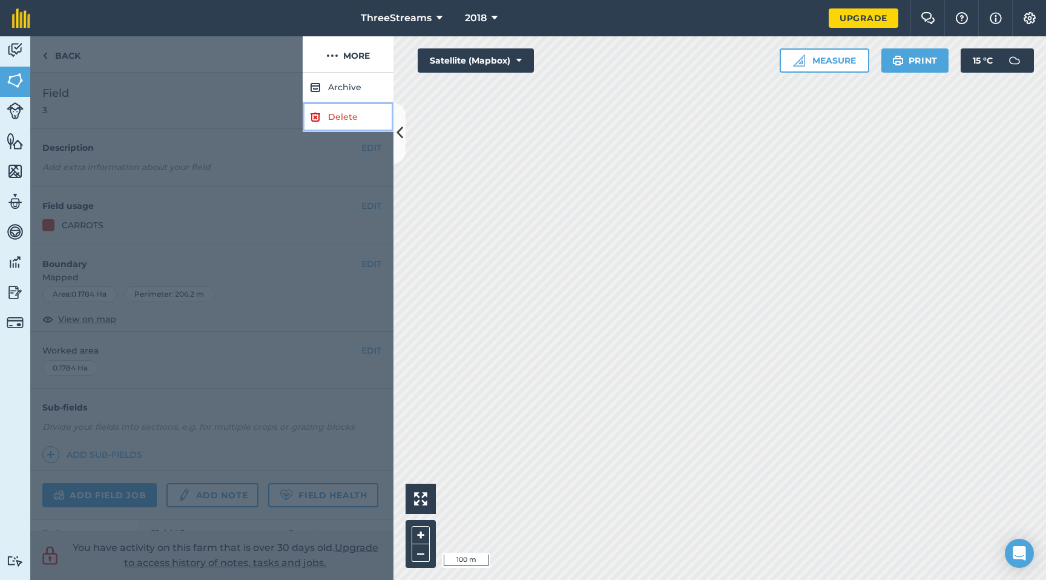
click at [348, 111] on link "Delete" at bounding box center [348, 117] width 91 height 30
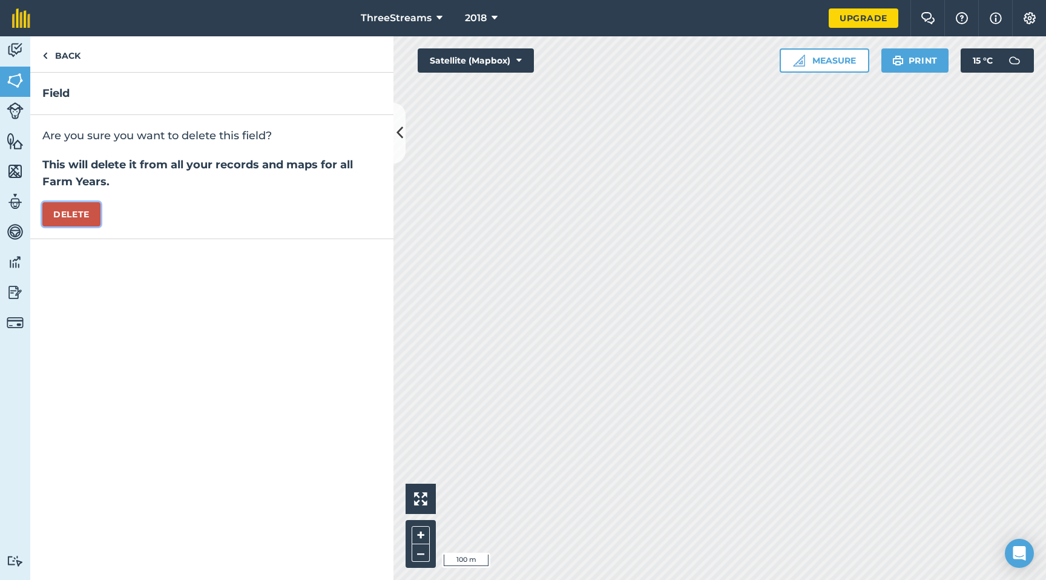
click at [70, 212] on button "Delete" at bounding box center [71, 214] width 58 height 24
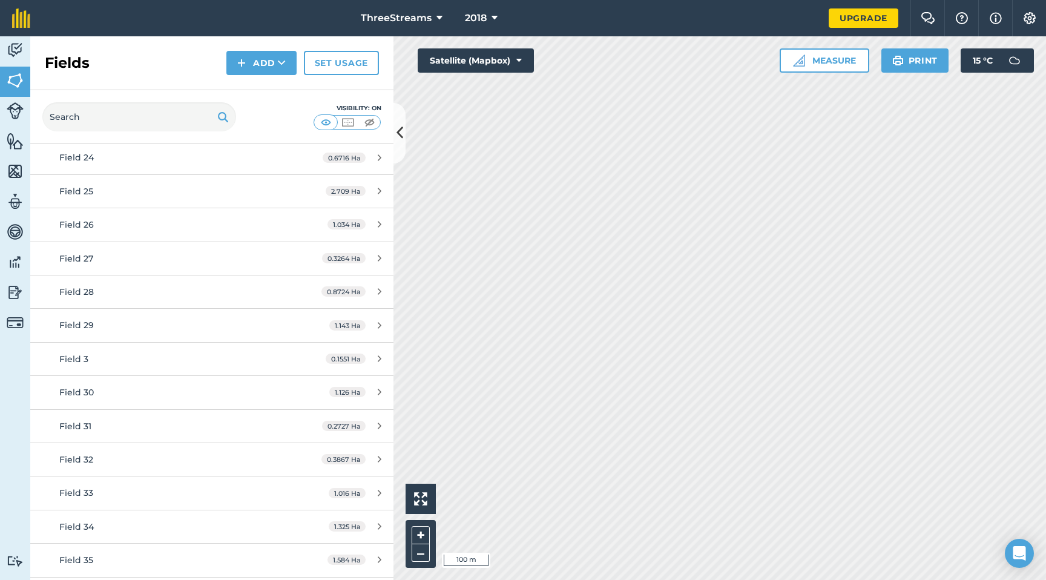
scroll to position [960, 0]
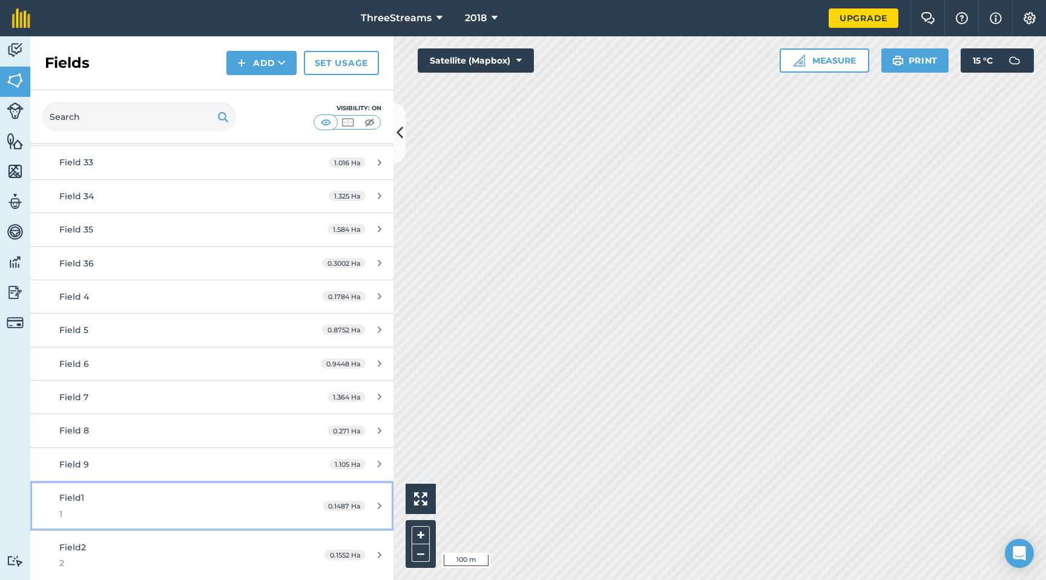
click at [378, 507] on icon at bounding box center [380, 505] width 4 height 9
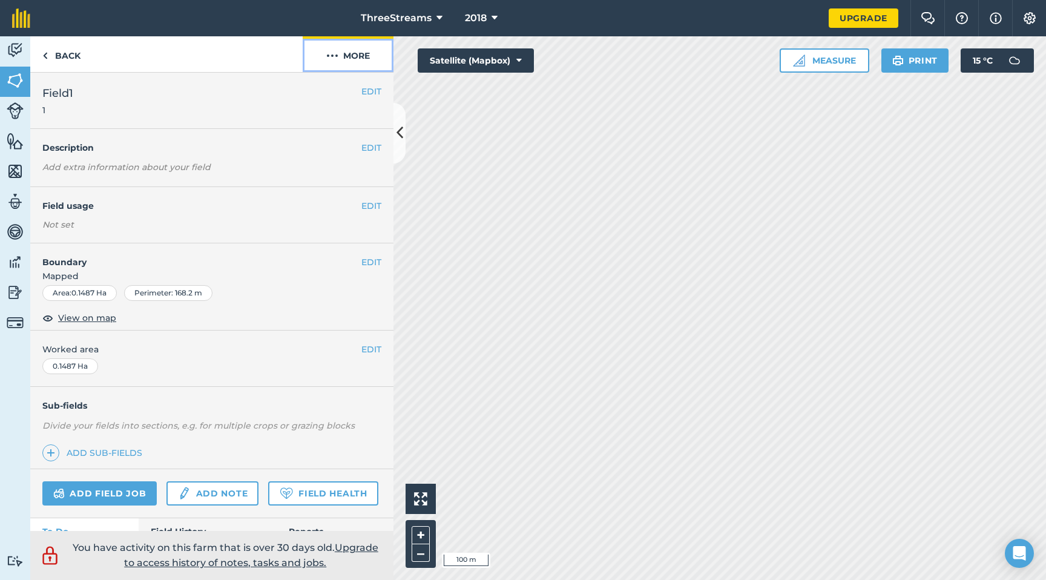
click at [357, 63] on button "More" at bounding box center [348, 54] width 91 height 36
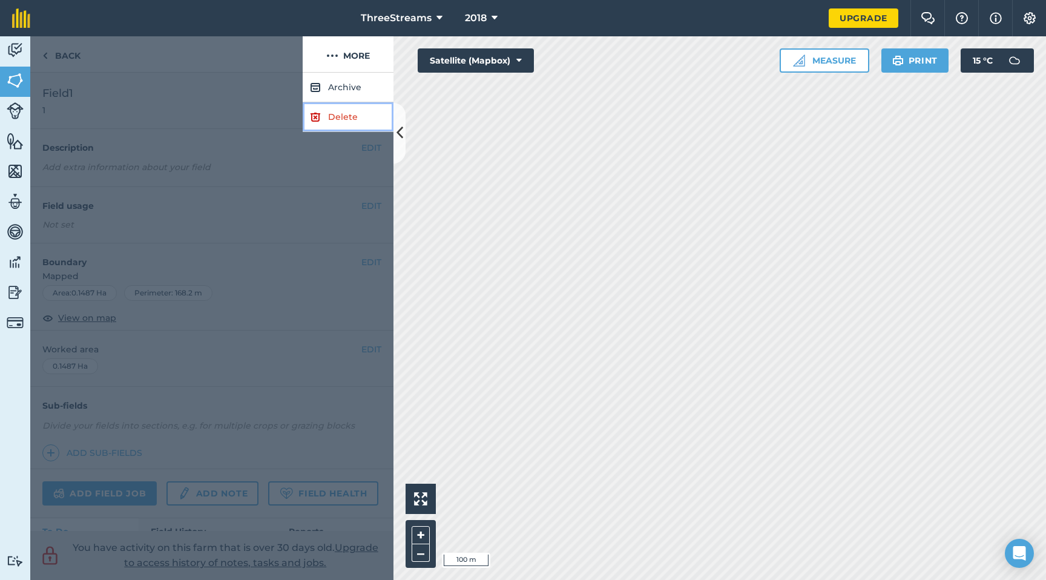
click at [347, 116] on link "Delete" at bounding box center [348, 117] width 91 height 30
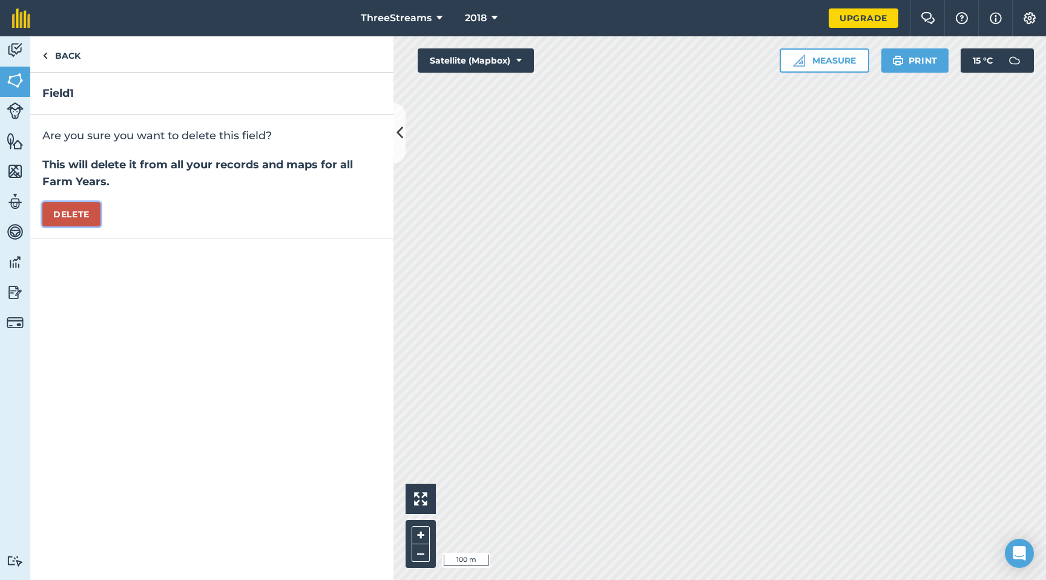
click at [62, 214] on button "Delete" at bounding box center [71, 214] width 58 height 24
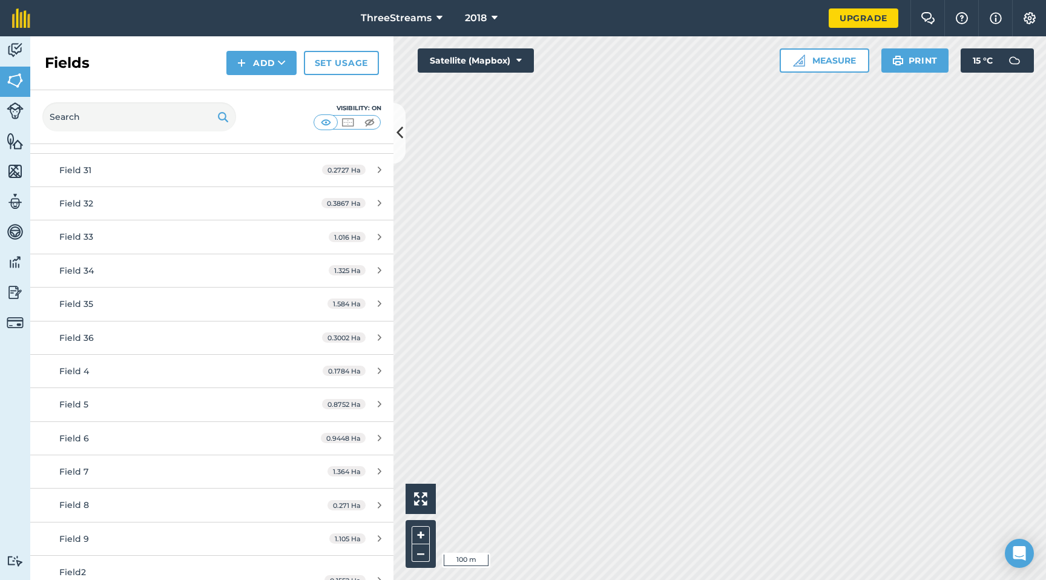
scroll to position [911, 0]
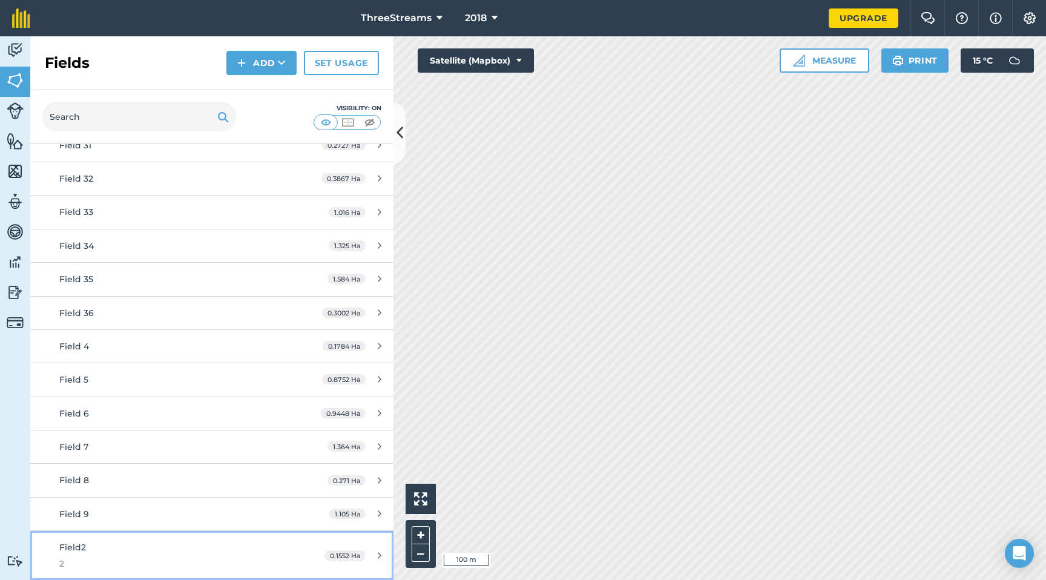
click at [360, 553] on div "0.1552 Ha" at bounding box center [352, 556] width 81 height 10
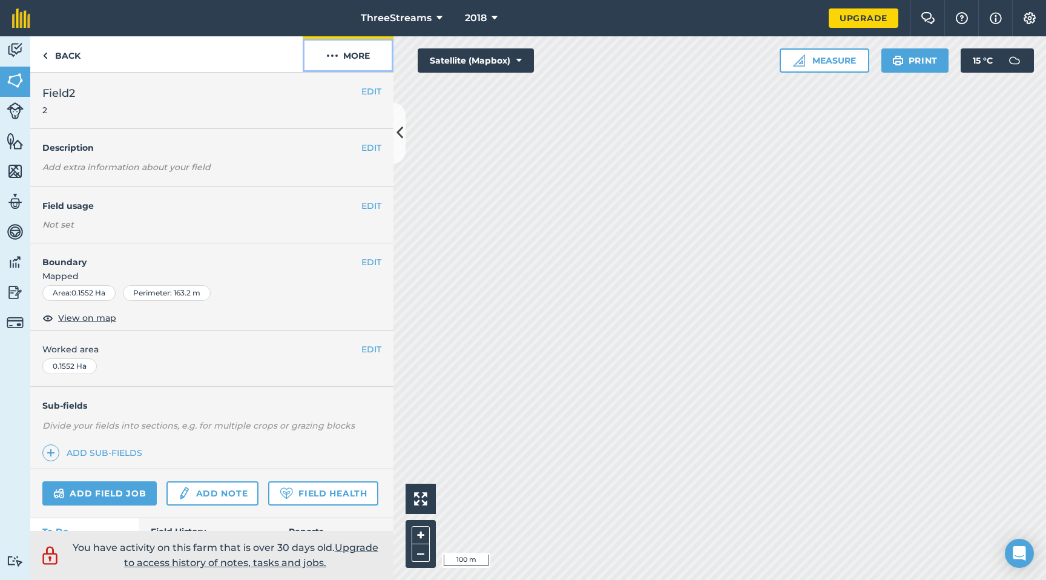
click at [354, 54] on button "More" at bounding box center [348, 54] width 91 height 36
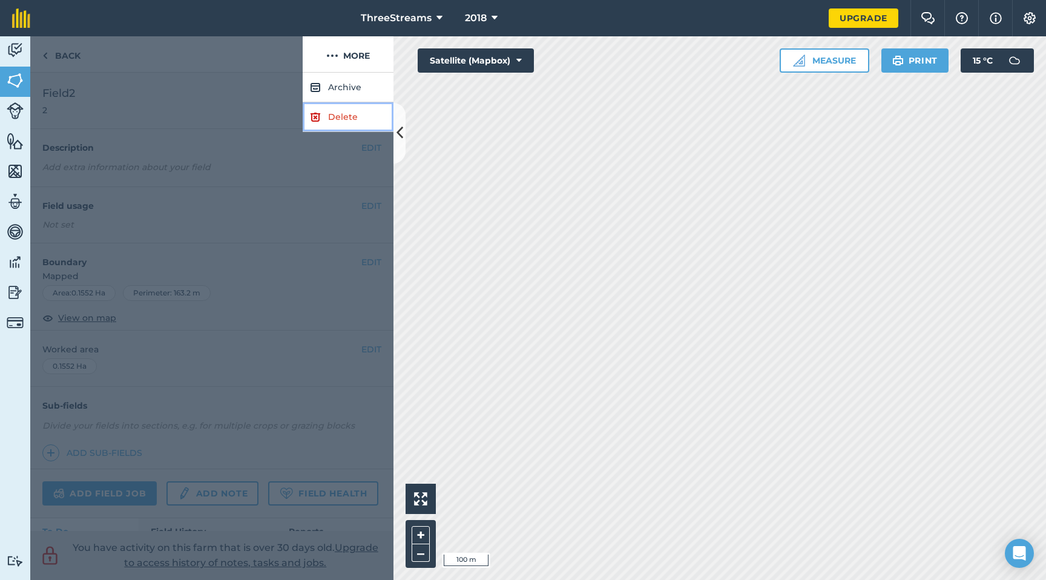
click at [344, 122] on link "Delete" at bounding box center [348, 117] width 91 height 30
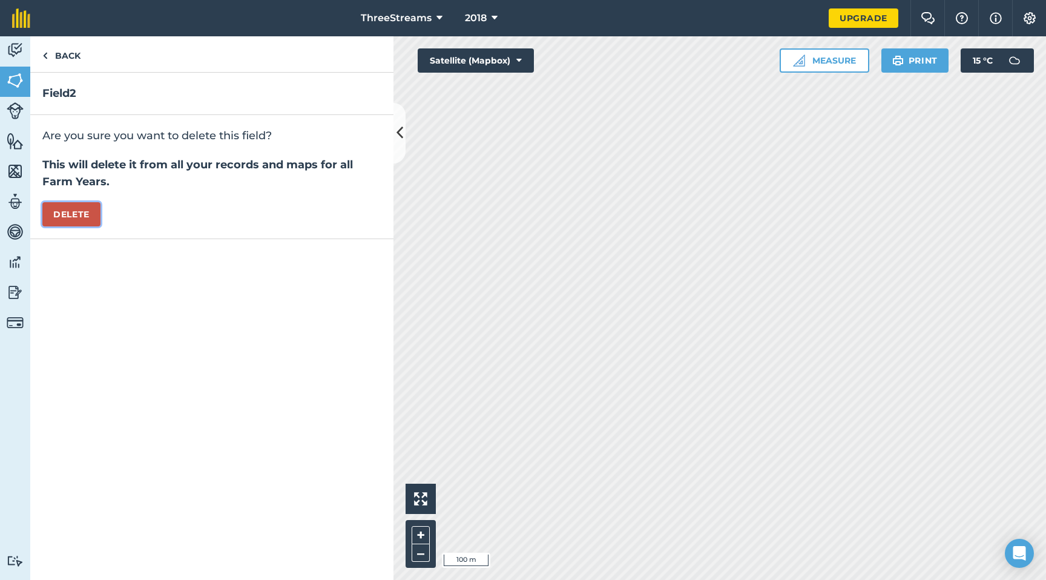
click at [54, 208] on button "Delete" at bounding box center [71, 214] width 58 height 24
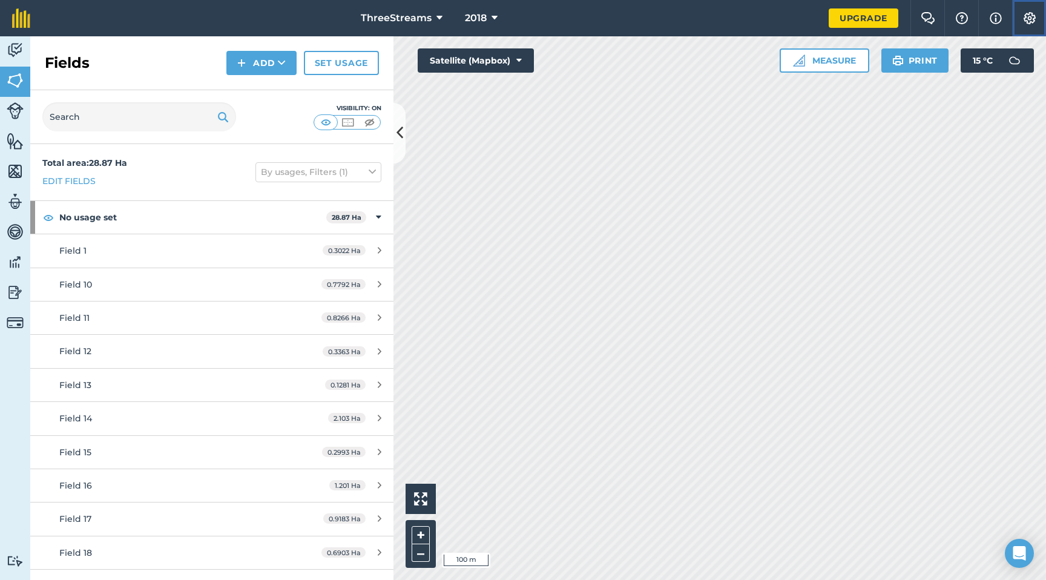
click at [1031, 15] on img at bounding box center [1030, 18] width 15 height 12
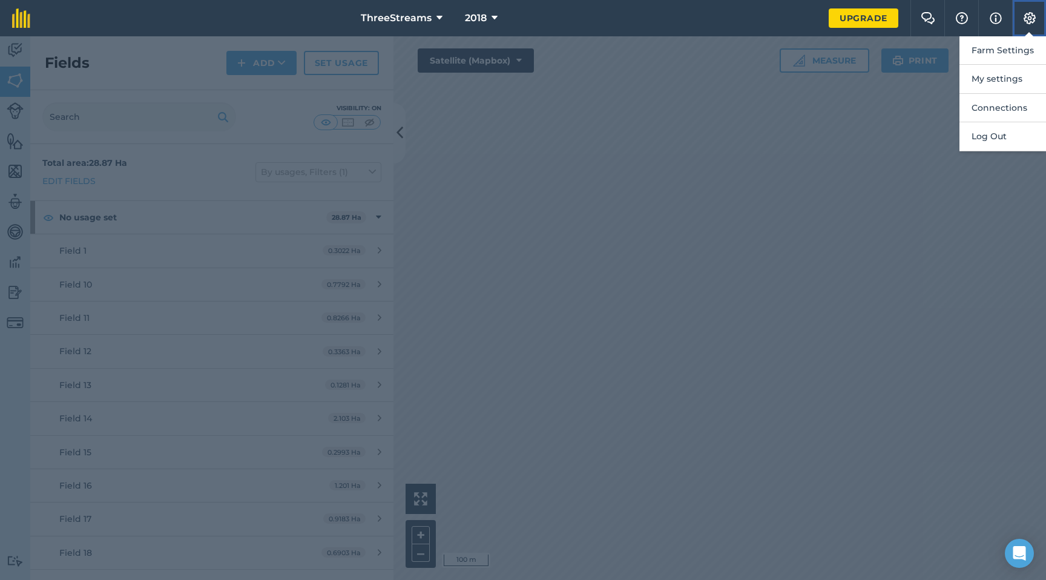
click at [1031, 15] on img at bounding box center [1030, 18] width 15 height 12
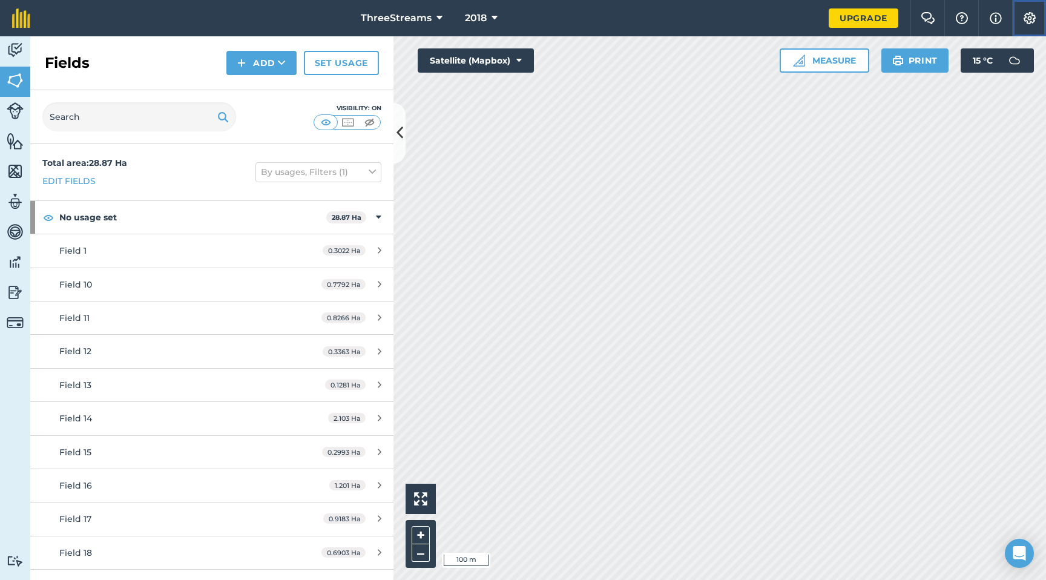
click at [1030, 18] on img at bounding box center [1030, 18] width 15 height 12
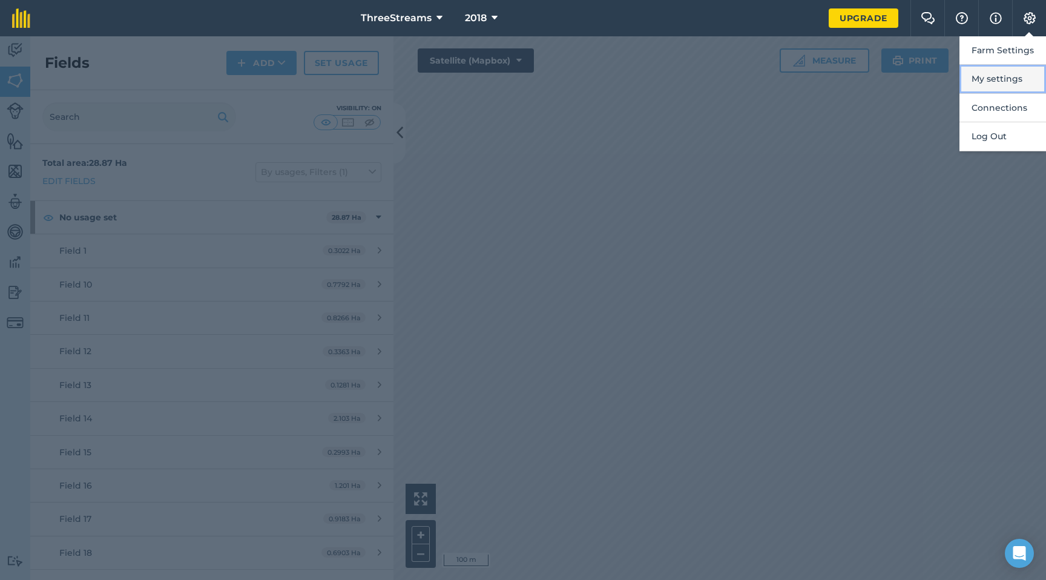
click at [1005, 74] on button "My settings" at bounding box center [1003, 79] width 87 height 28
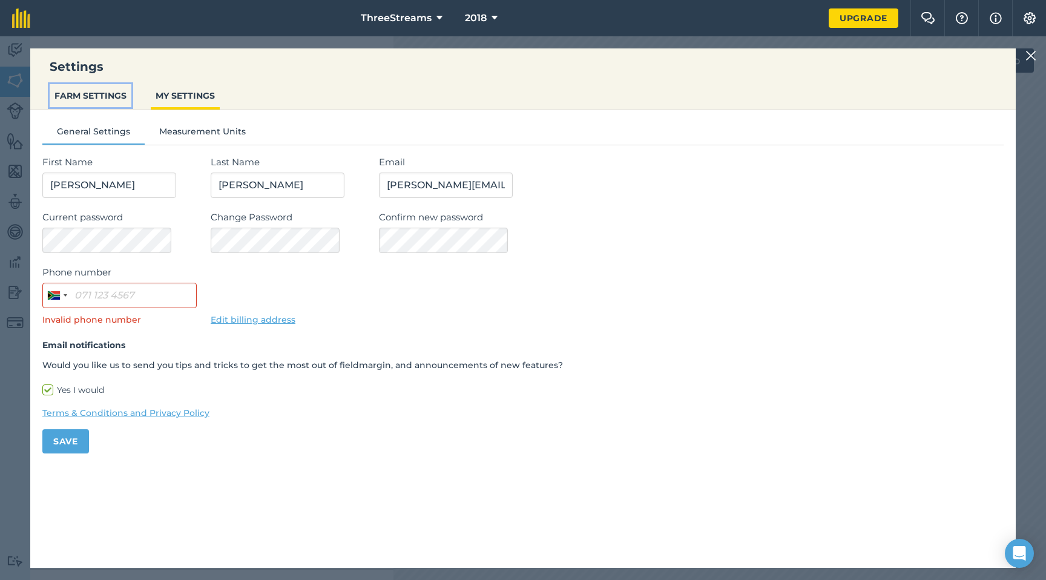
click at [109, 93] on button "FARM SETTINGS" at bounding box center [91, 95] width 82 height 23
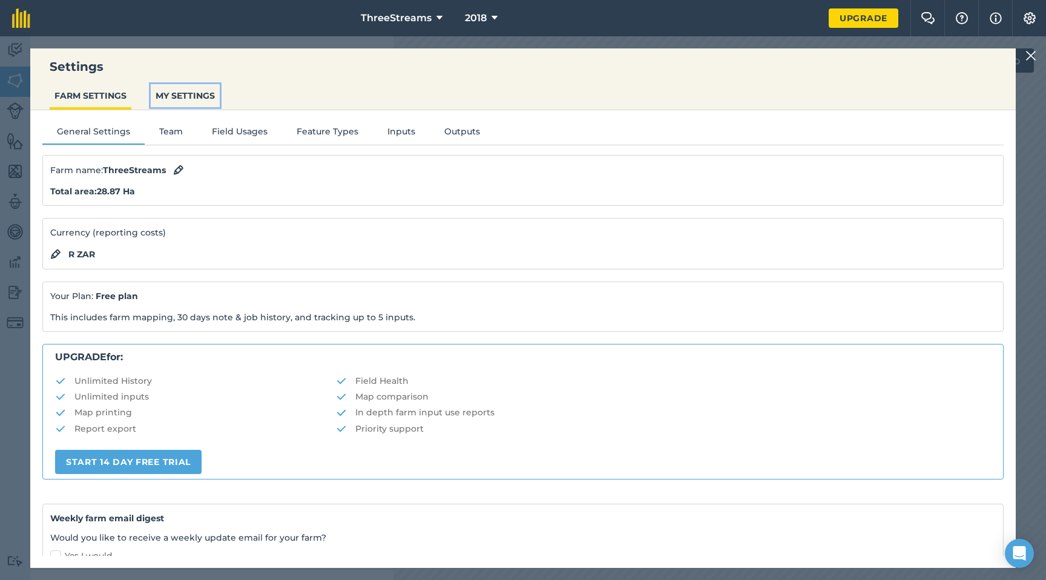
click at [207, 101] on button "MY SETTINGS" at bounding box center [185, 95] width 69 height 23
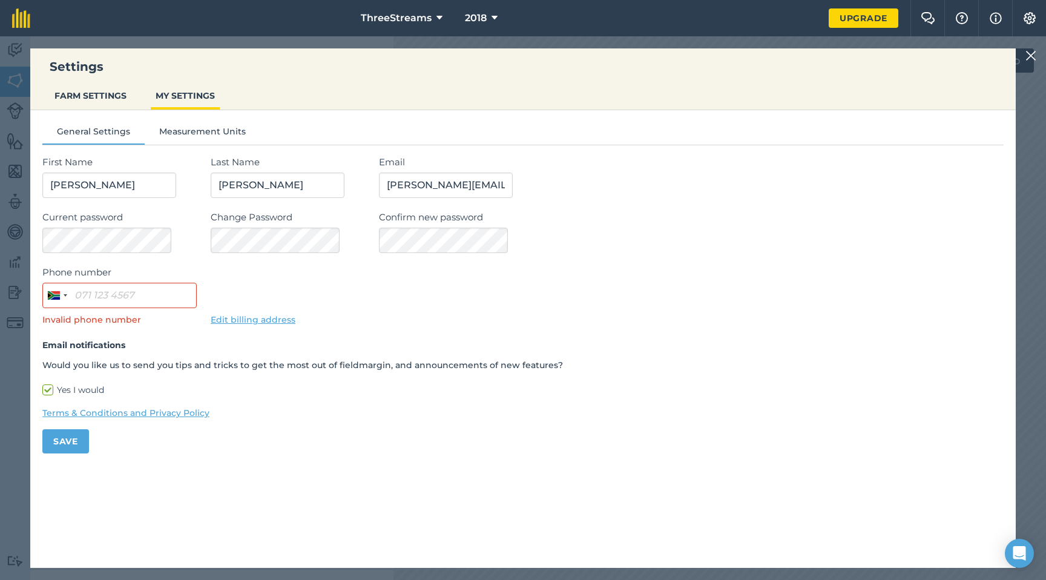
click at [1029, 60] on img at bounding box center [1031, 55] width 11 height 15
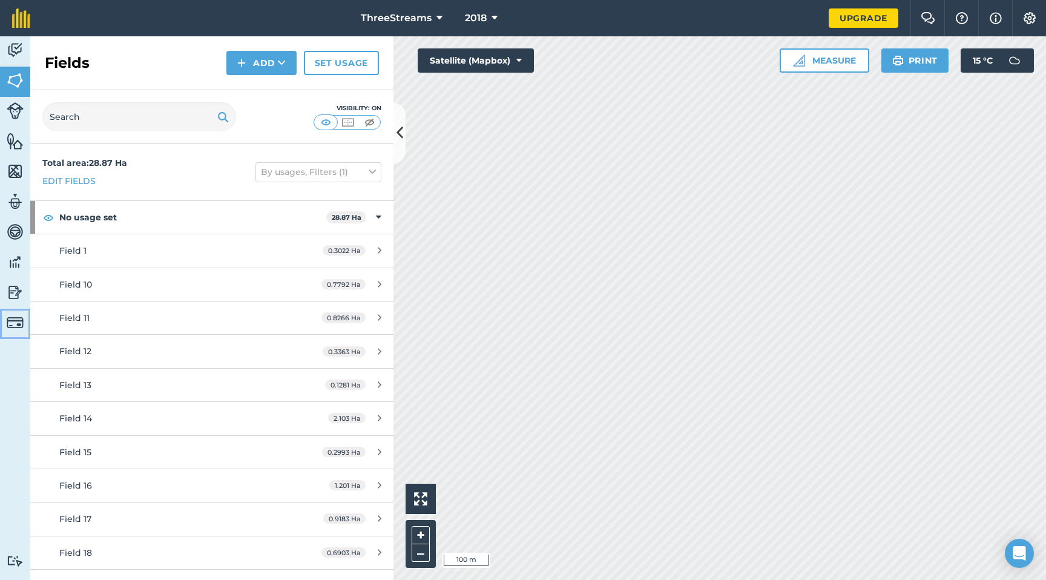
click at [11, 318] on img at bounding box center [15, 322] width 17 height 17
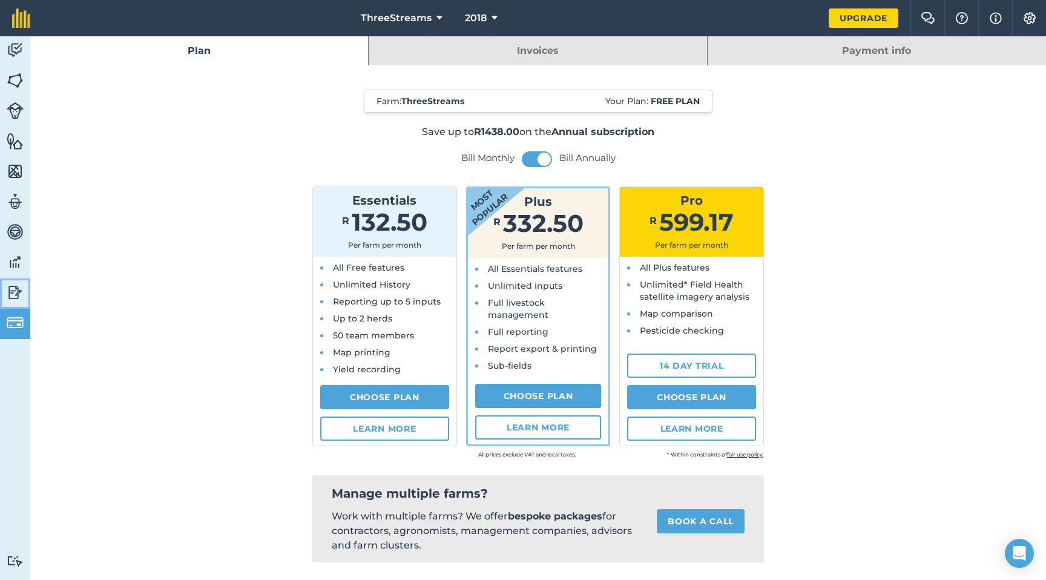
click at [14, 296] on img at bounding box center [15, 292] width 17 height 18
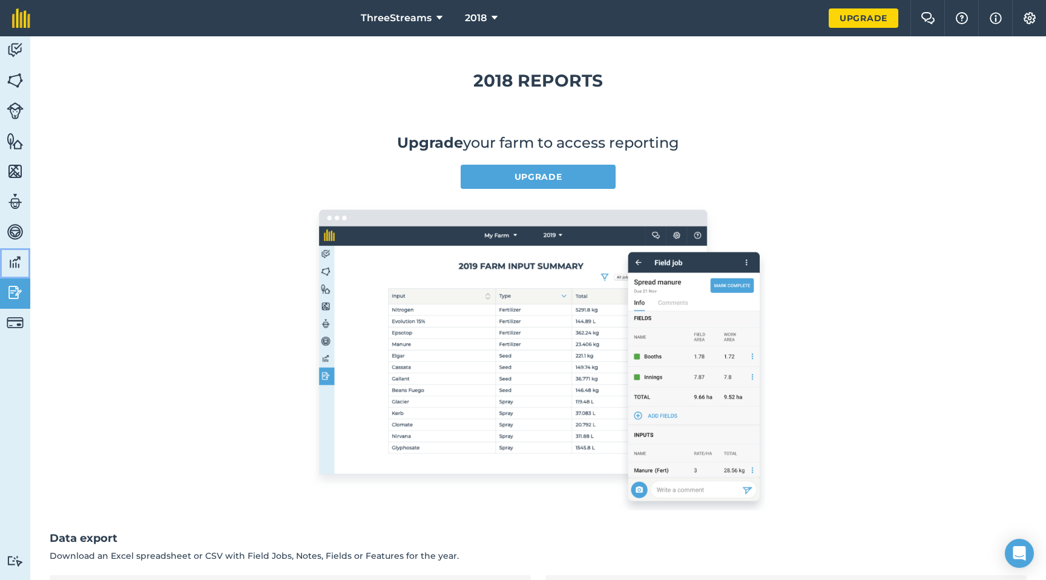
click at [14, 260] on img at bounding box center [15, 262] width 17 height 18
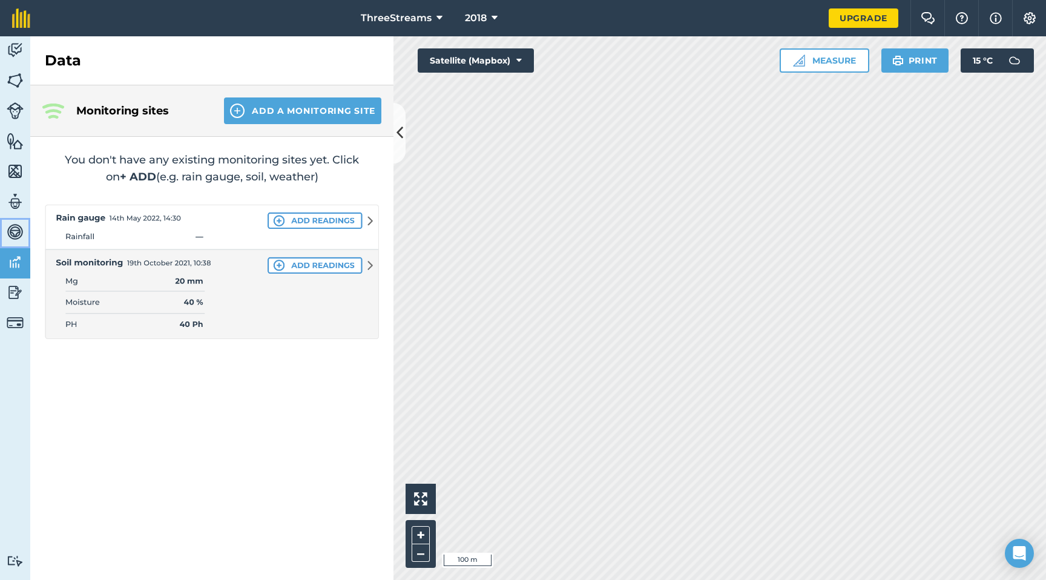
click at [16, 231] on img at bounding box center [15, 232] width 17 height 18
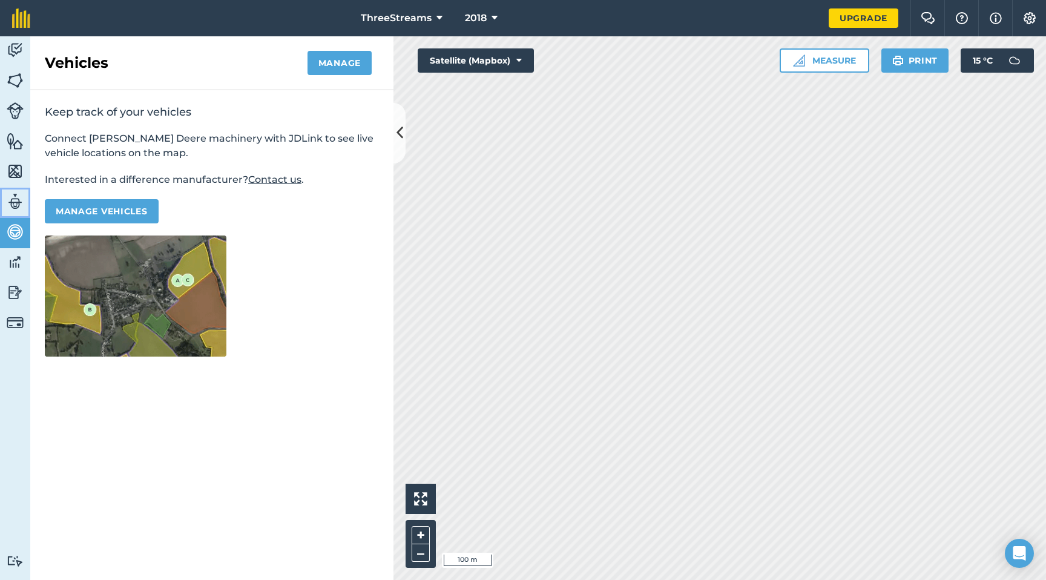
click at [14, 197] on img at bounding box center [15, 202] width 17 height 18
select select "MEMBER"
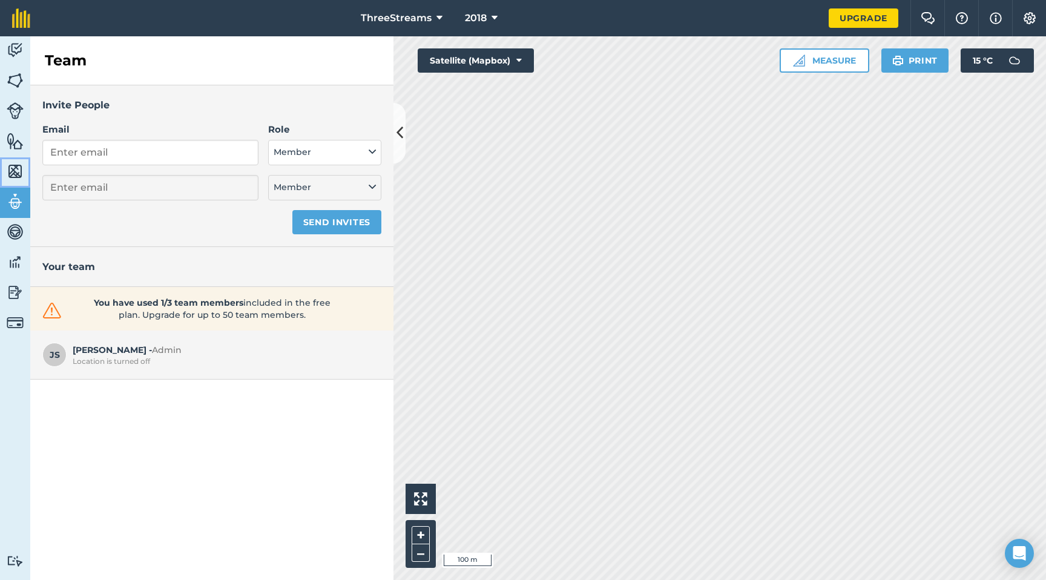
click at [13, 172] on img at bounding box center [15, 171] width 17 height 18
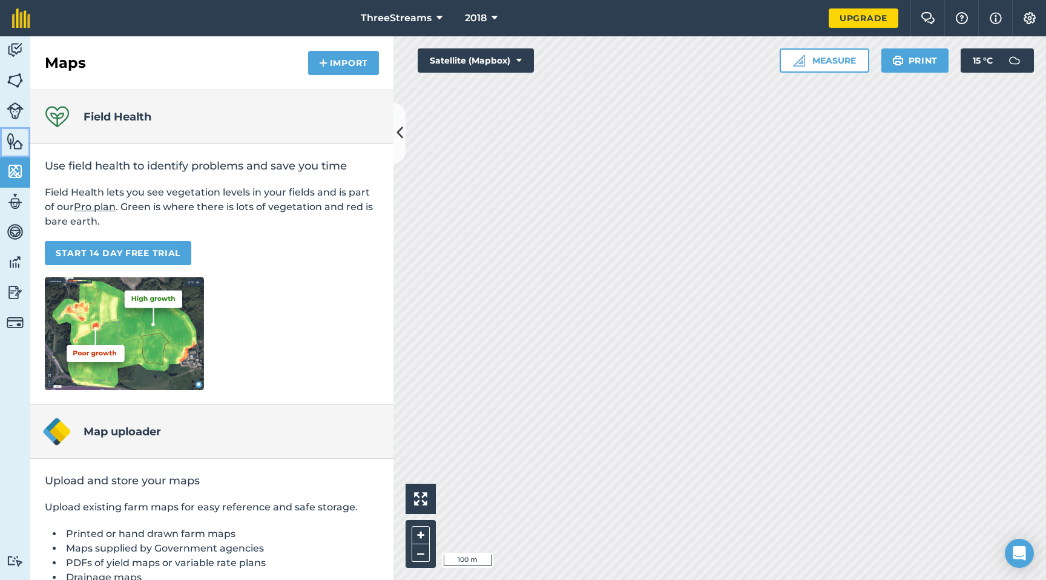
click at [13, 134] on img at bounding box center [15, 141] width 17 height 18
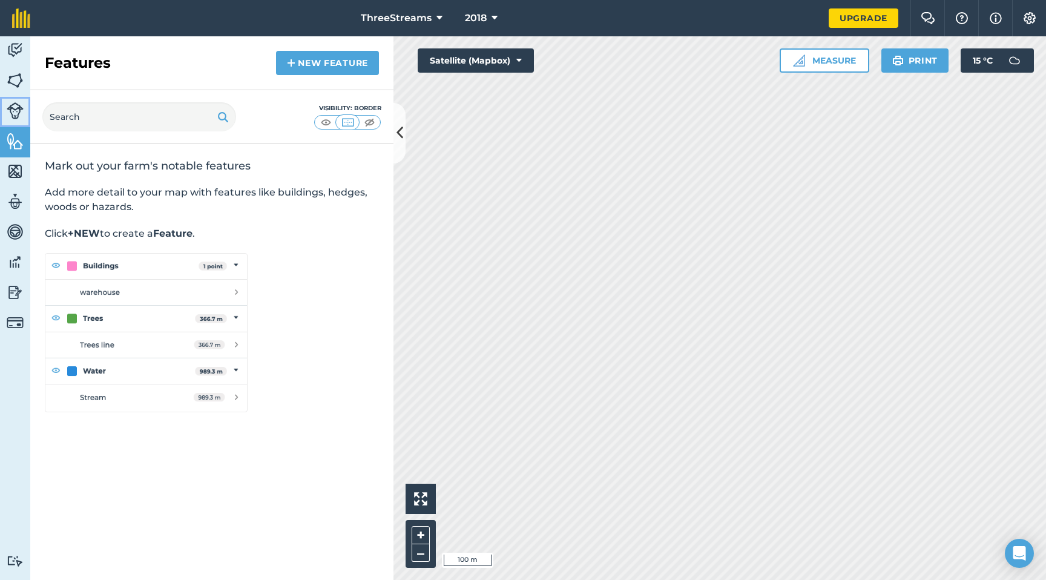
click at [15, 111] on img at bounding box center [15, 110] width 17 height 17
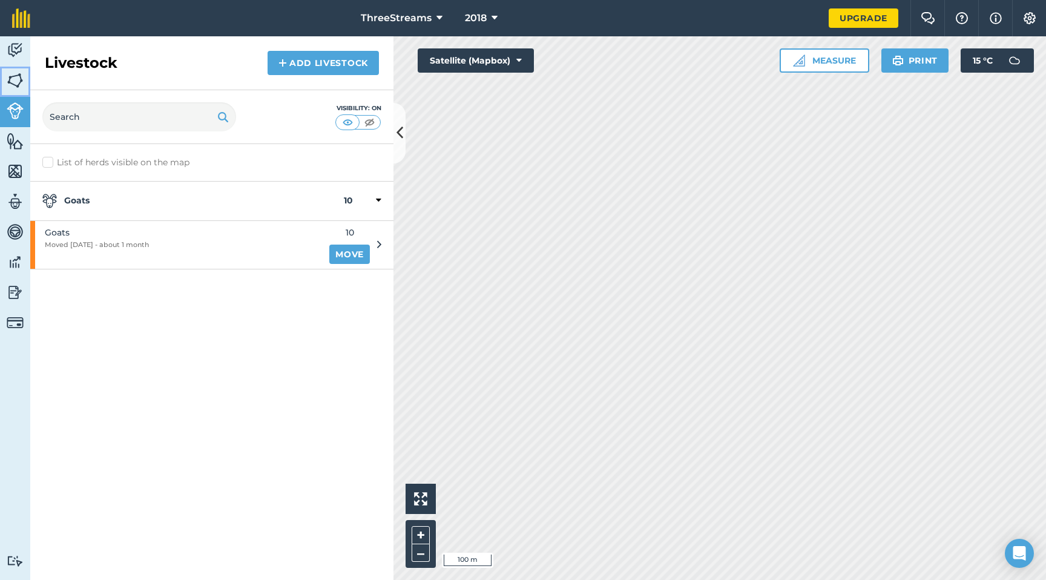
click at [13, 79] on img at bounding box center [15, 80] width 17 height 18
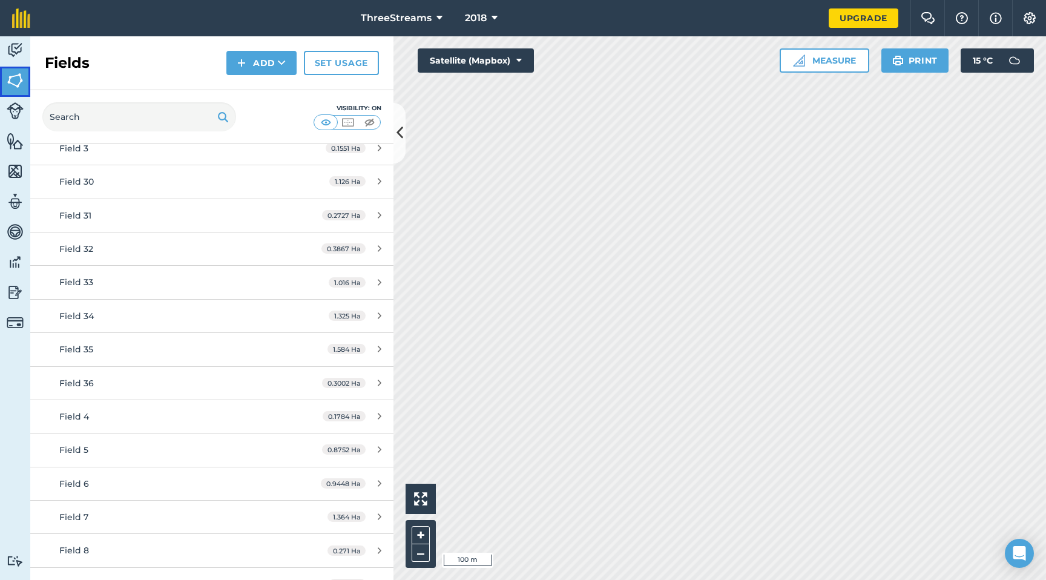
scroll to position [861, 0]
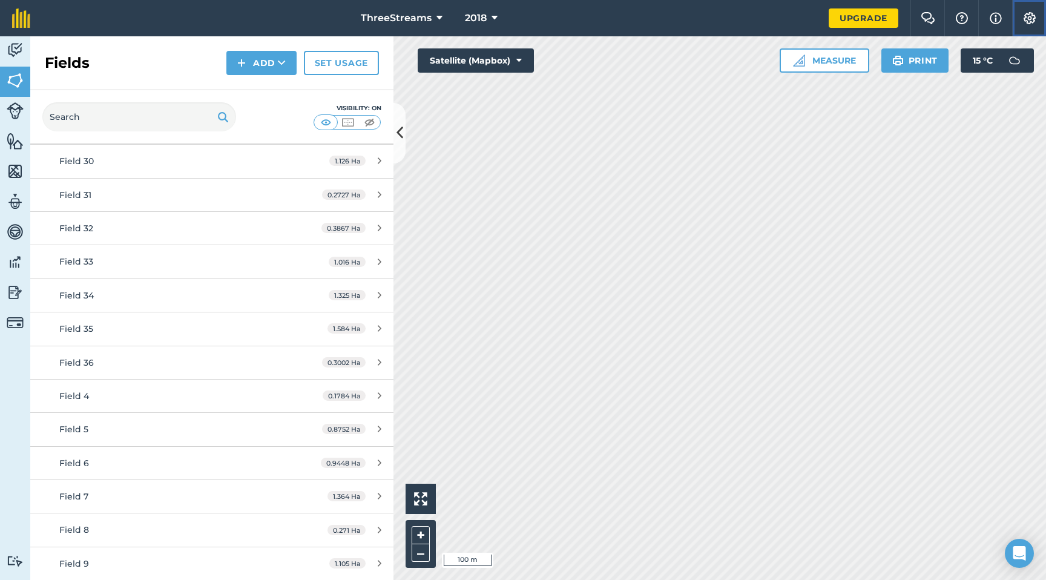
click at [1025, 19] on img at bounding box center [1030, 18] width 15 height 12
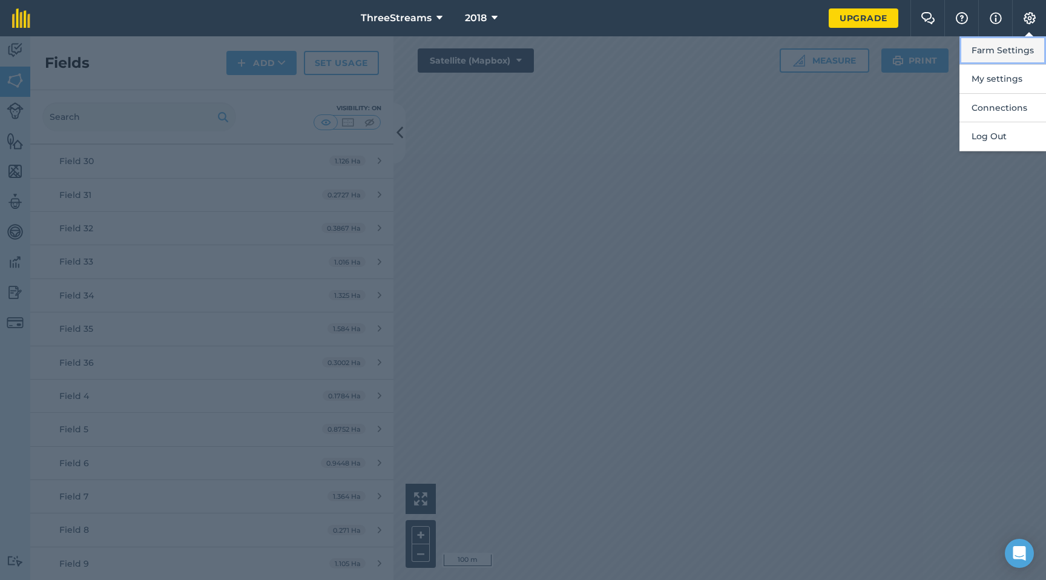
click at [1023, 50] on button "Farm Settings" at bounding box center [1003, 50] width 87 height 28
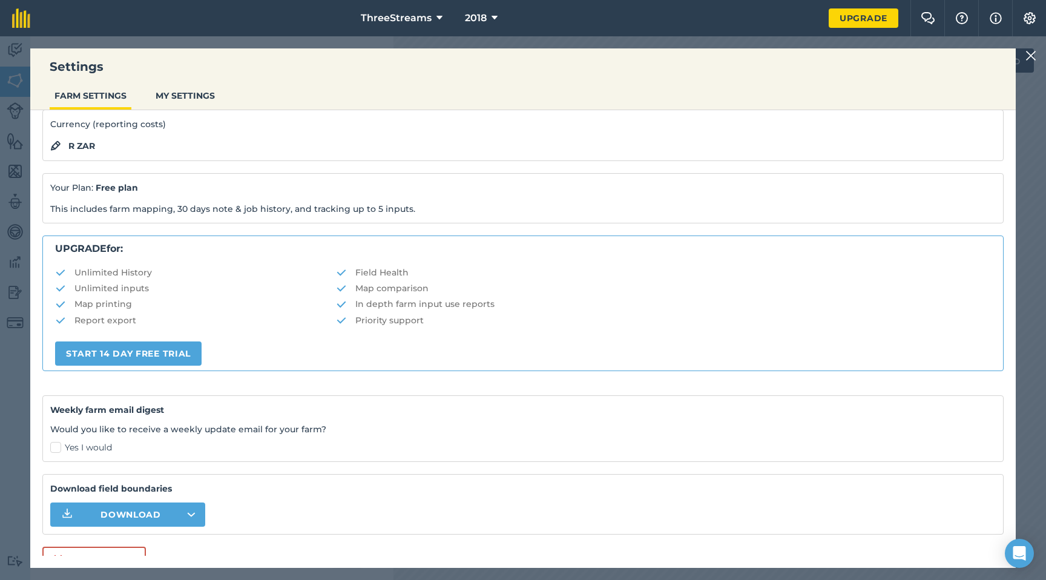
scroll to position [124, 0]
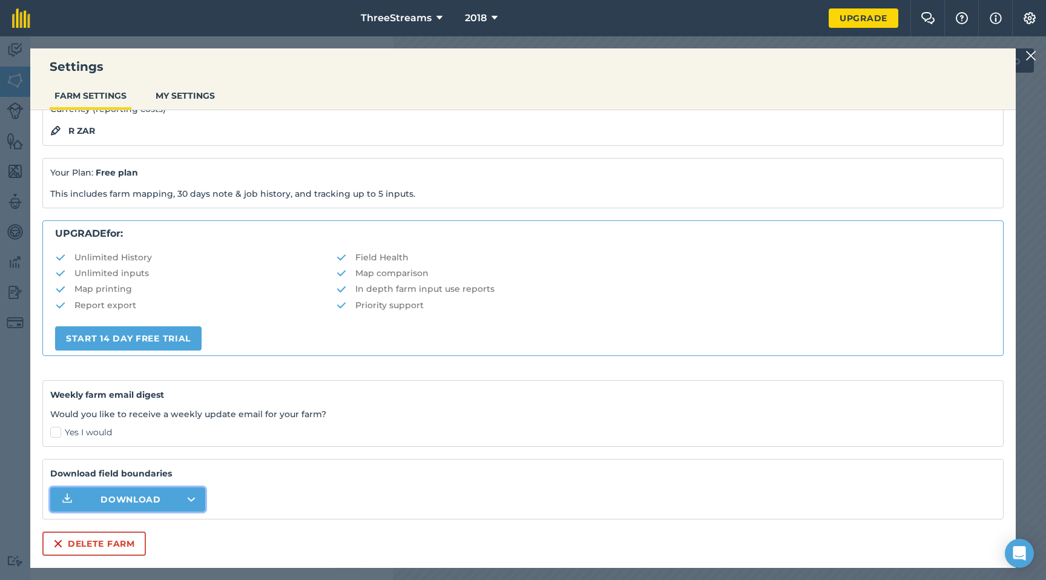
click at [190, 497] on button "Download" at bounding box center [127, 499] width 155 height 24
